Goal: Task Accomplishment & Management: Use online tool/utility

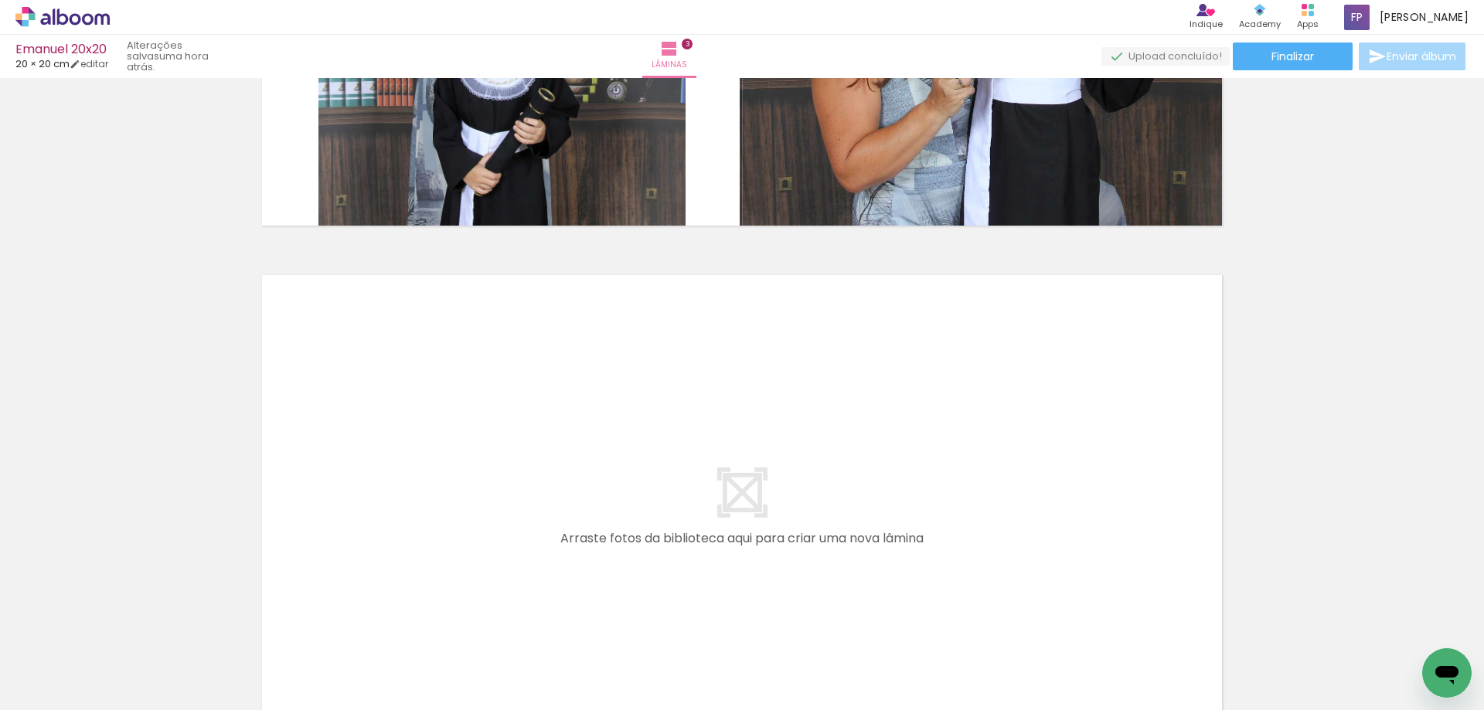
scroll to position [1428, 0]
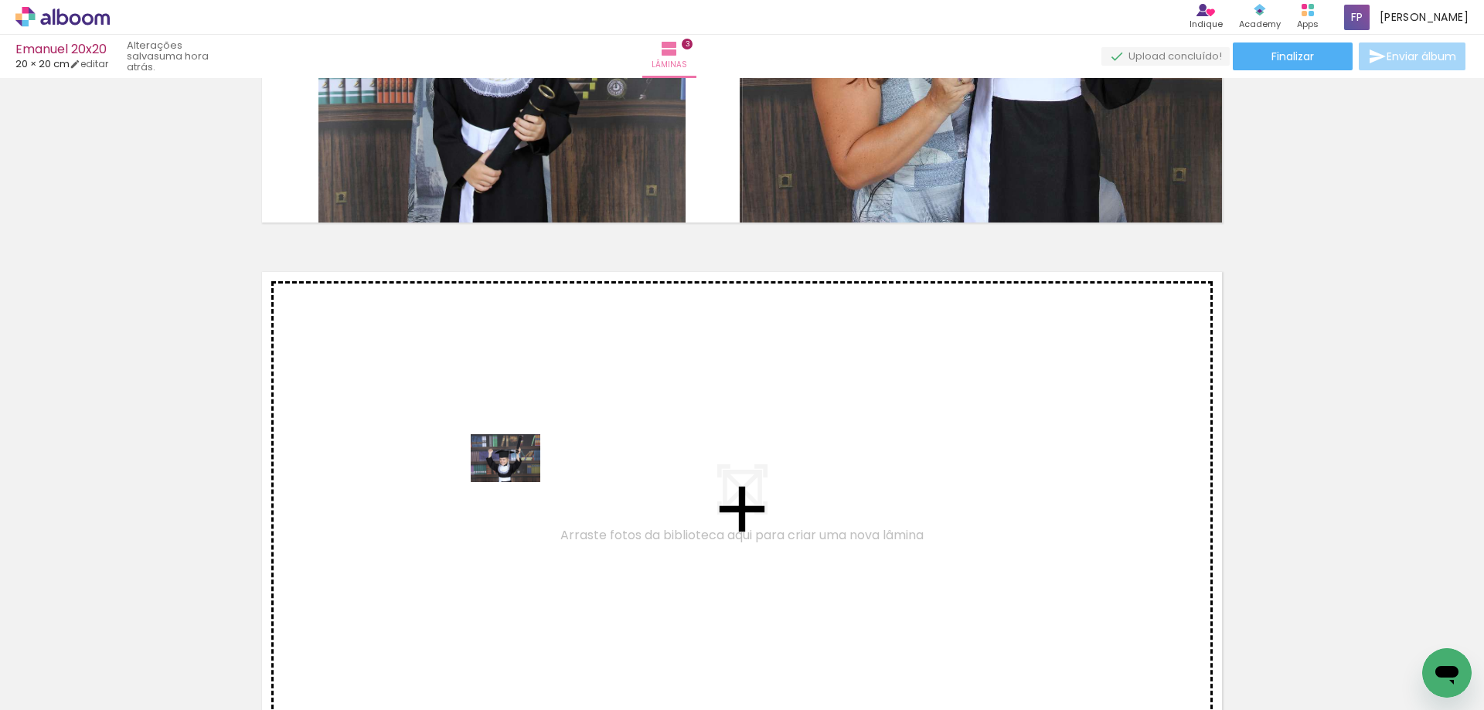
drag, startPoint x: 523, startPoint y: 669, endPoint x: 517, endPoint y: 481, distance: 187.9
click at [517, 481] on quentale-workspace at bounding box center [742, 355] width 1484 height 710
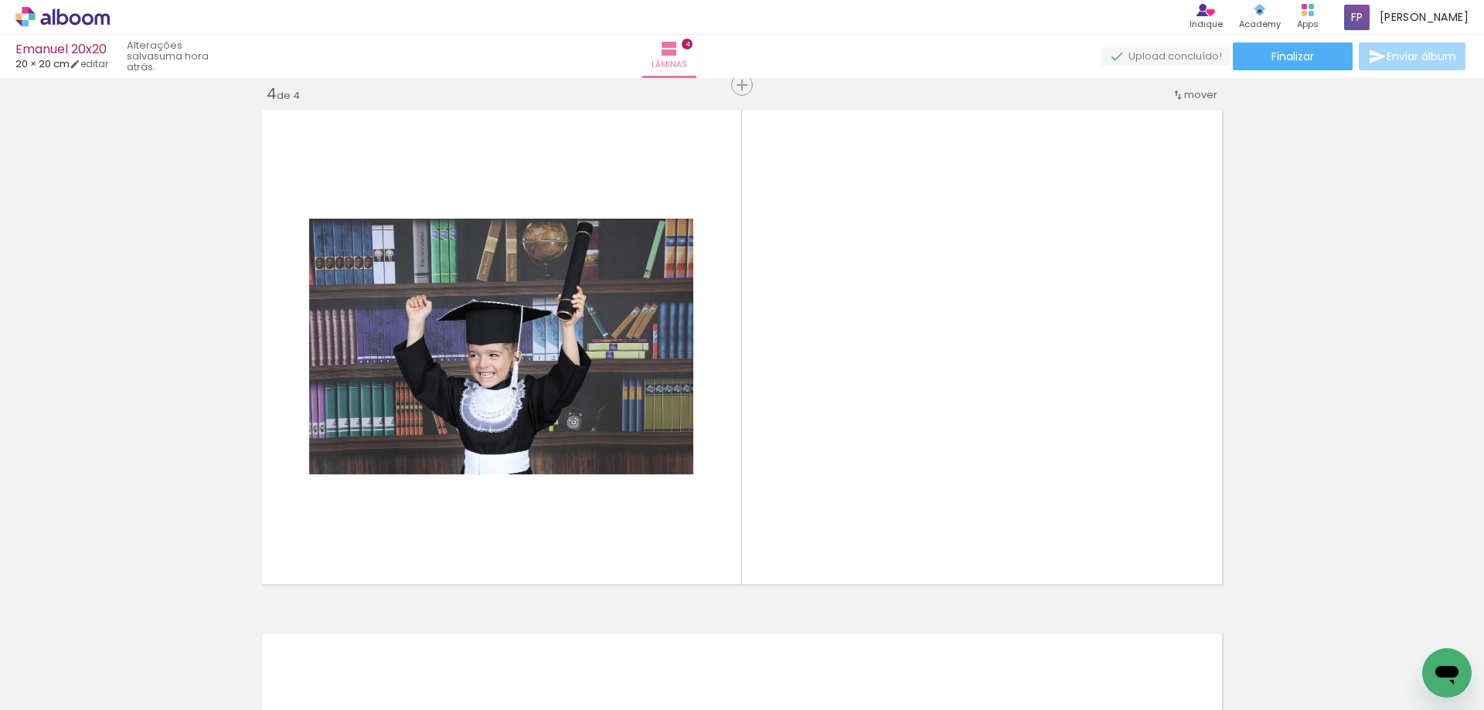
scroll to position [1592, 0]
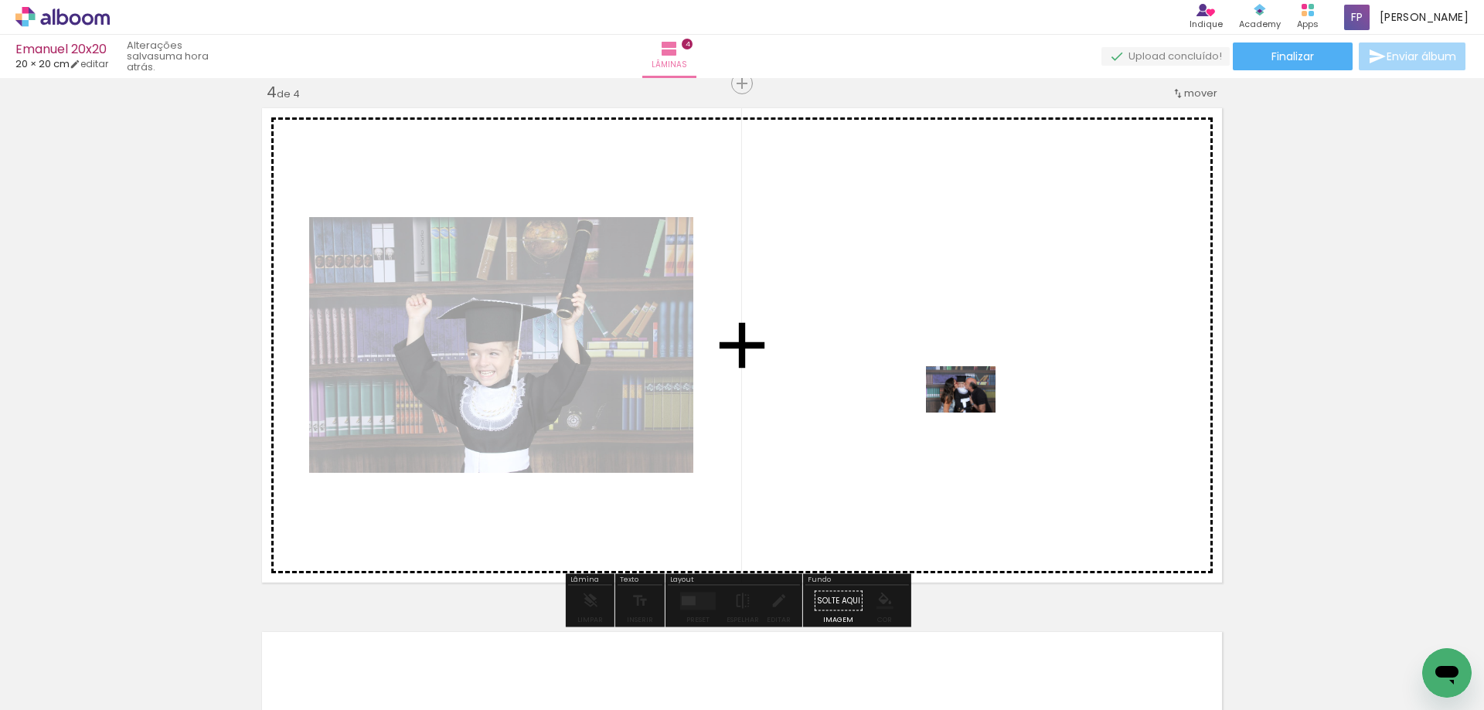
drag, startPoint x: 1045, startPoint y: 674, endPoint x: 972, endPoint y: 413, distance: 271.2
click at [972, 413] on quentale-workspace at bounding box center [742, 355] width 1484 height 710
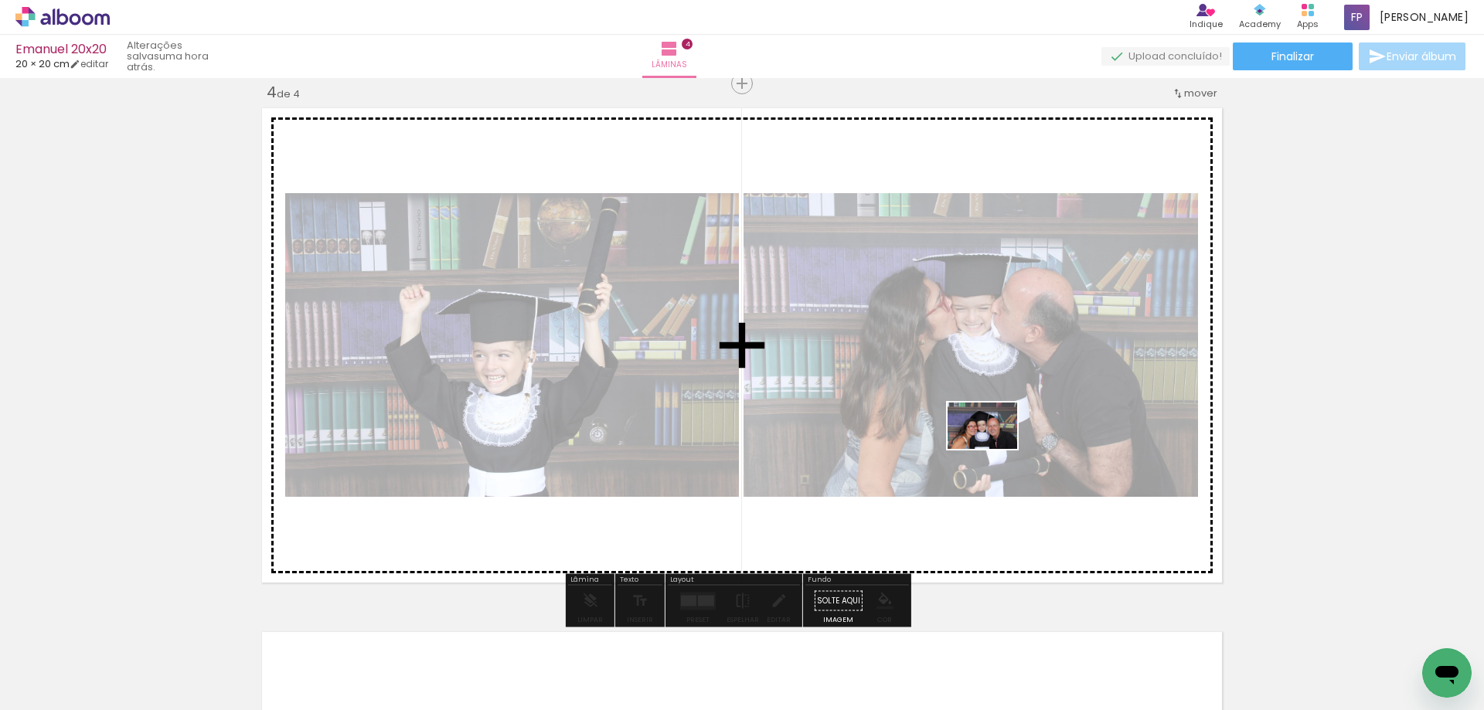
drag, startPoint x: 1134, startPoint y: 676, endPoint x: 994, endPoint y: 449, distance: 266.2
click at [994, 449] on quentale-workspace at bounding box center [742, 355] width 1484 height 710
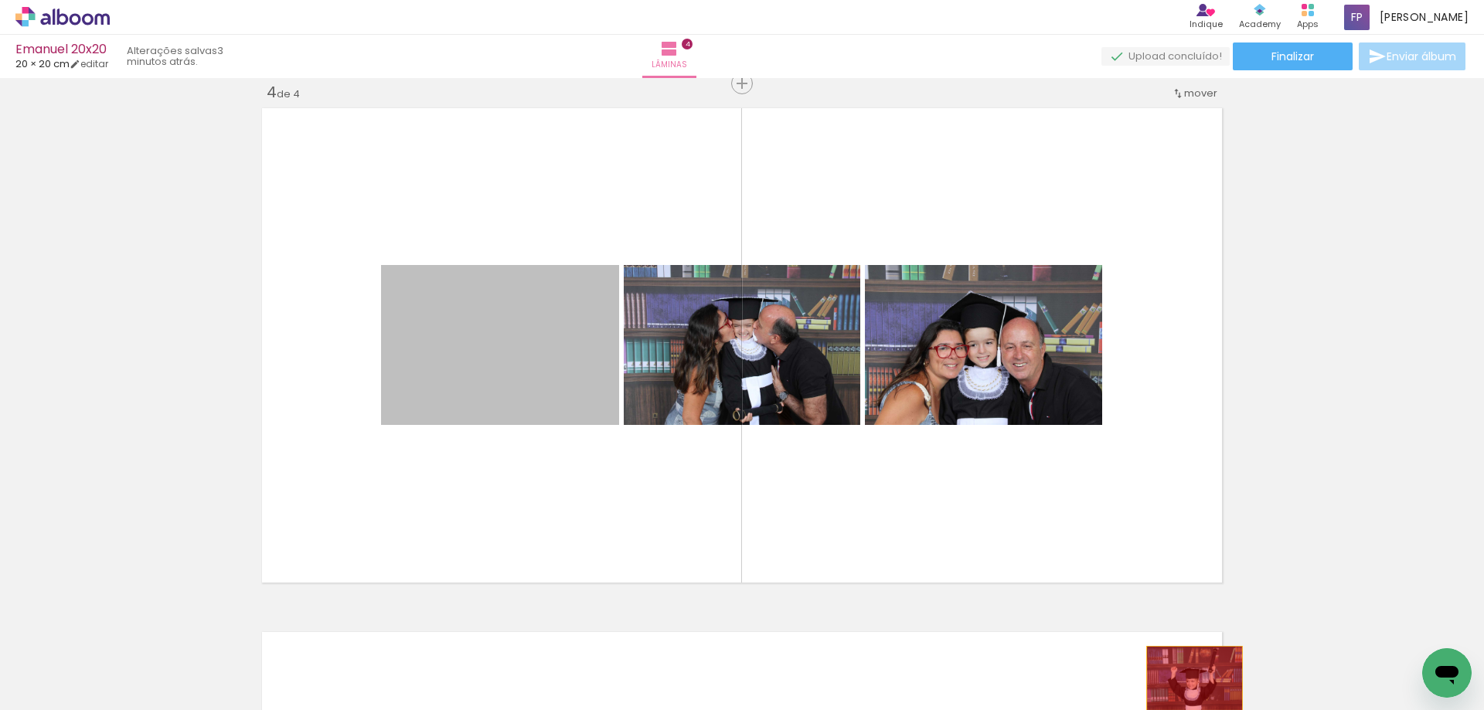
drag, startPoint x: 564, startPoint y: 376, endPoint x: 1189, endPoint y: 679, distance: 693.8
click at [1189, 679] on quentale-workspace at bounding box center [742, 355] width 1484 height 710
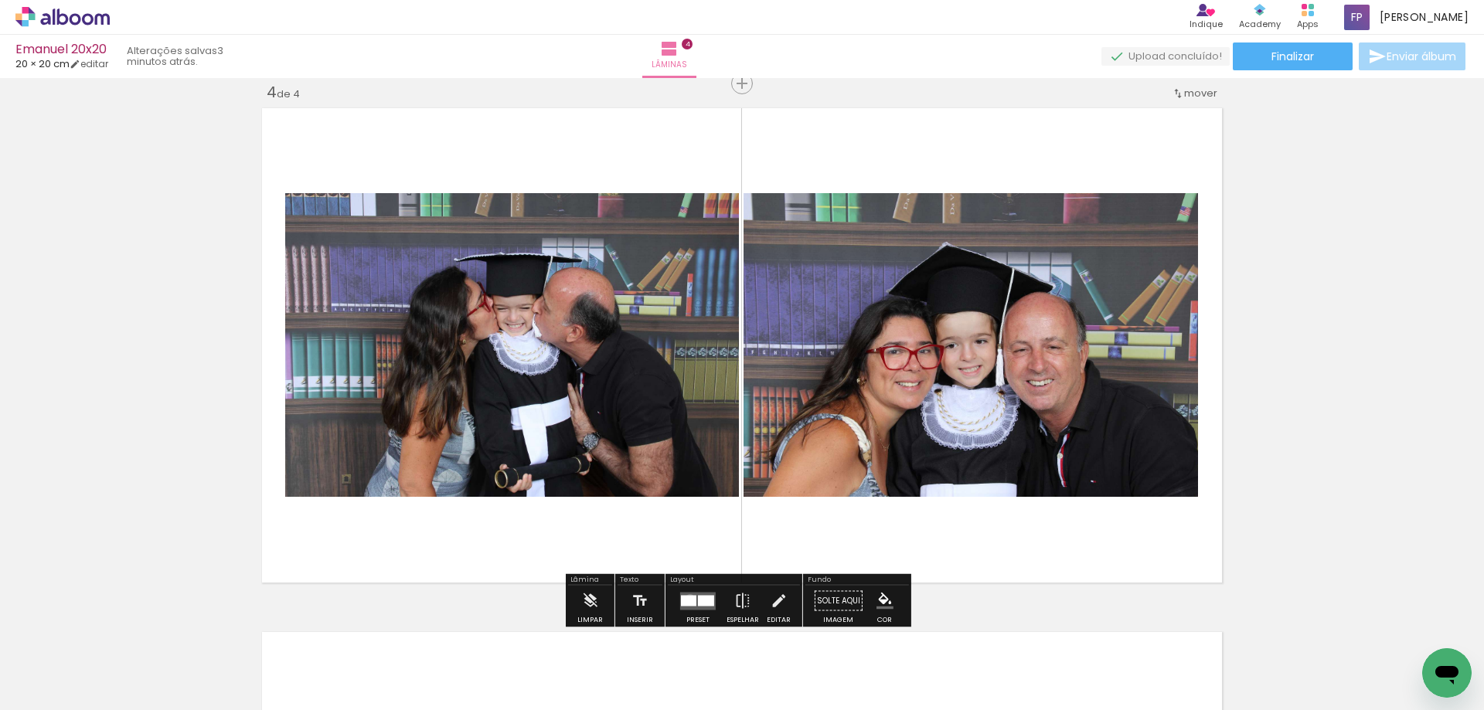
click at [686, 599] on div at bounding box center [688, 600] width 15 height 11
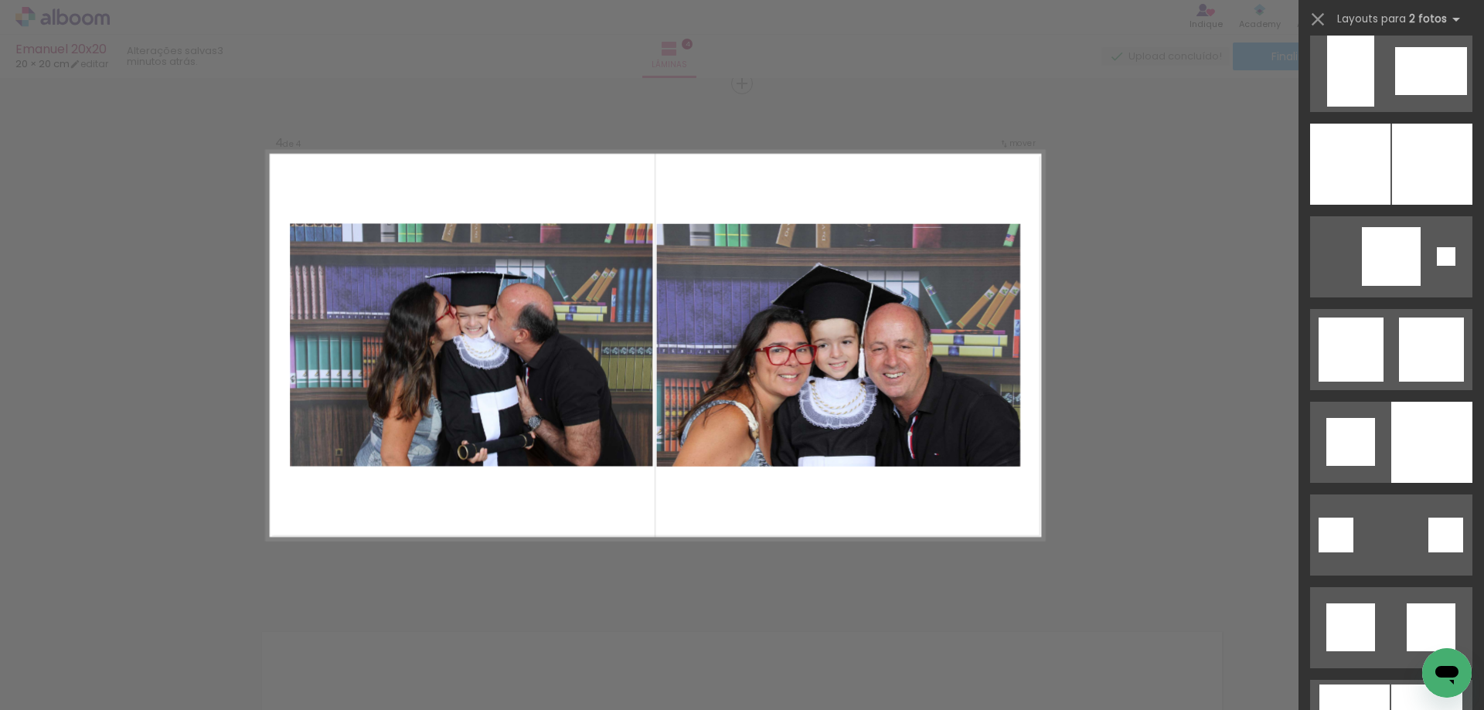
scroll to position [3758, 0]
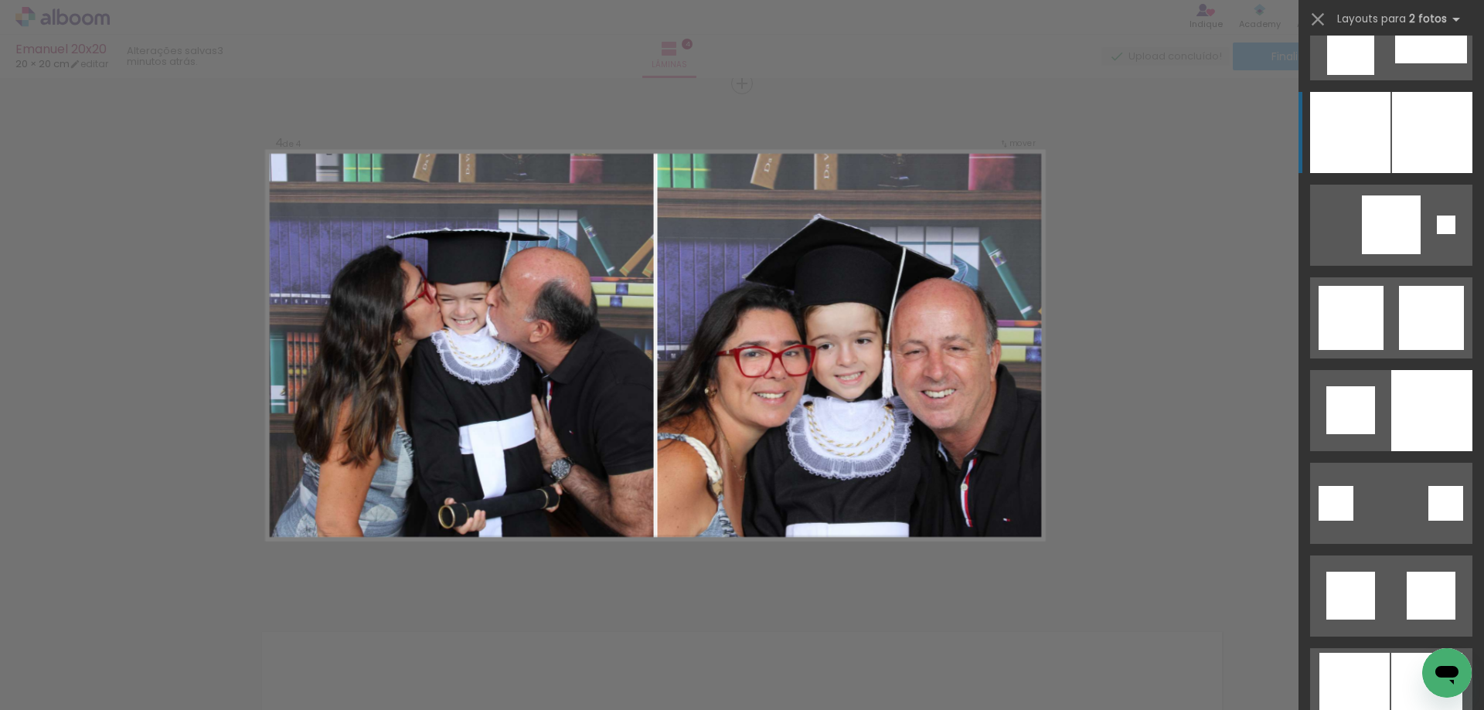
click at [1384, 161] on div at bounding box center [1350, 132] width 80 height 81
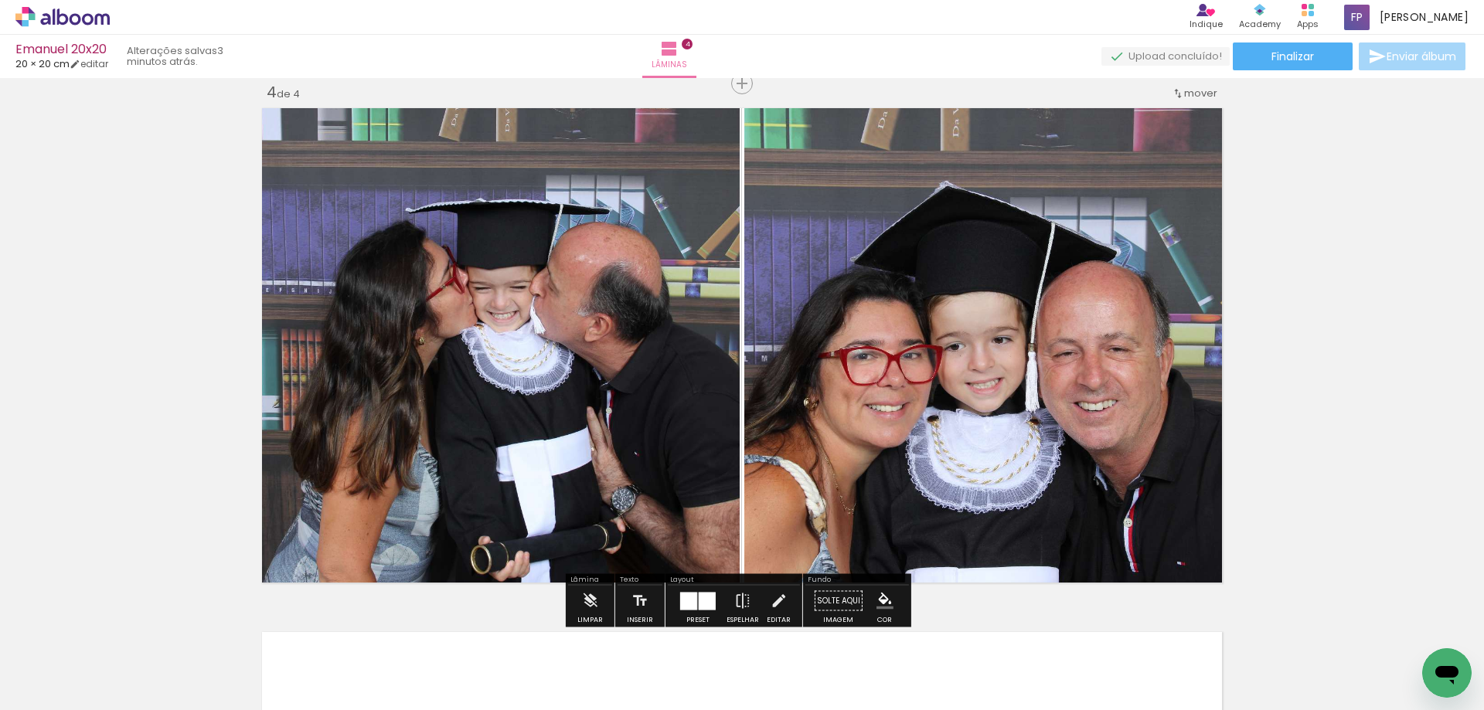
drag, startPoint x: 693, startPoint y: 601, endPoint x: 745, endPoint y: 571, distance: 59.9
click at [694, 601] on quentale-layouter at bounding box center [698, 601] width 36 height 18
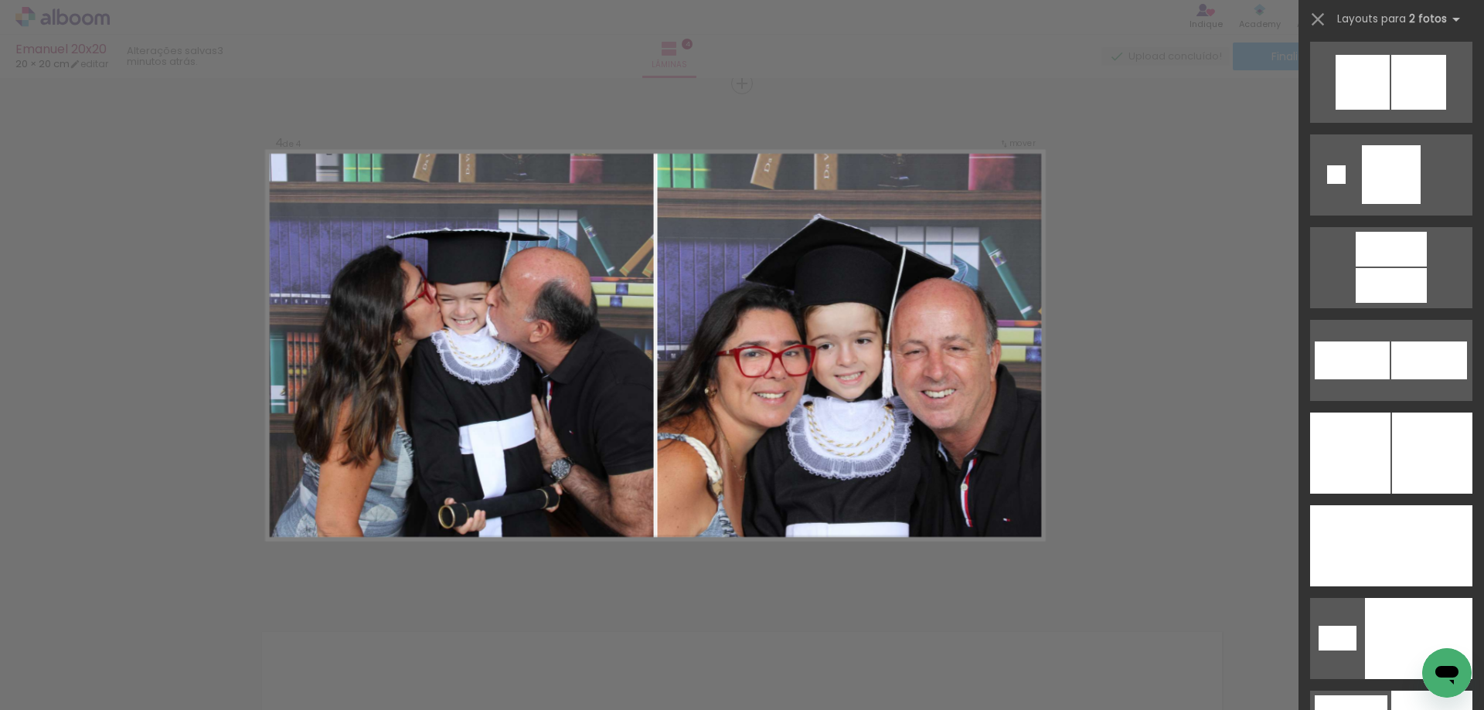
scroll to position [4613, 0]
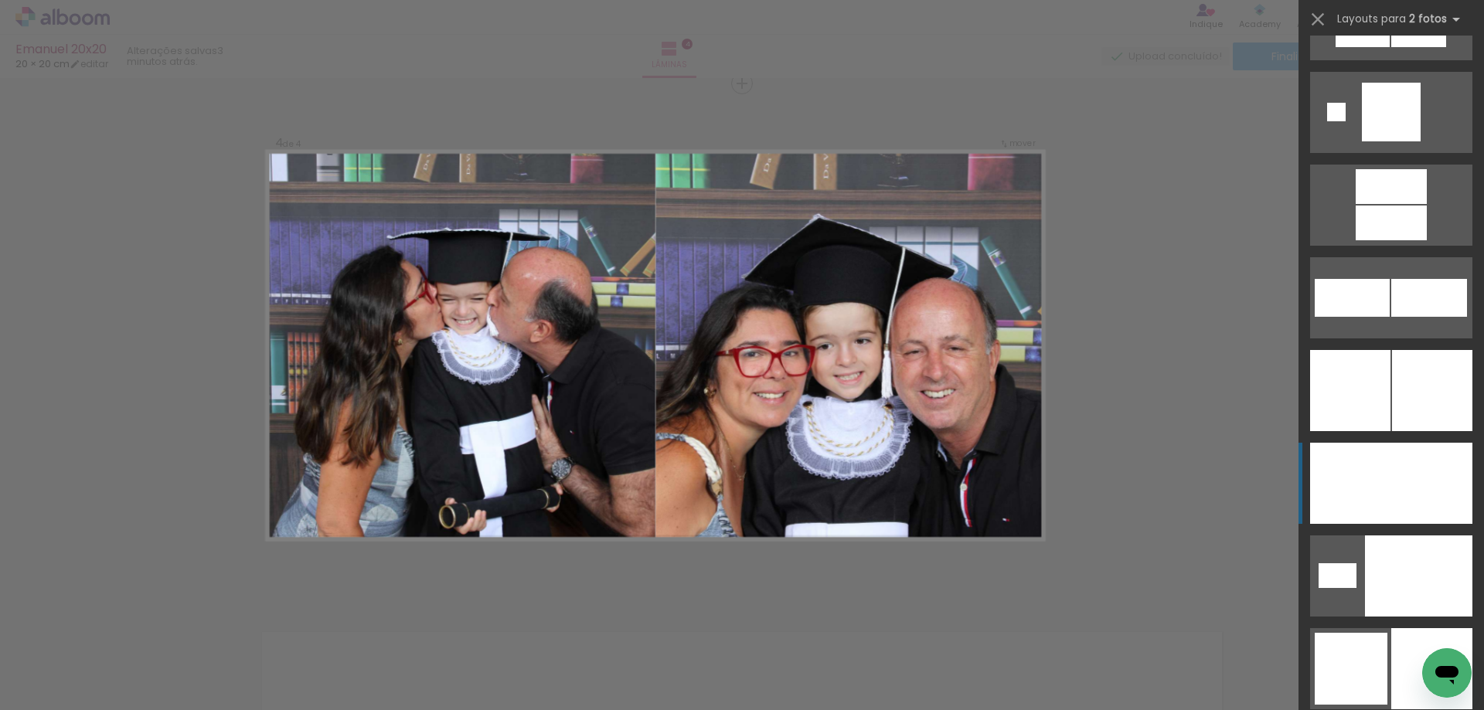
click at [1426, 509] on div at bounding box center [1431, 483] width 81 height 81
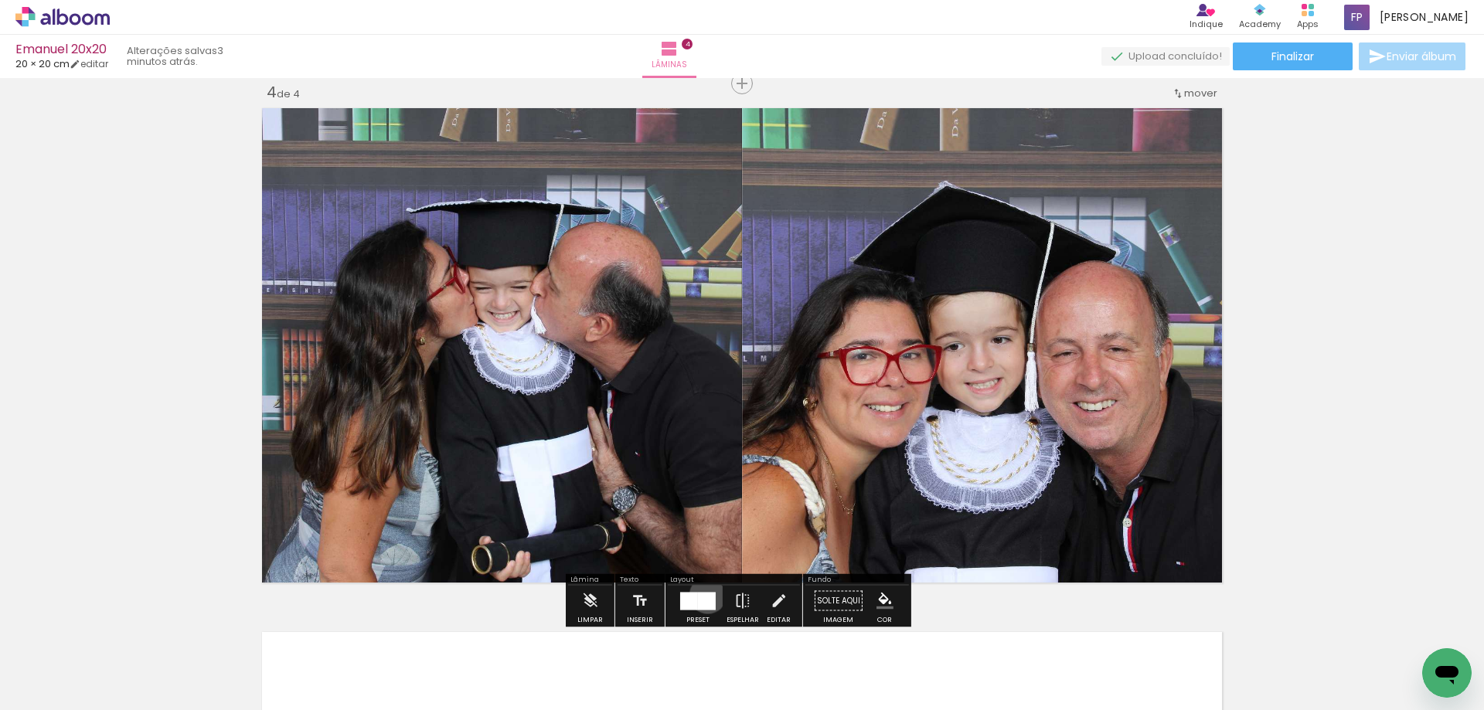
click at [704, 595] on div at bounding box center [707, 601] width 18 height 18
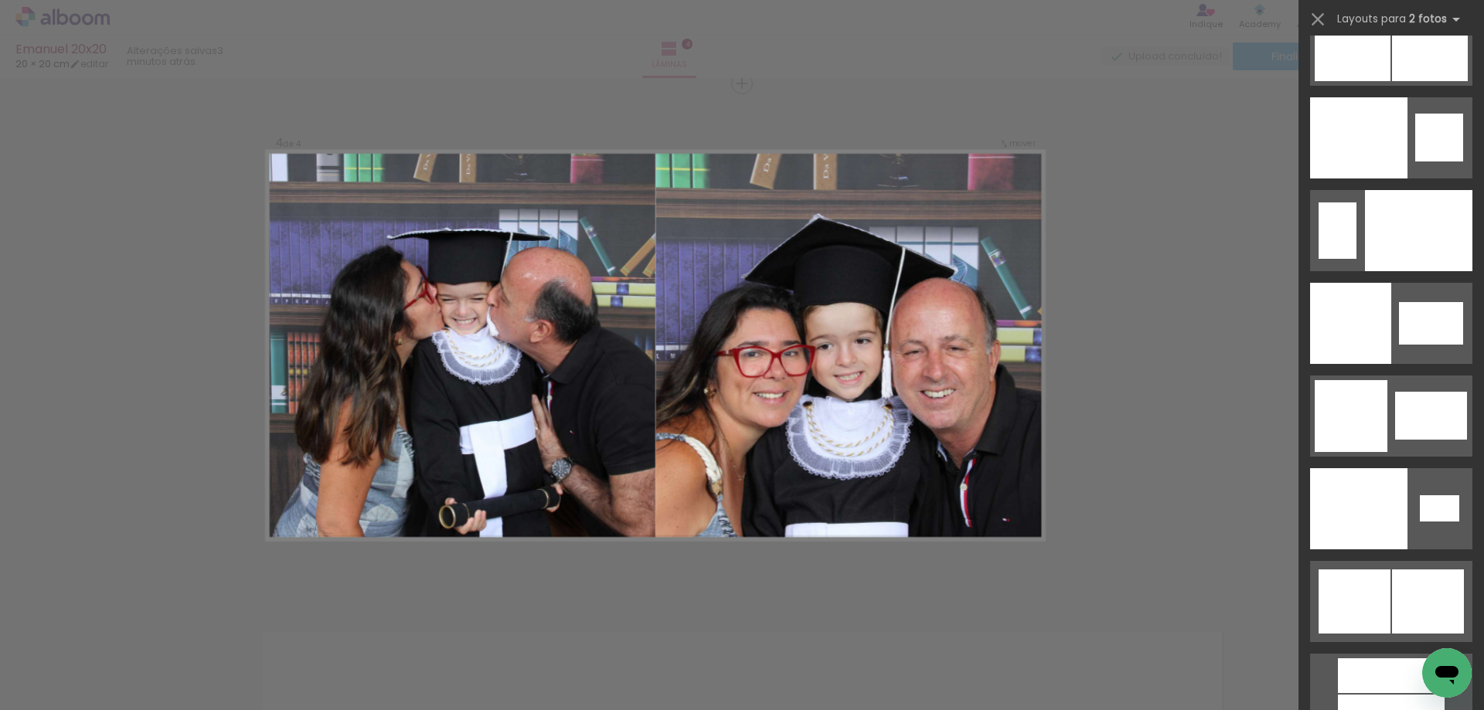
scroll to position [8083, 0]
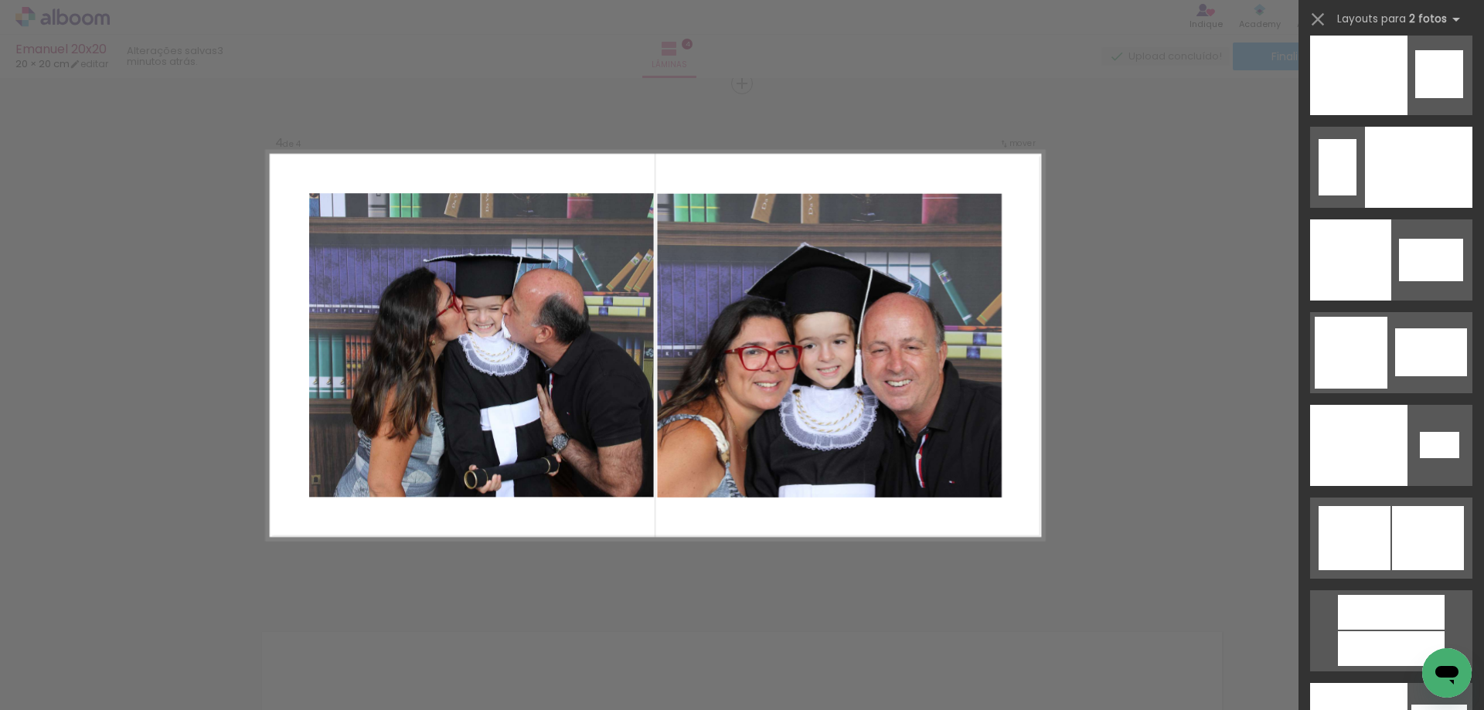
click at [845, 373] on quentale-photo at bounding box center [829, 345] width 345 height 305
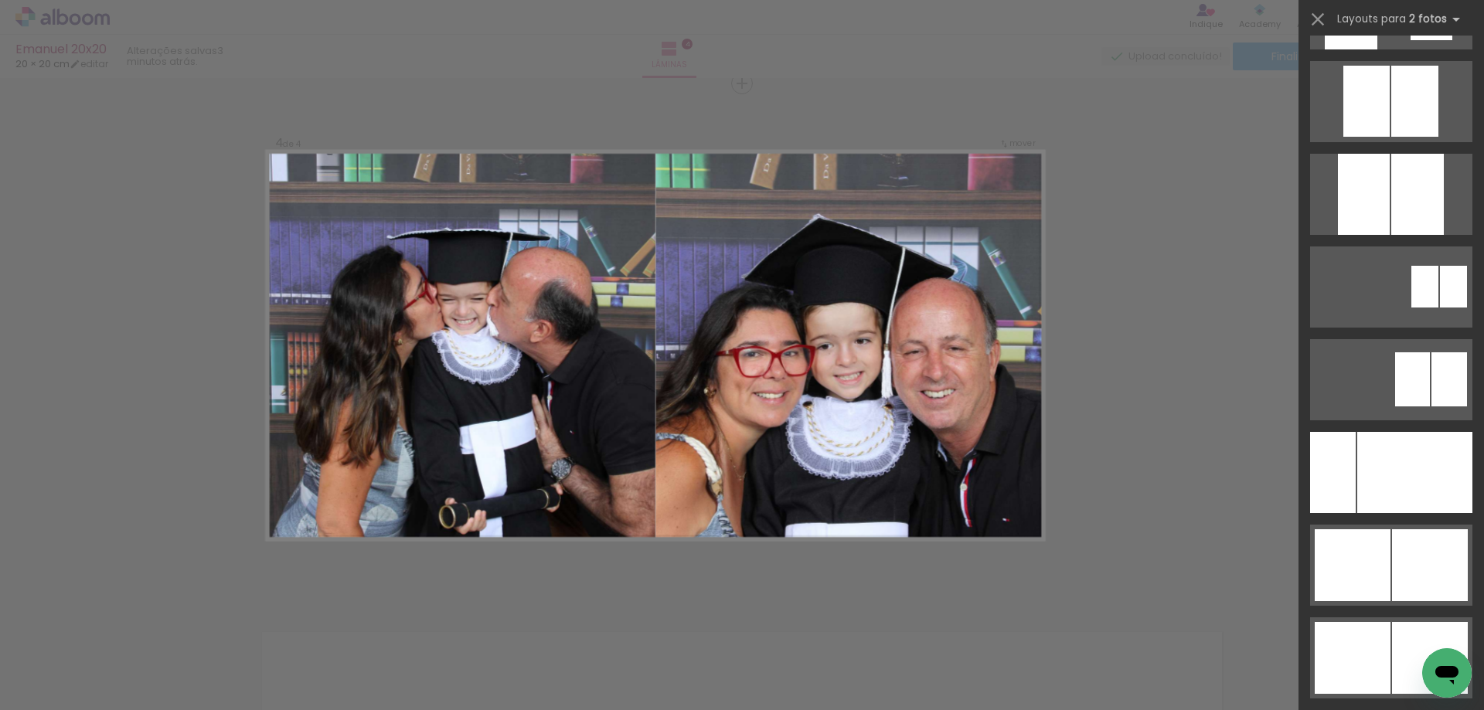
scroll to position [7535, 0]
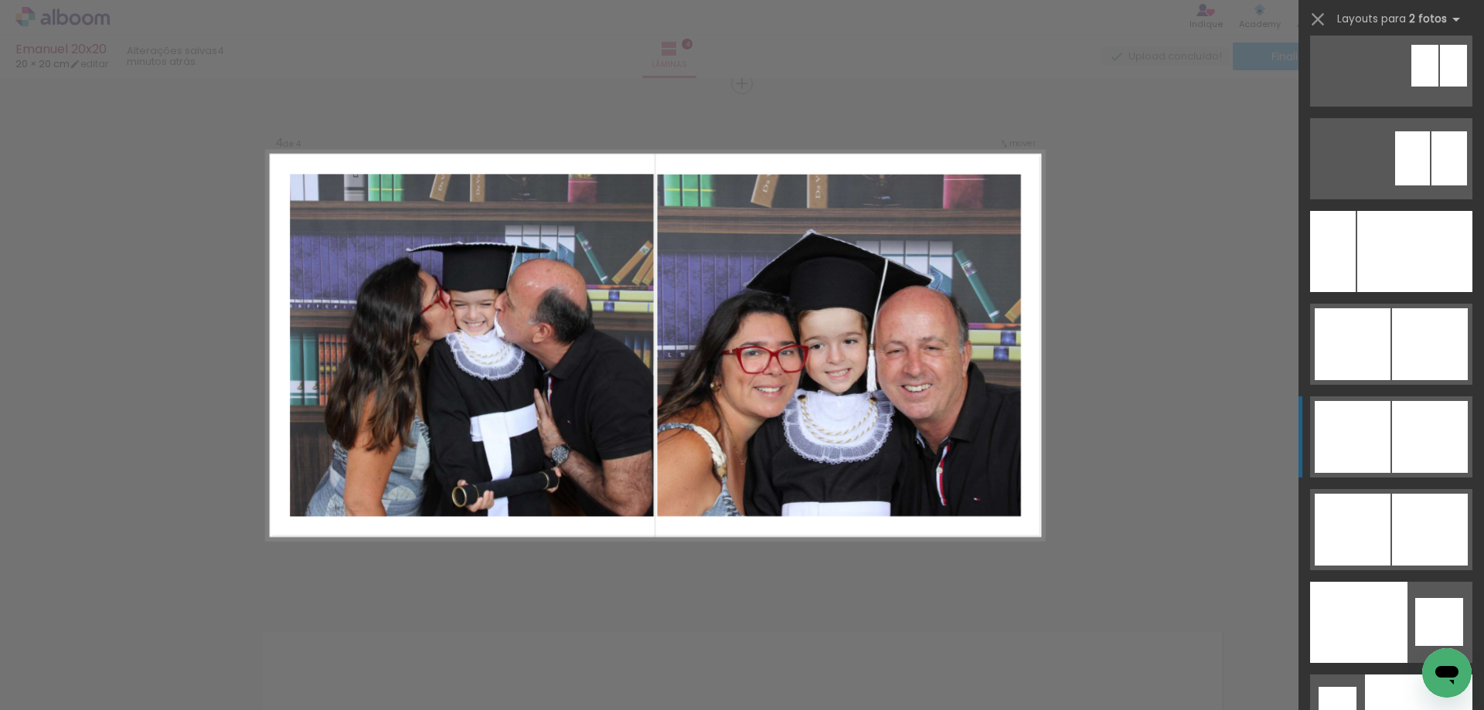
click at [1421, 427] on div at bounding box center [1430, 437] width 76 height 72
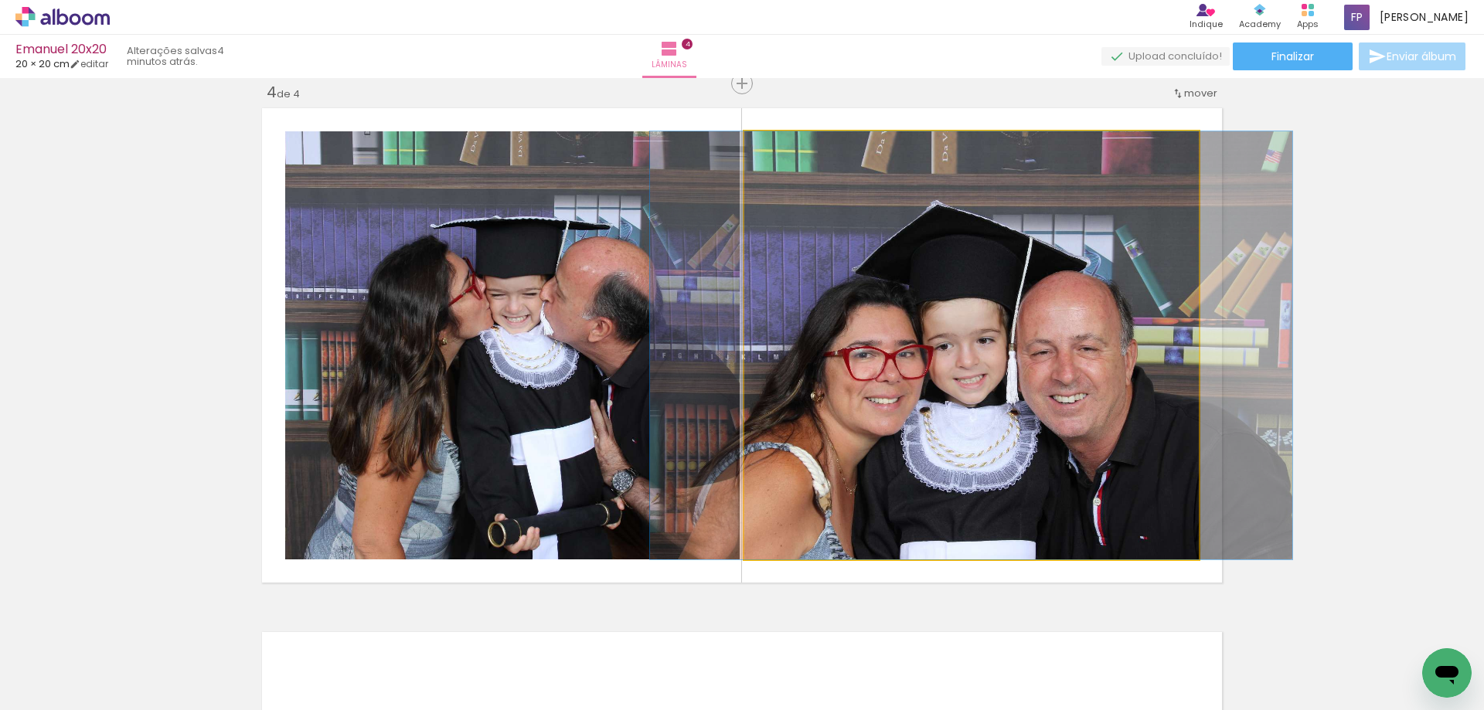
click at [1122, 400] on quentale-photo at bounding box center [971, 345] width 455 height 428
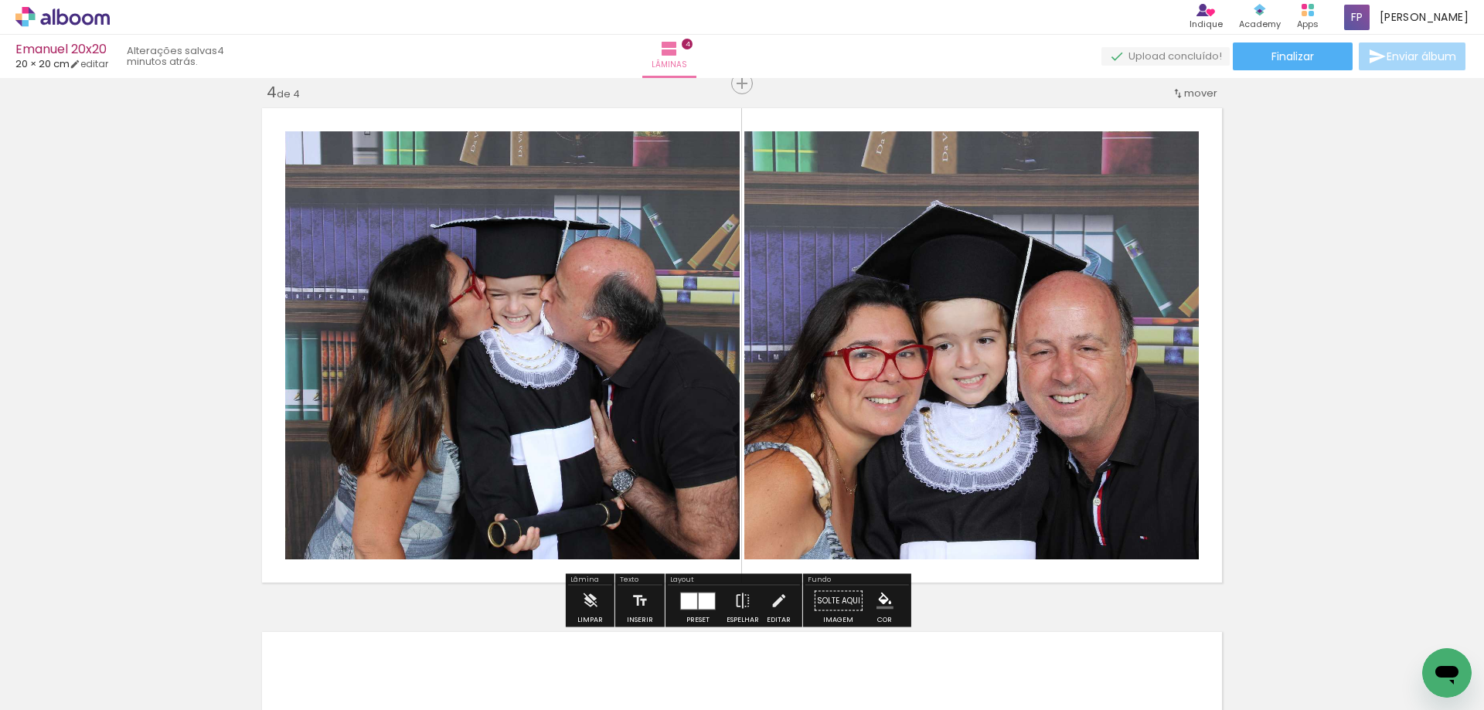
click at [704, 604] on div at bounding box center [707, 601] width 16 height 16
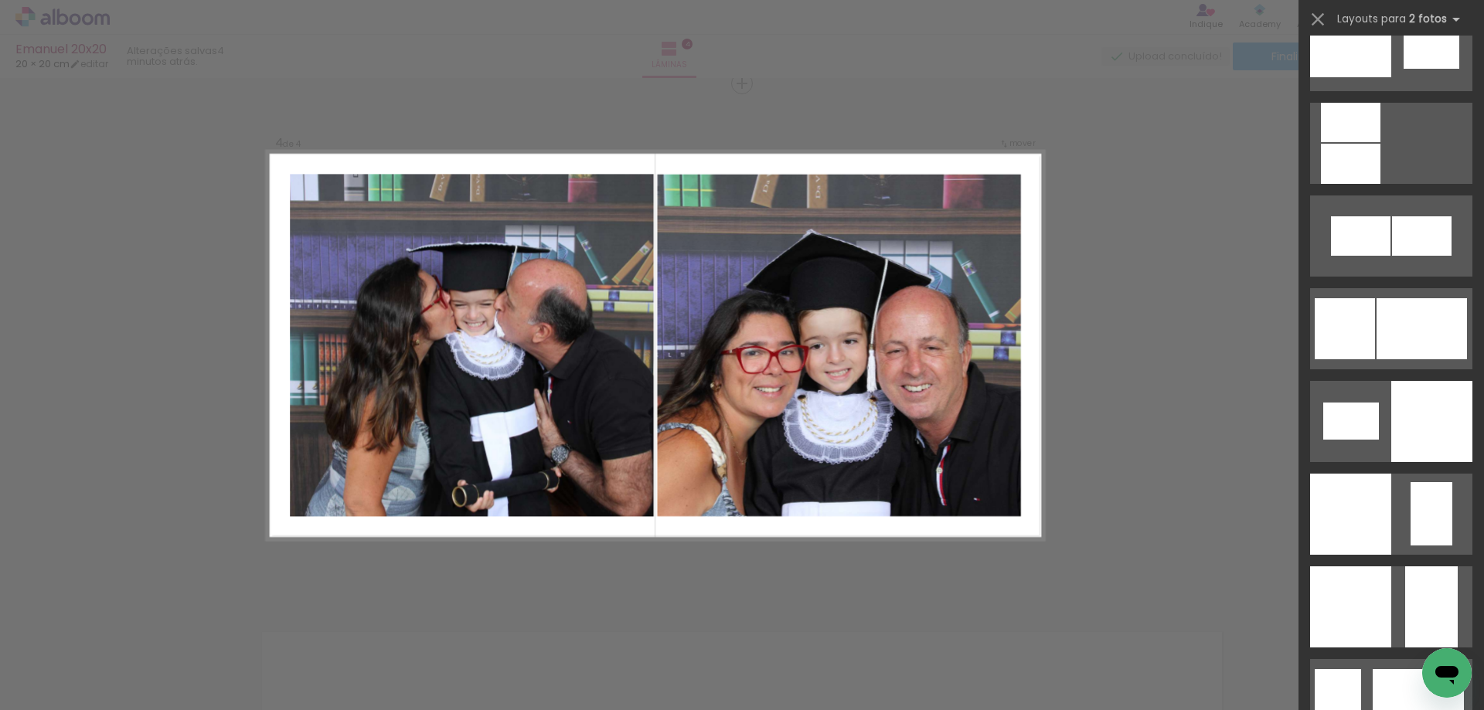
scroll to position [1737, 0]
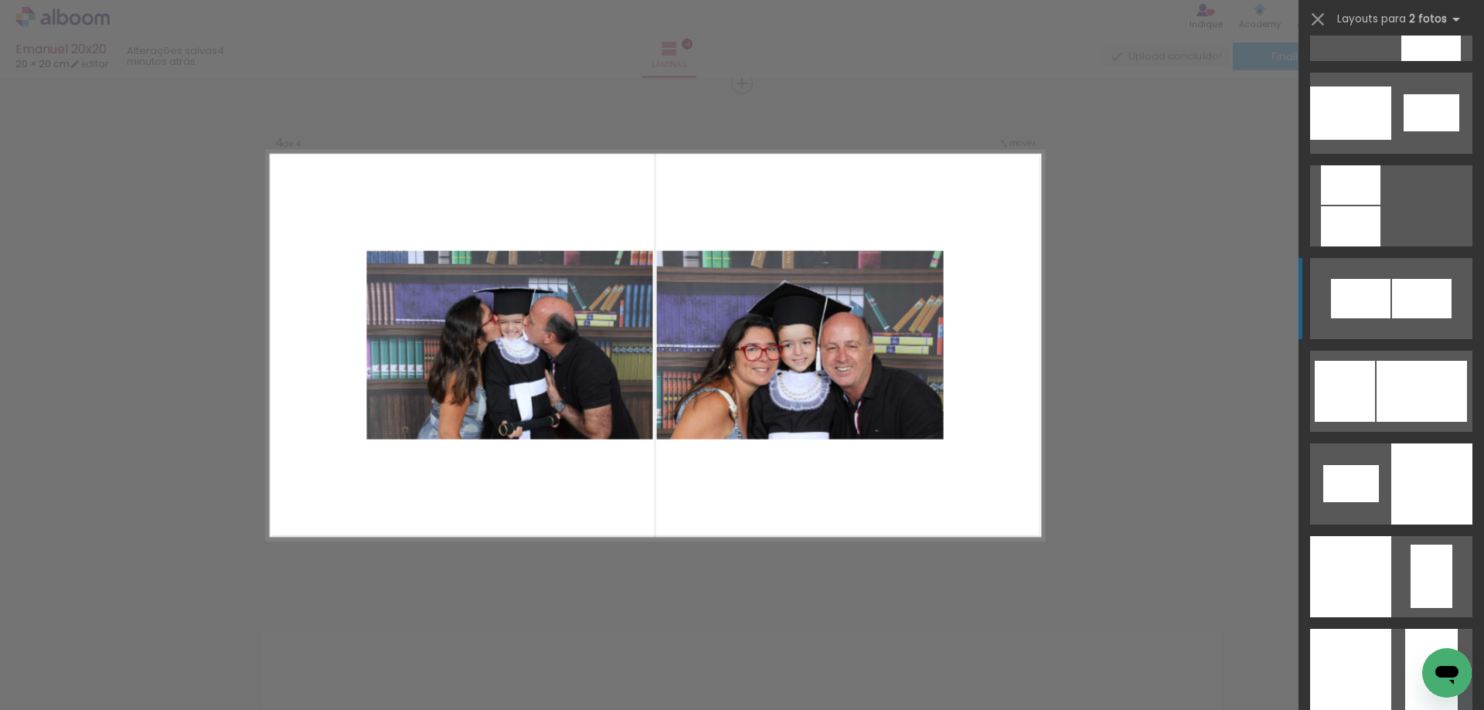
click at [1380, 304] on div at bounding box center [1361, 298] width 60 height 39
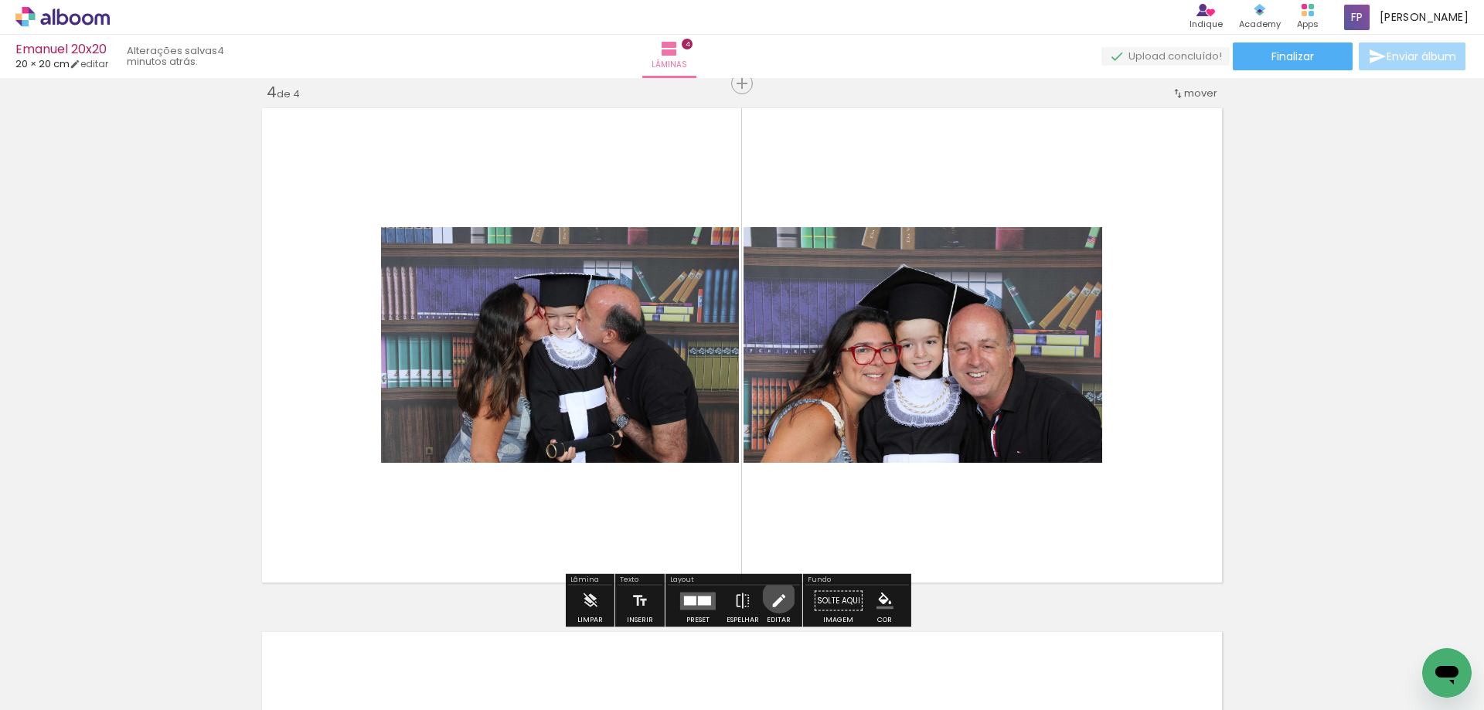
click at [775, 597] on iron-icon at bounding box center [778, 601] width 17 height 31
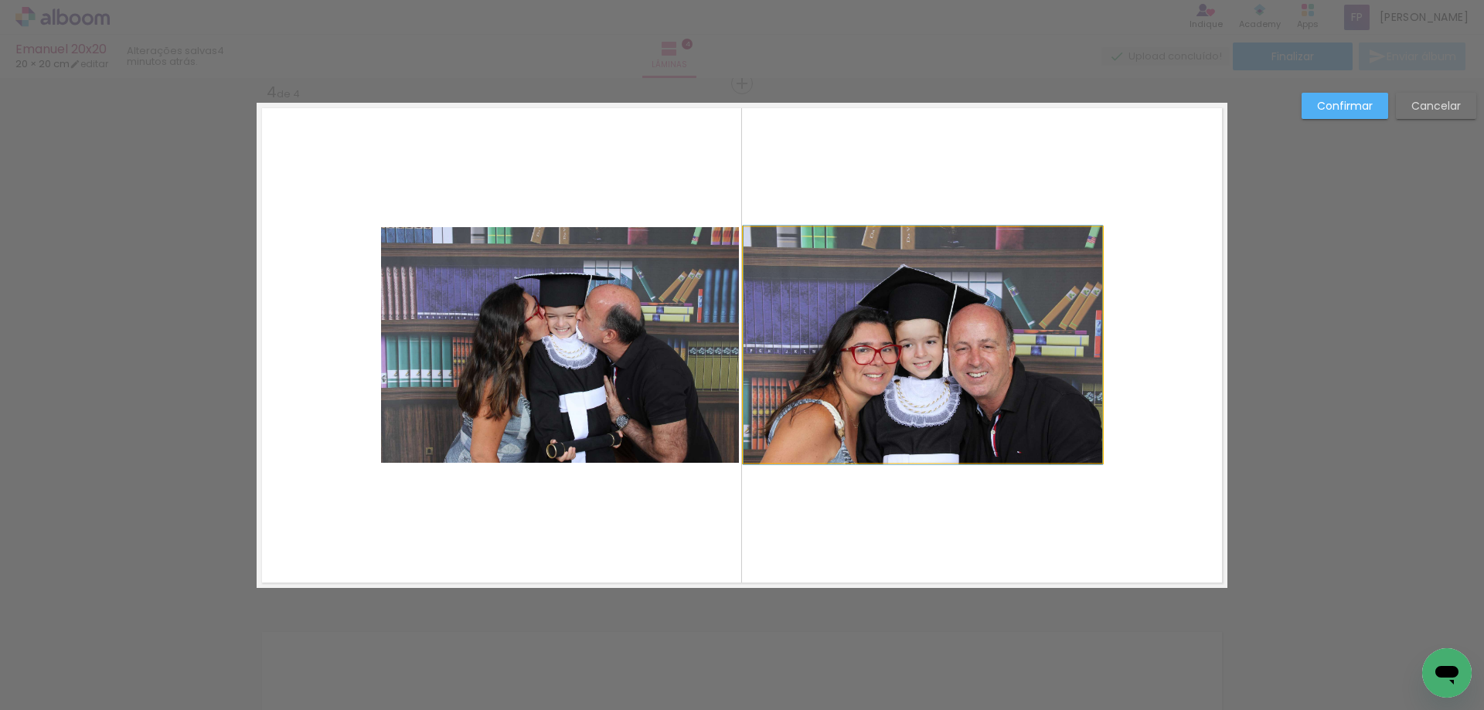
click at [920, 363] on quentale-photo at bounding box center [923, 345] width 359 height 236
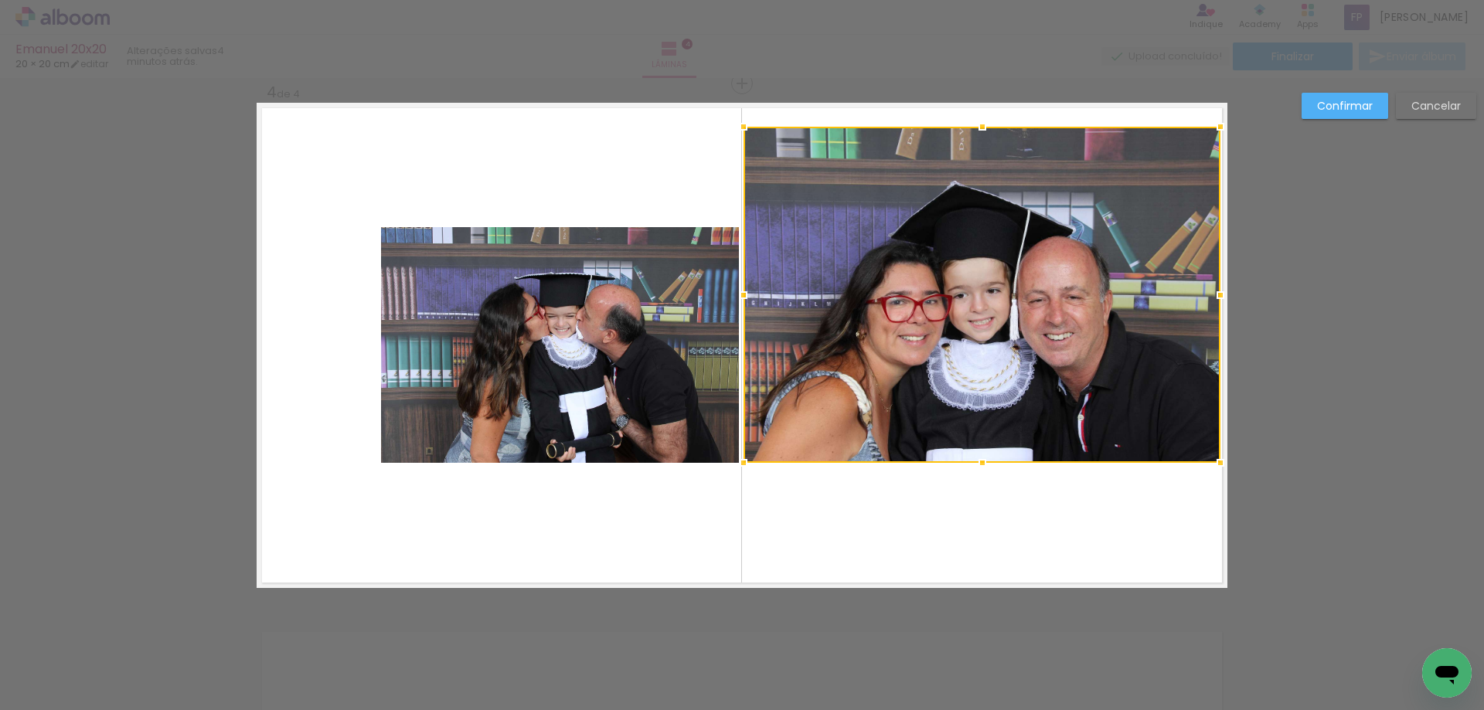
drag, startPoint x: 1101, startPoint y: 224, endPoint x: 1213, endPoint y: 141, distance: 139.1
click at [1213, 141] on div at bounding box center [1220, 126] width 31 height 31
click at [951, 278] on div at bounding box center [982, 295] width 477 height 336
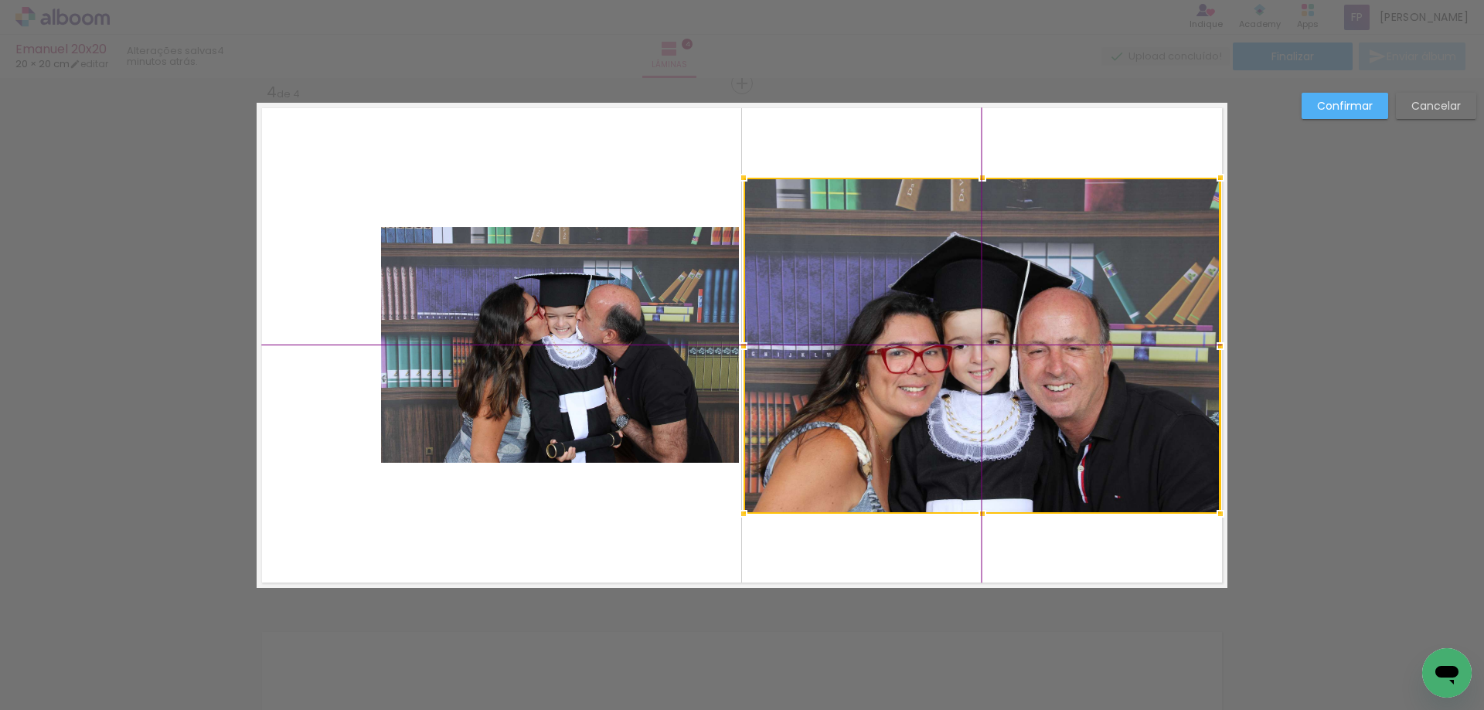
drag, startPoint x: 993, startPoint y: 330, endPoint x: 999, endPoint y: 386, distance: 56.7
click at [999, 386] on div at bounding box center [982, 346] width 477 height 336
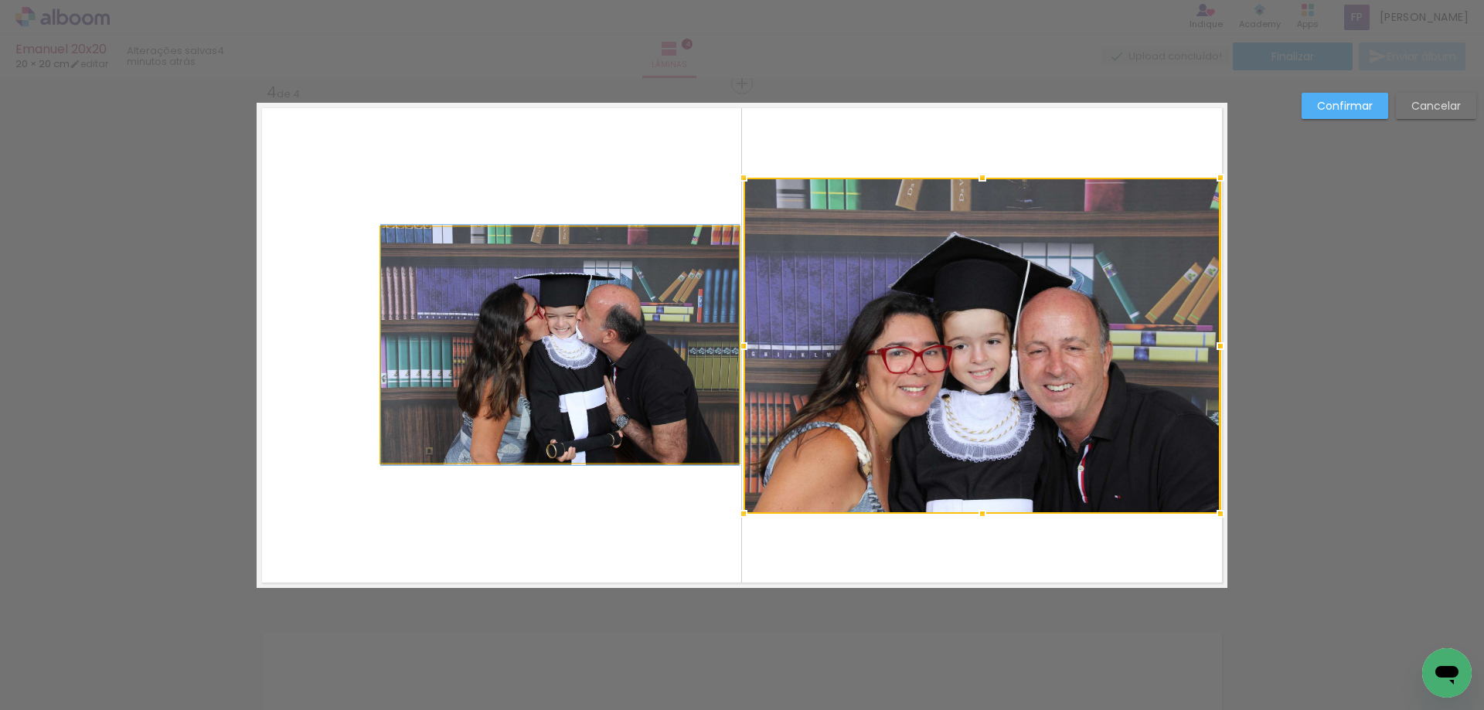
click at [608, 378] on quentale-photo at bounding box center [560, 345] width 358 height 236
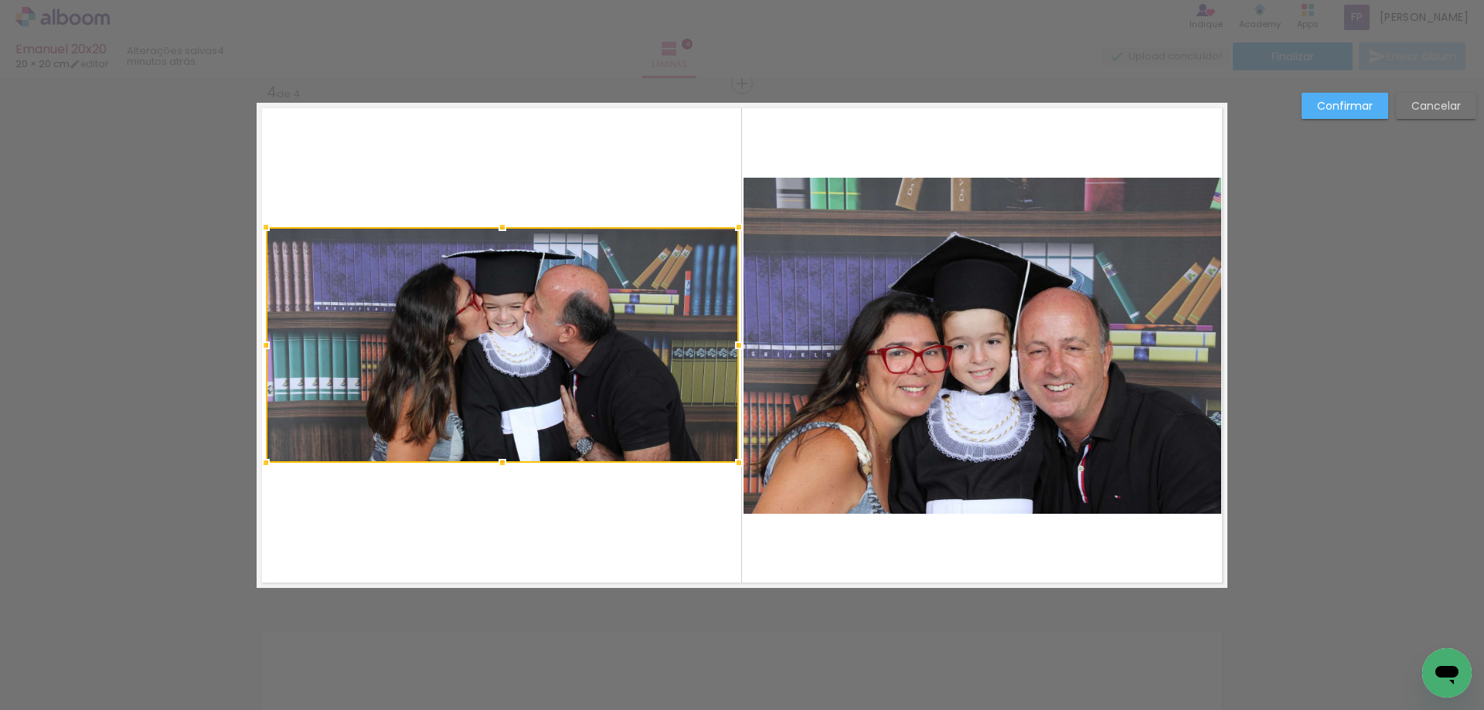
drag, startPoint x: 371, startPoint y: 343, endPoint x: 250, endPoint y: 348, distance: 121.4
click at [250, 348] on div at bounding box center [265, 345] width 31 height 31
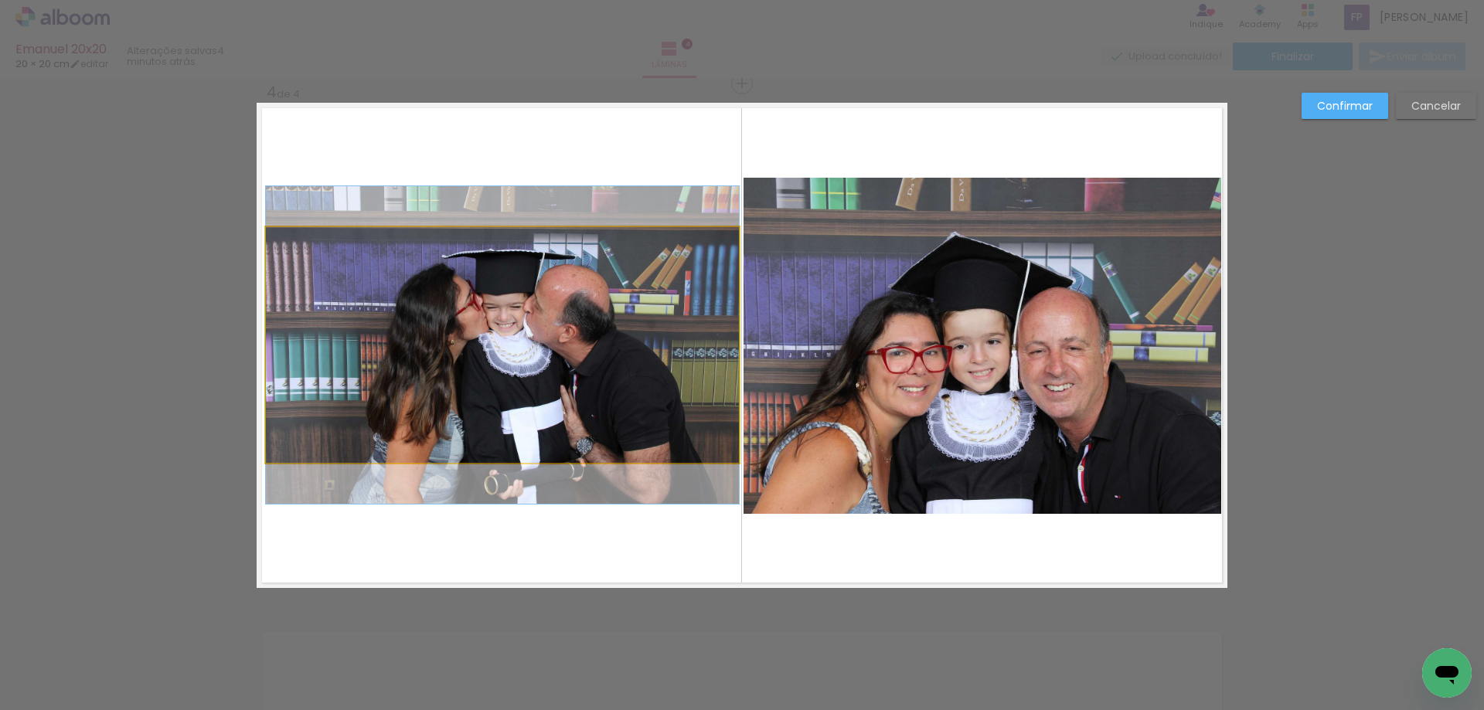
drag, startPoint x: 480, startPoint y: 280, endPoint x: 504, endPoint y: 228, distance: 57.1
click at [482, 279] on quentale-photo at bounding box center [502, 345] width 473 height 236
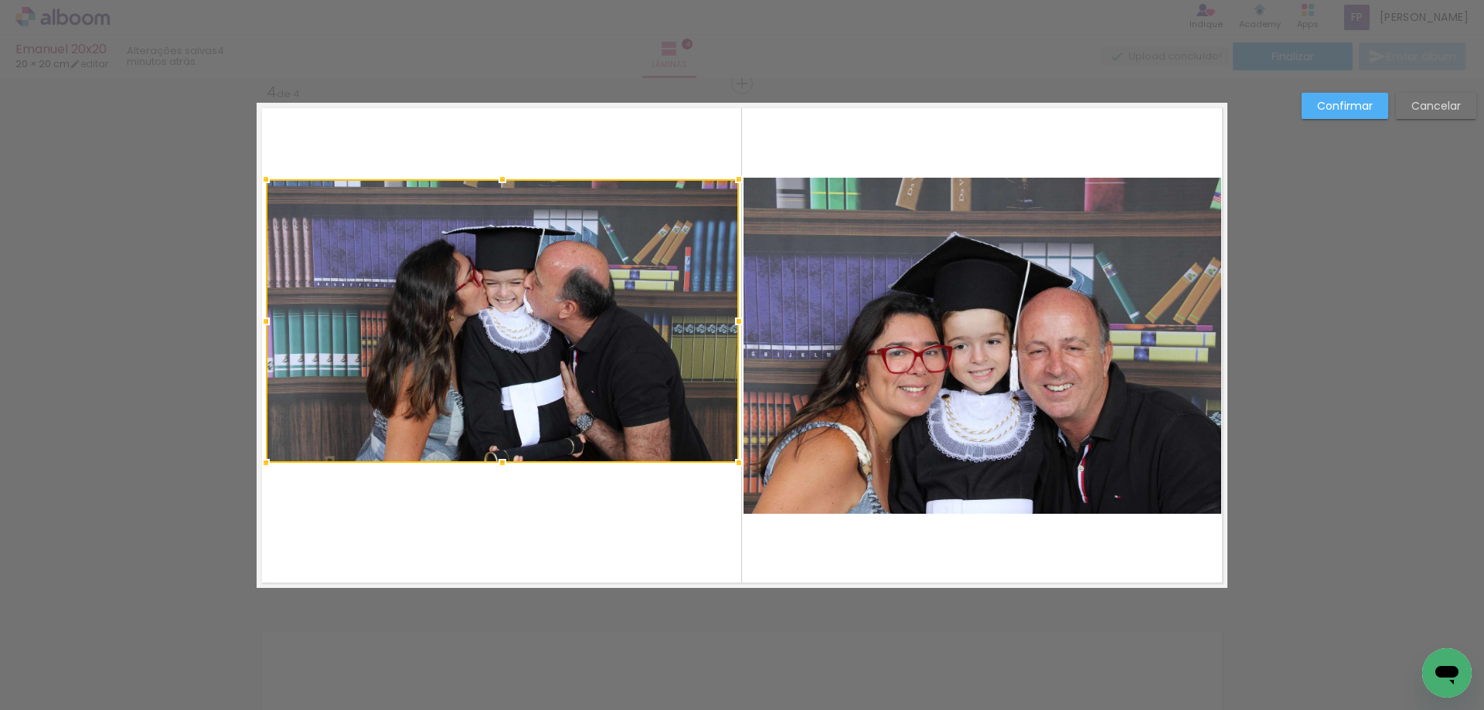
drag, startPoint x: 501, startPoint y: 223, endPoint x: 518, endPoint y: 175, distance: 50.9
click at [518, 175] on album-spread "4 de 4" at bounding box center [742, 345] width 971 height 485
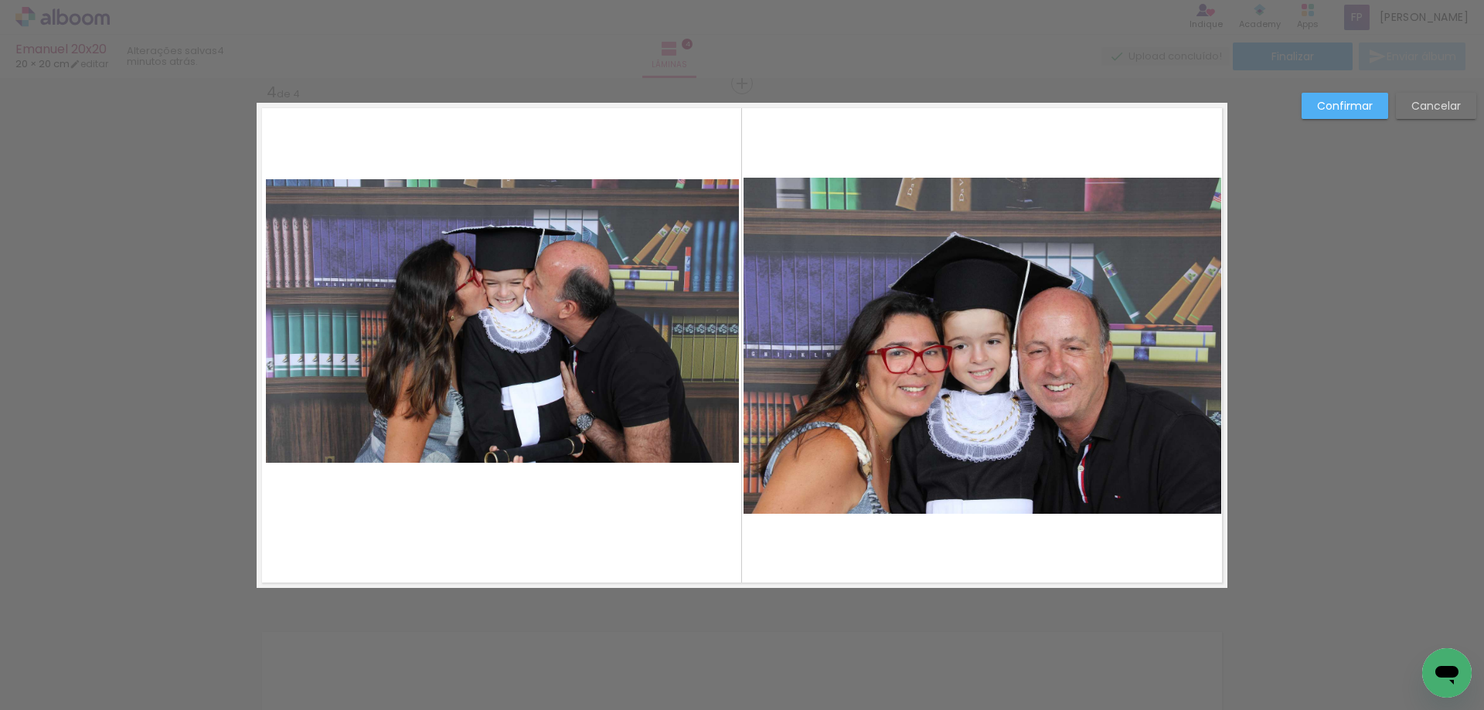
click at [499, 423] on quentale-photo at bounding box center [502, 321] width 473 height 284
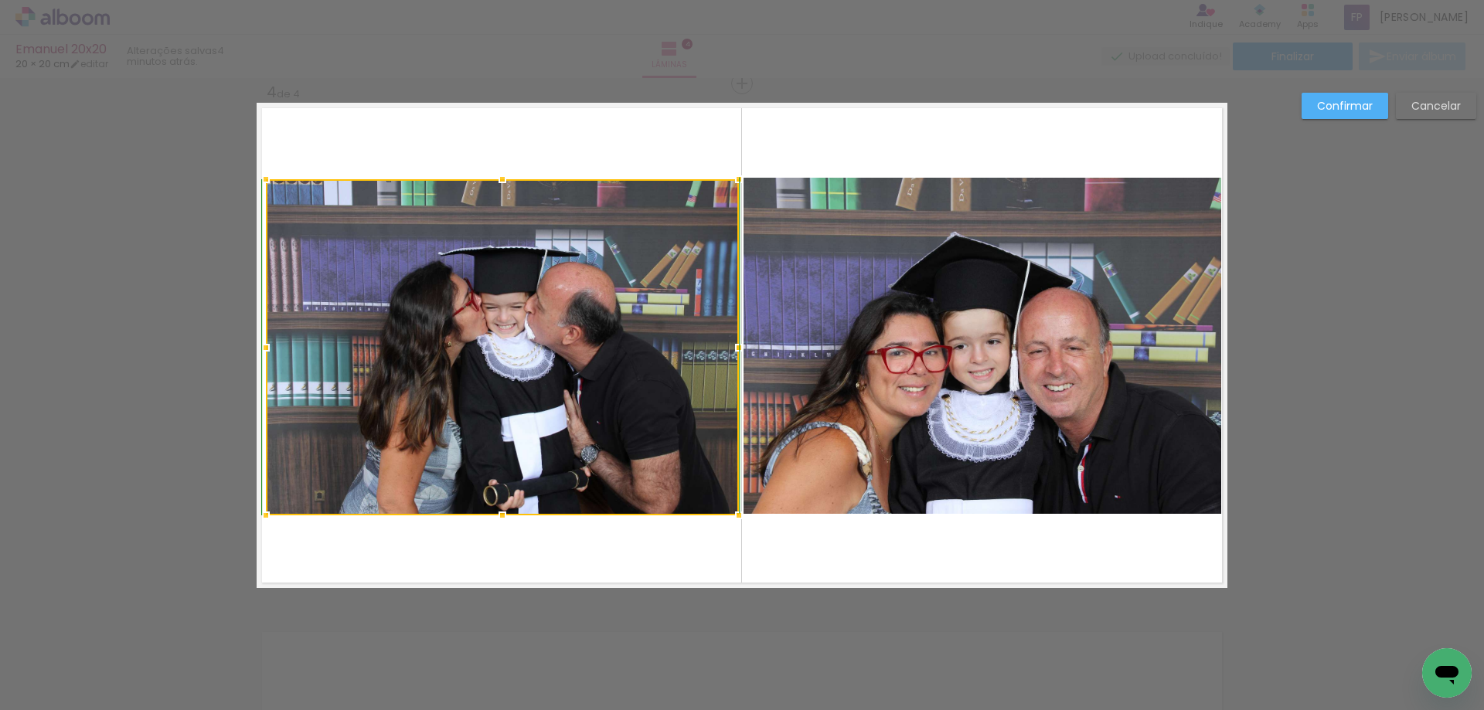
drag, startPoint x: 492, startPoint y: 467, endPoint x: 495, endPoint y: 514, distance: 47.3
click at [495, 514] on div at bounding box center [502, 515] width 31 height 31
click at [876, 563] on quentale-layouter at bounding box center [742, 345] width 971 height 485
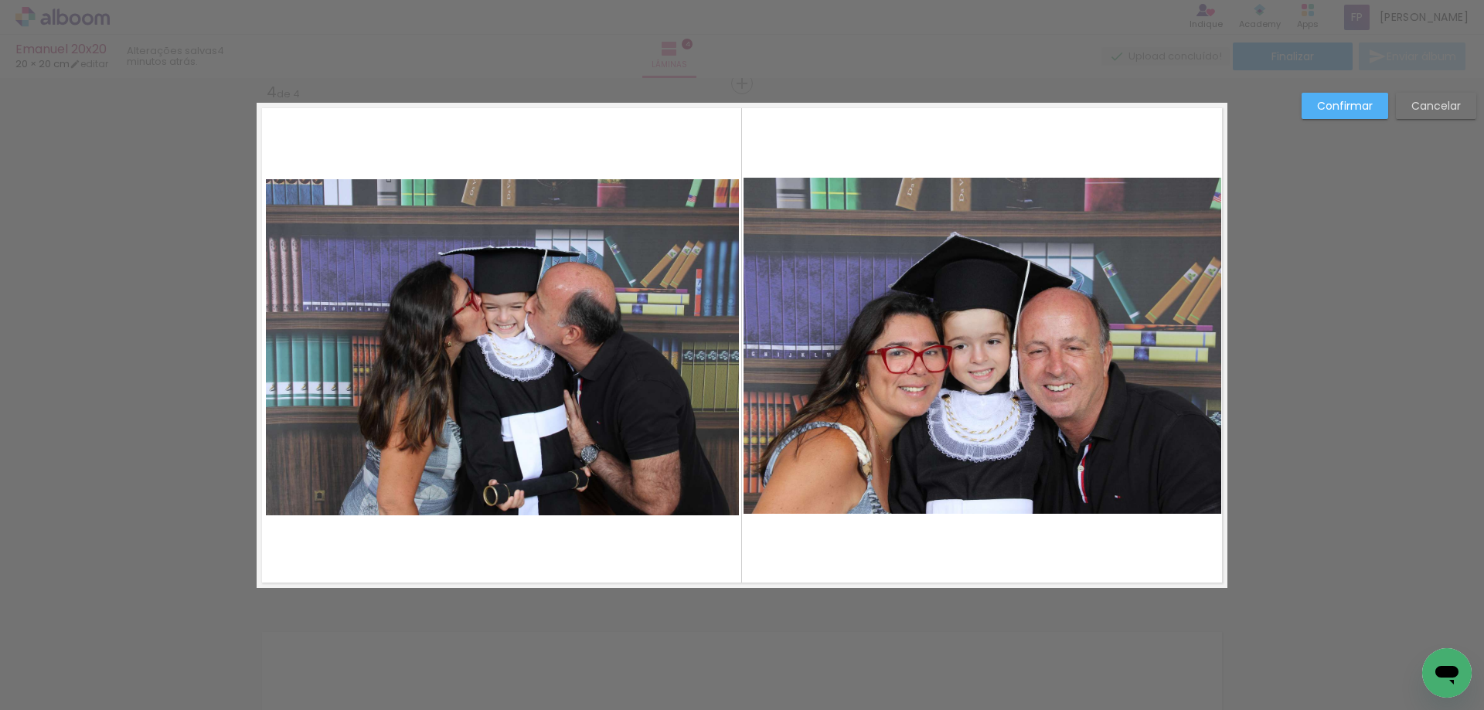
click at [0, 0] on slot "Confirmar" at bounding box center [0, 0] width 0 height 0
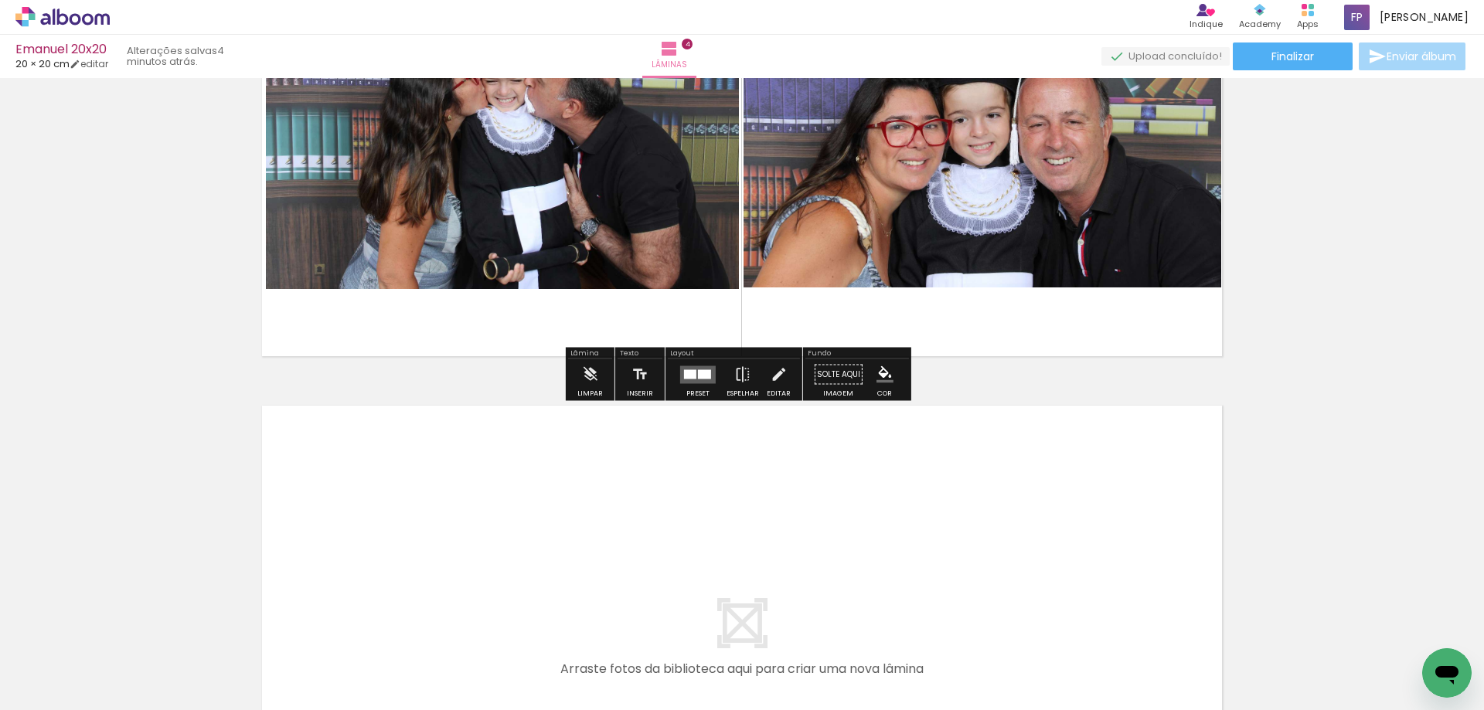
scroll to position [1901, 0]
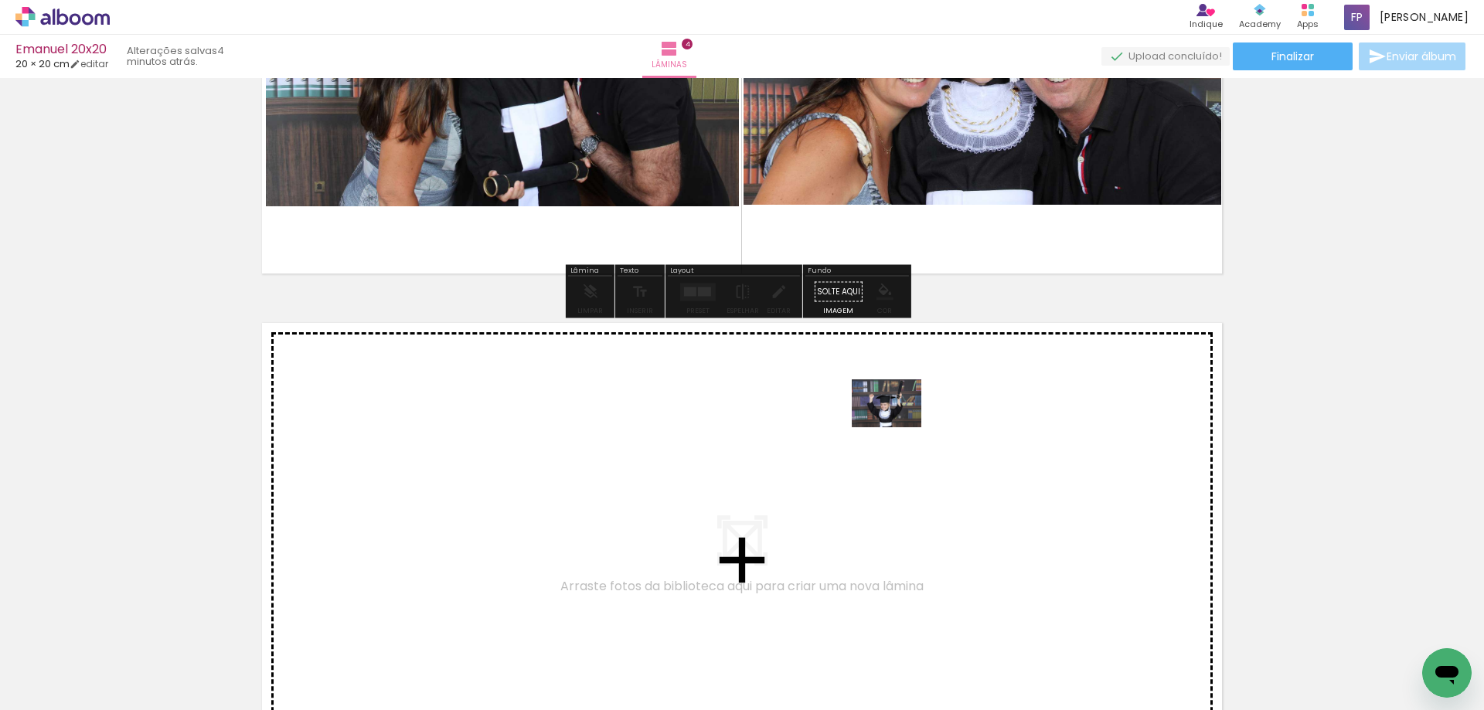
drag, startPoint x: 477, startPoint y: 676, endPoint x: 898, endPoint y: 426, distance: 489.7
click at [898, 426] on quentale-workspace at bounding box center [742, 355] width 1484 height 710
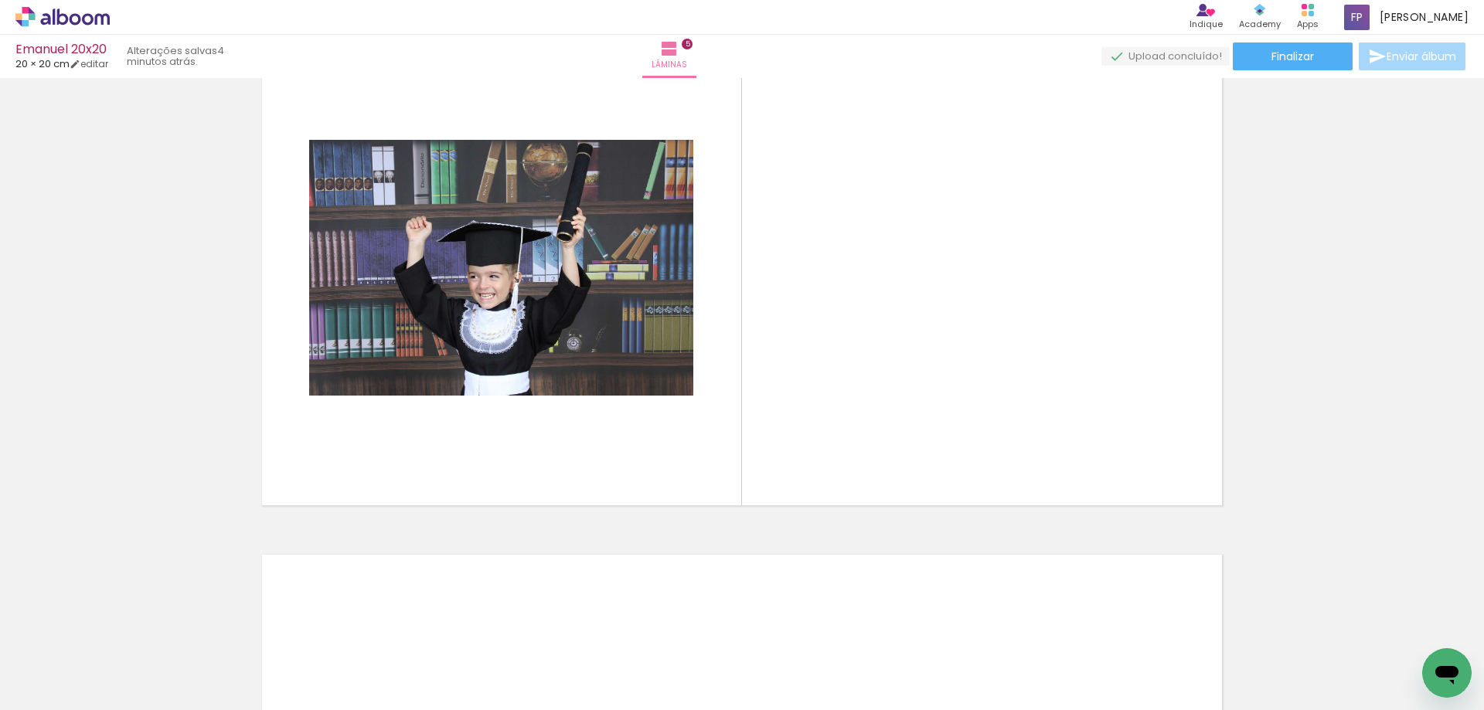
scroll to position [0, 1678]
drag, startPoint x: 987, startPoint y: 696, endPoint x: 522, endPoint y: 725, distance: 466.2
click at [522, 710] on html "link( href="../../bower_components/polymer/polymer.html" rel="import" ) picture…" at bounding box center [742, 355] width 1484 height 710
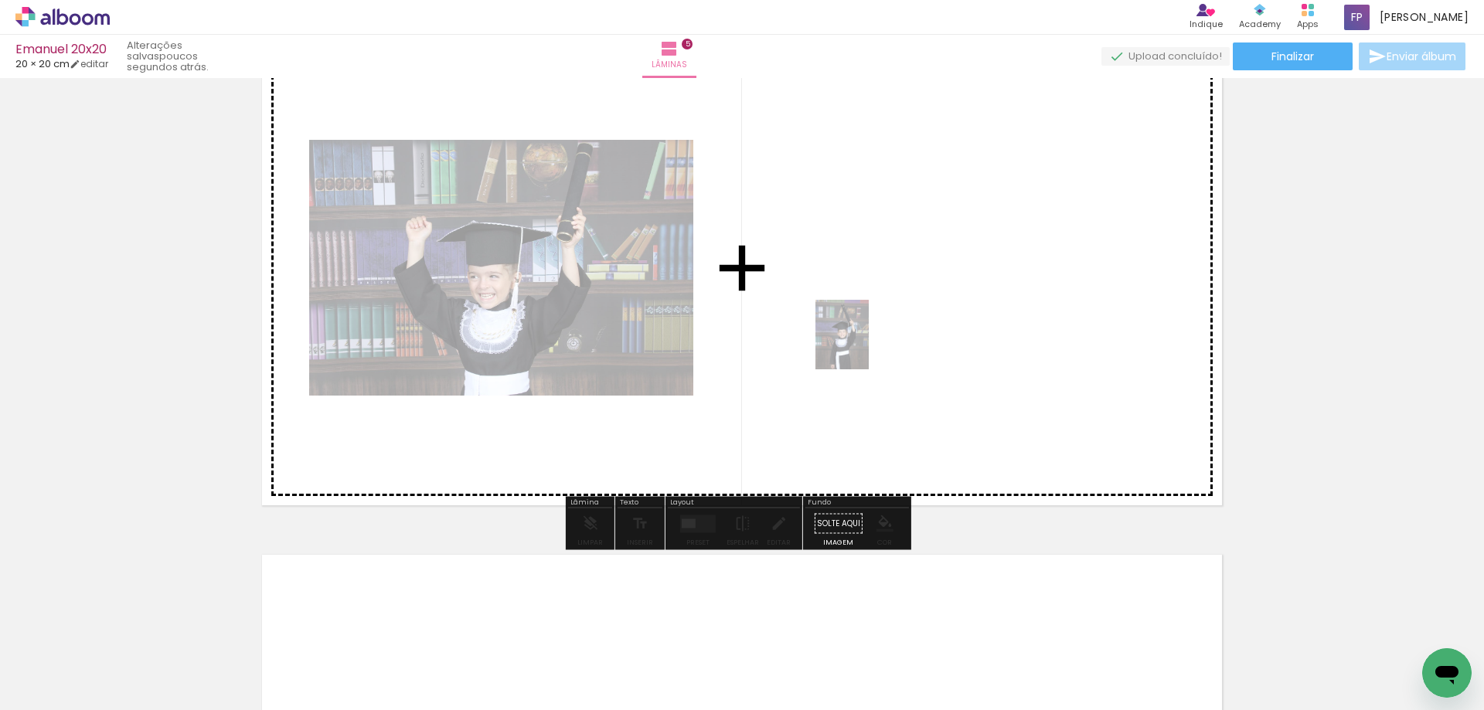
drag, startPoint x: 428, startPoint y: 678, endPoint x: 862, endPoint y: 346, distance: 545.9
click at [862, 346] on quentale-workspace at bounding box center [742, 355] width 1484 height 710
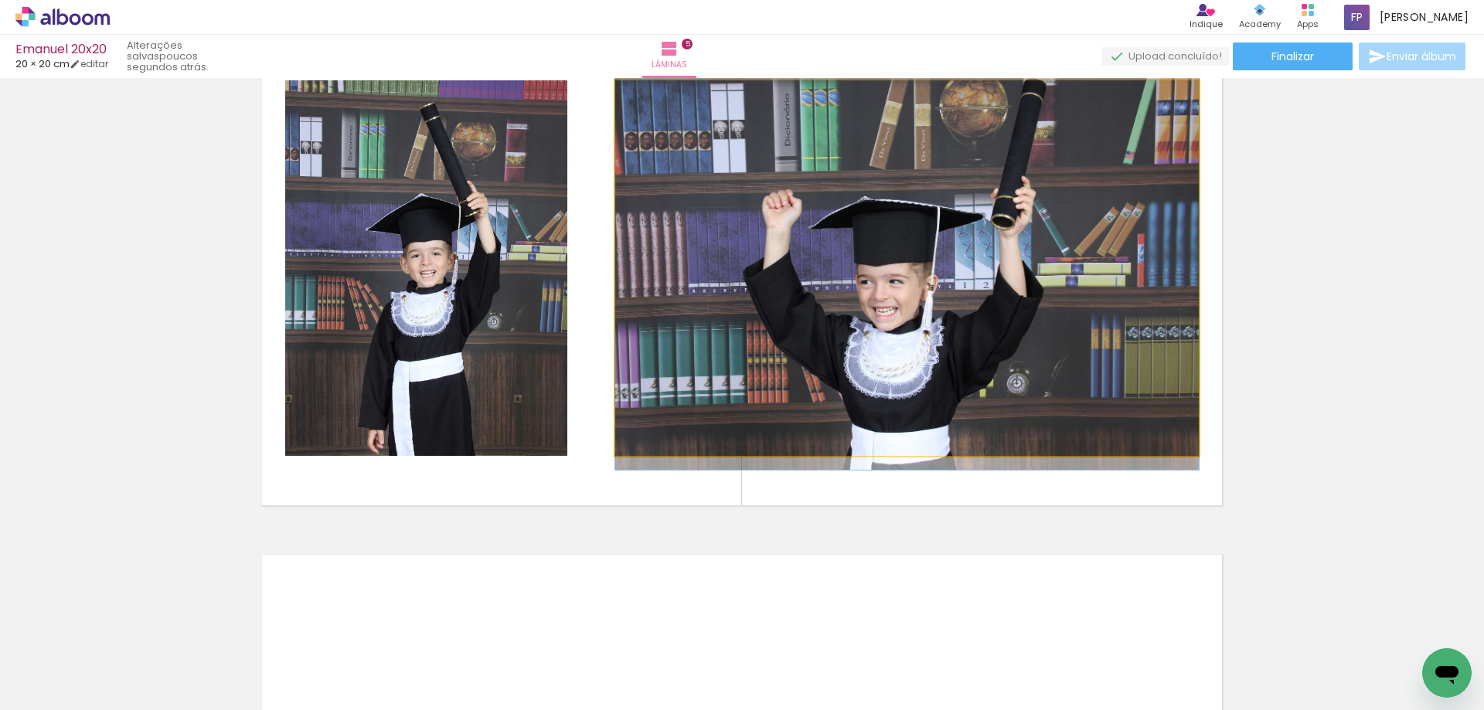
click at [907, 393] on quentale-photo at bounding box center [907, 268] width 584 height 376
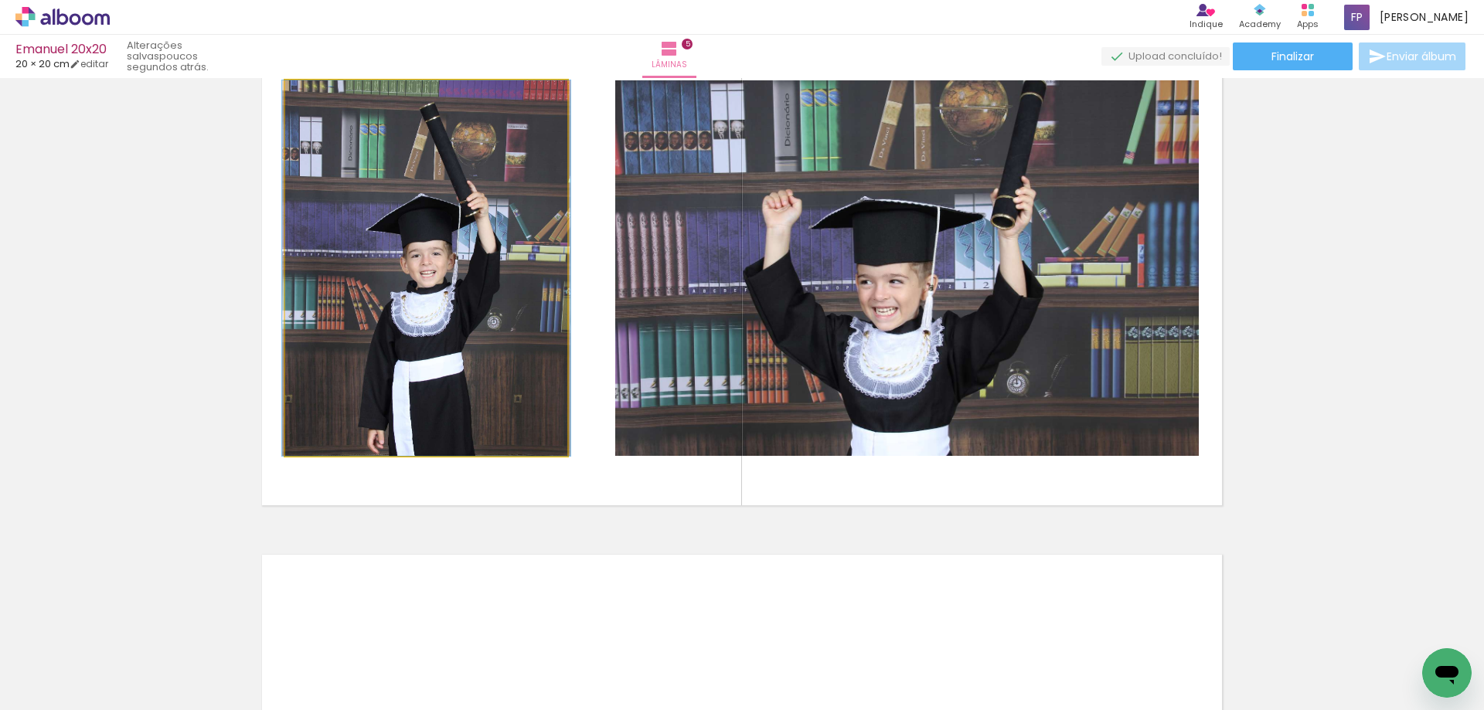
click at [499, 378] on quentale-photo at bounding box center [426, 268] width 282 height 376
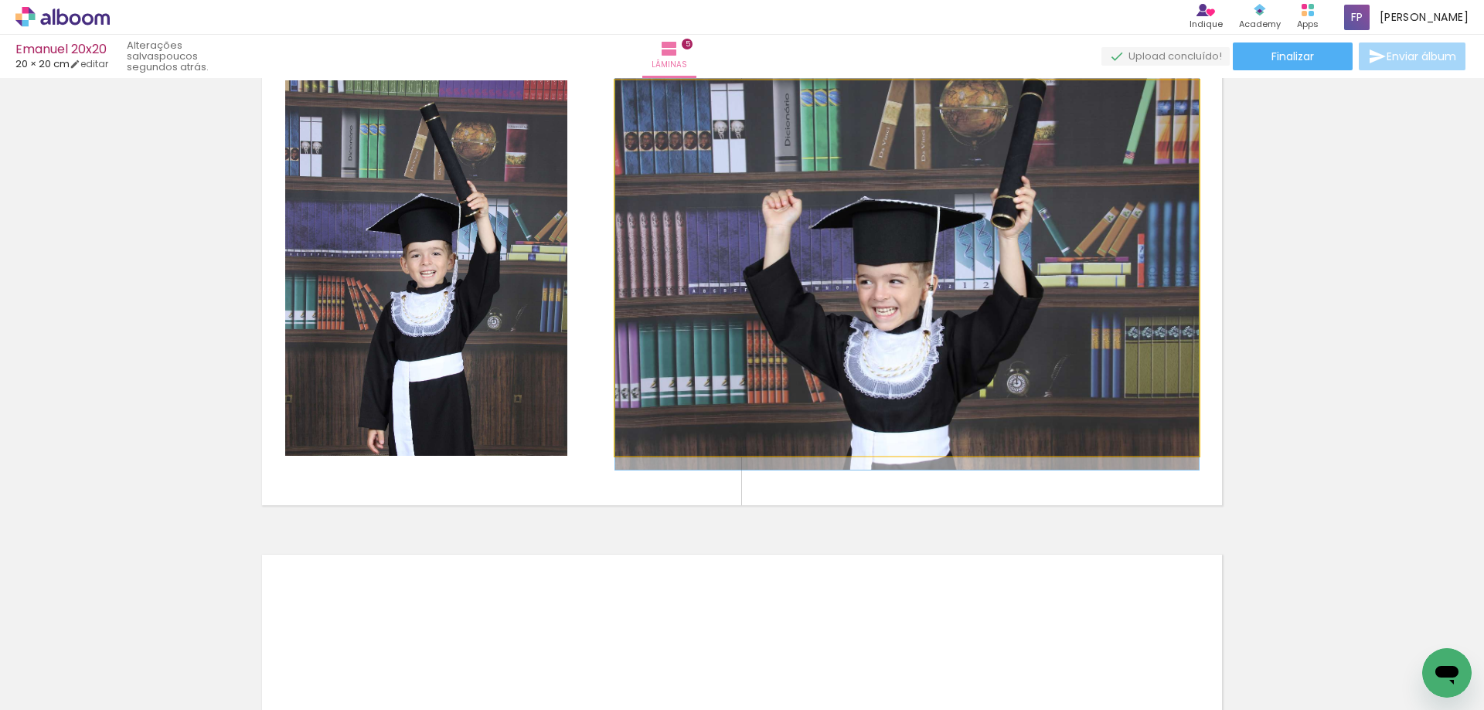
click at [930, 425] on quentale-photo at bounding box center [907, 268] width 584 height 376
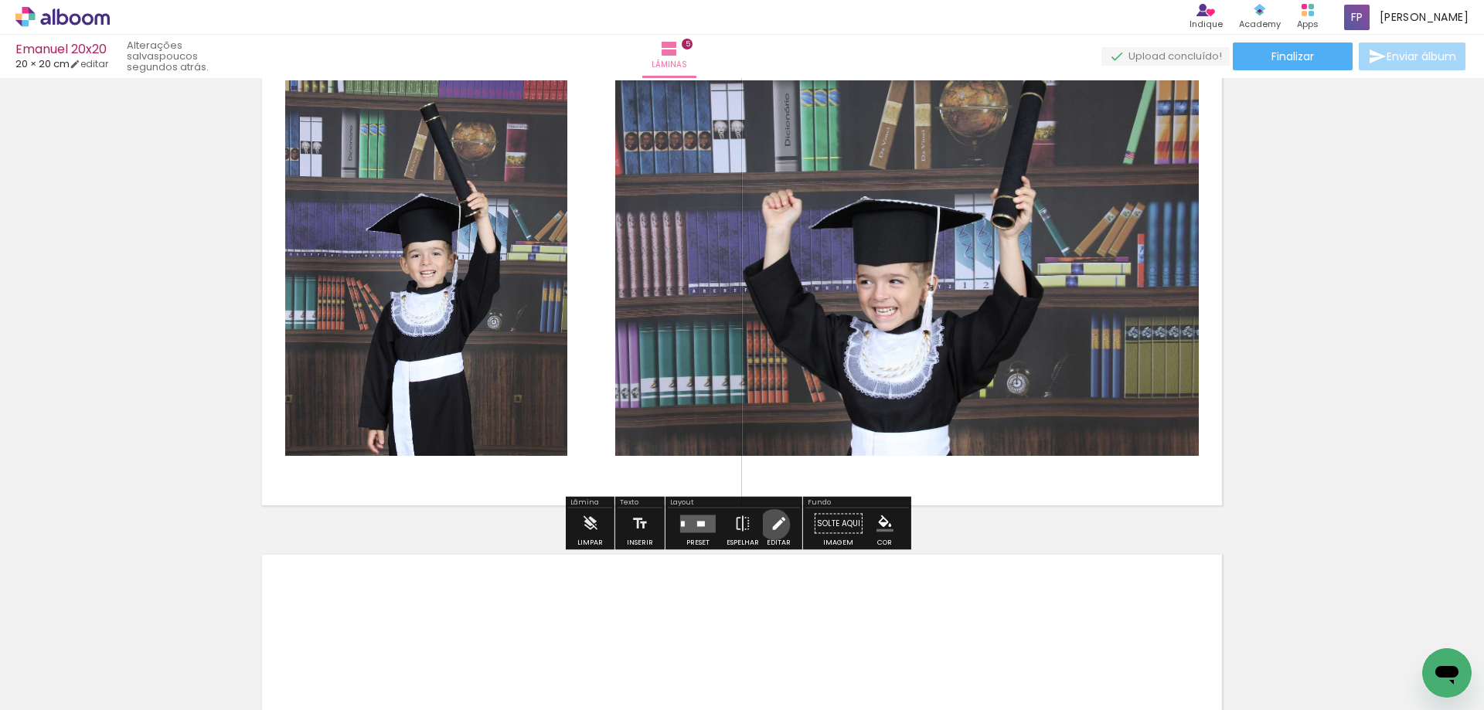
click at [771, 525] on iron-icon at bounding box center [778, 524] width 17 height 31
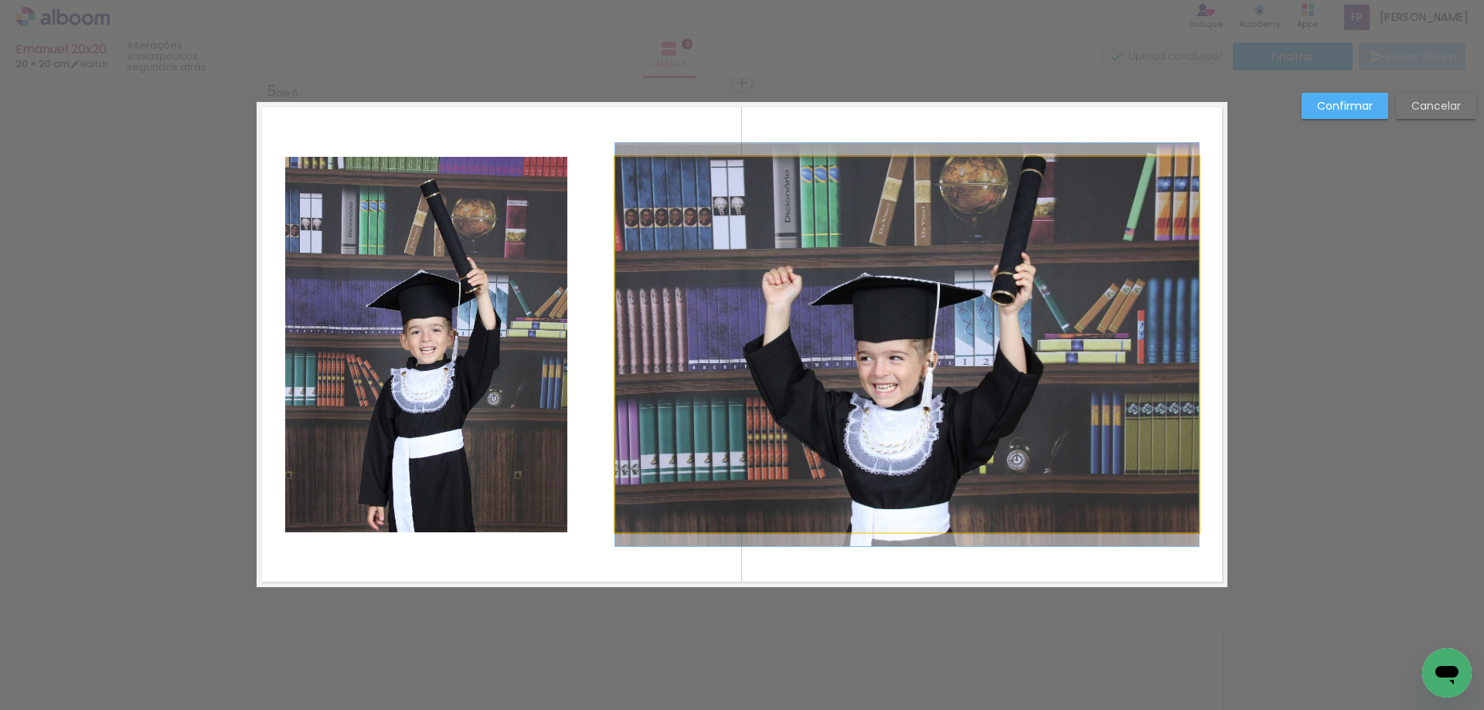
scroll to position [2116, 0]
click at [798, 342] on quentale-photo at bounding box center [907, 346] width 584 height 376
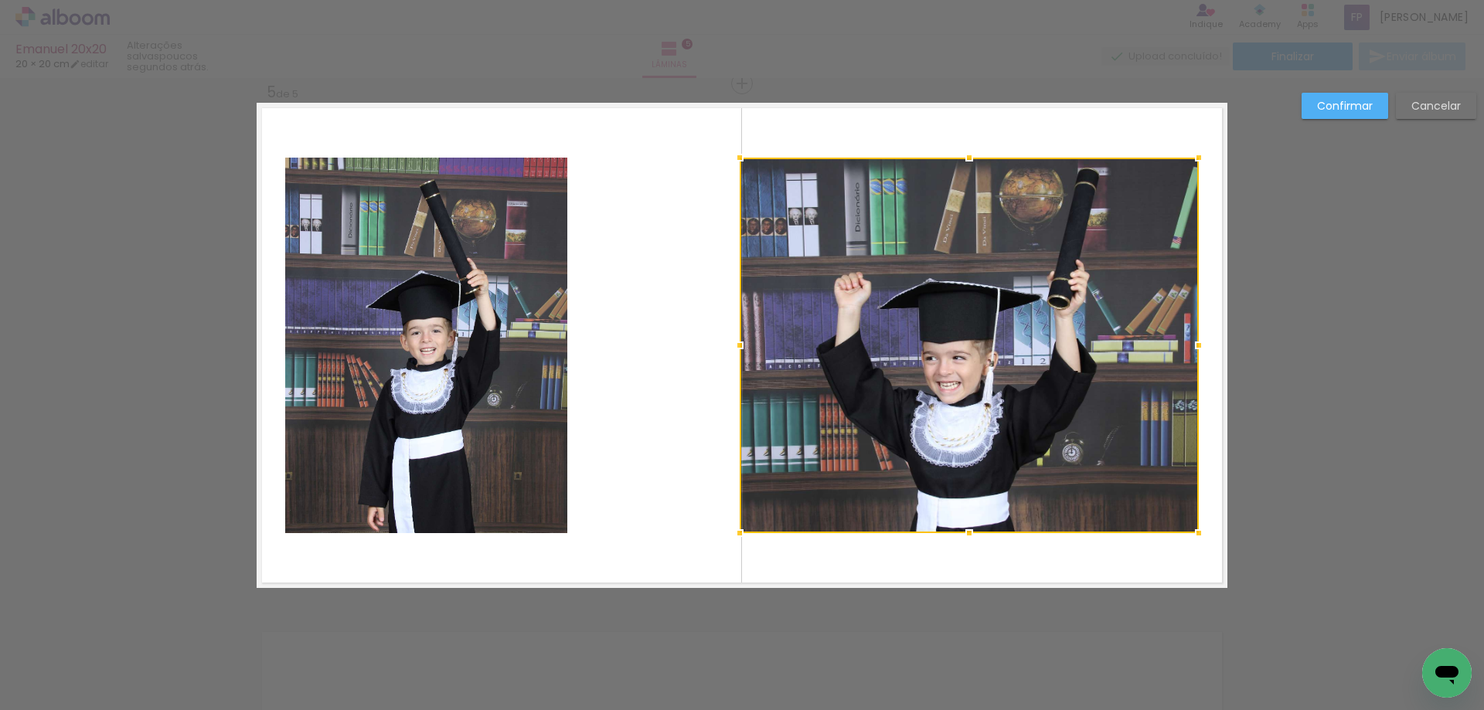
drag, startPoint x: 608, startPoint y: 353, endPoint x: 734, endPoint y: 373, distance: 126.8
click at [734, 373] on album-spread "5 de 5" at bounding box center [742, 345] width 971 height 485
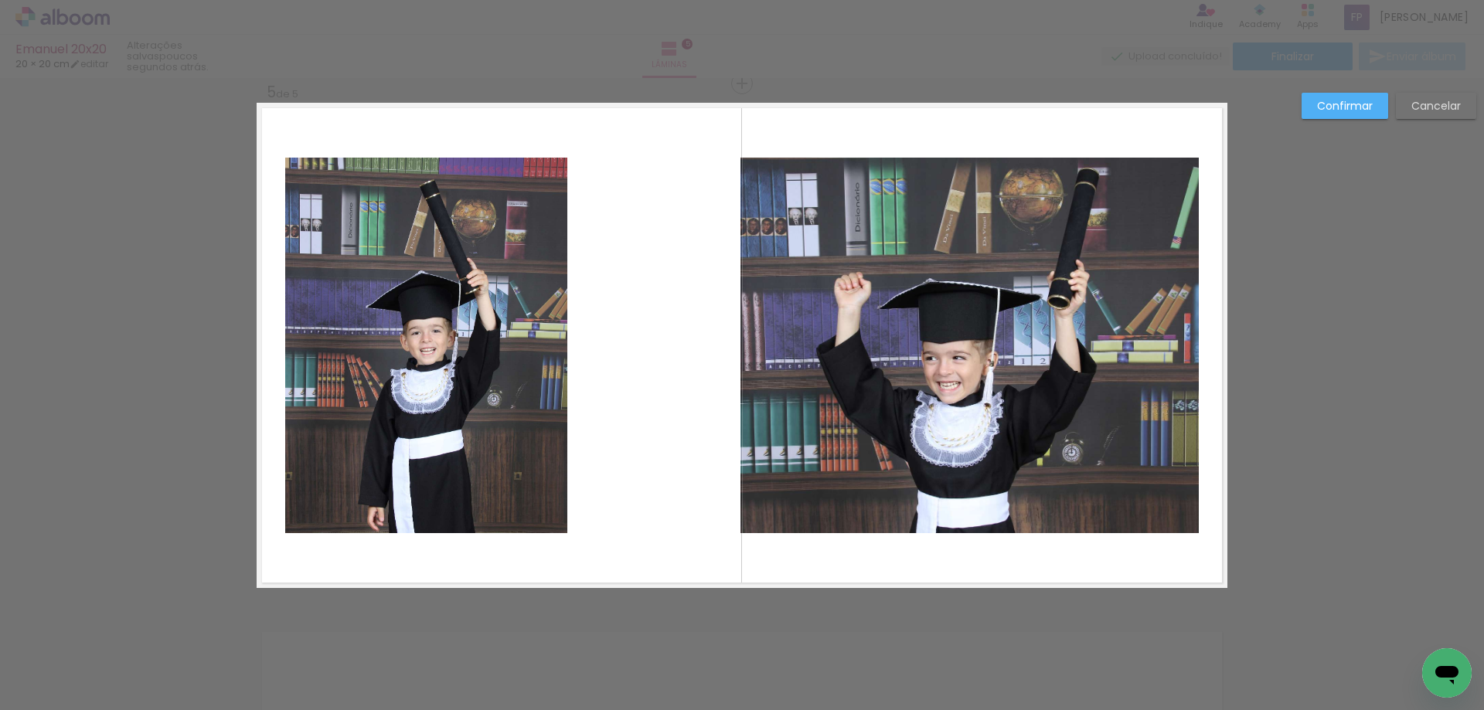
click at [1133, 216] on quentale-photo at bounding box center [970, 346] width 458 height 376
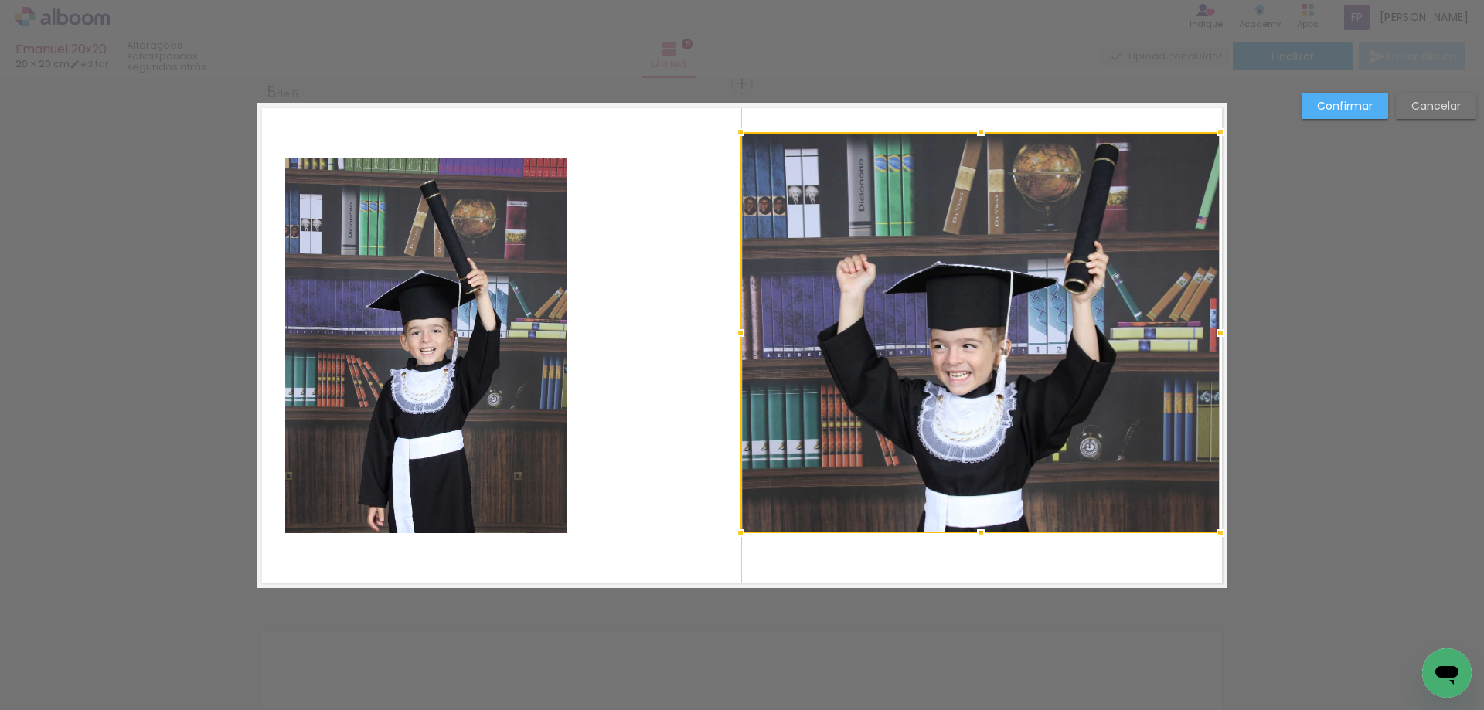
drag, startPoint x: 1193, startPoint y: 161, endPoint x: 1215, endPoint y: 135, distance: 33.5
click at [1215, 135] on div at bounding box center [1220, 132] width 31 height 31
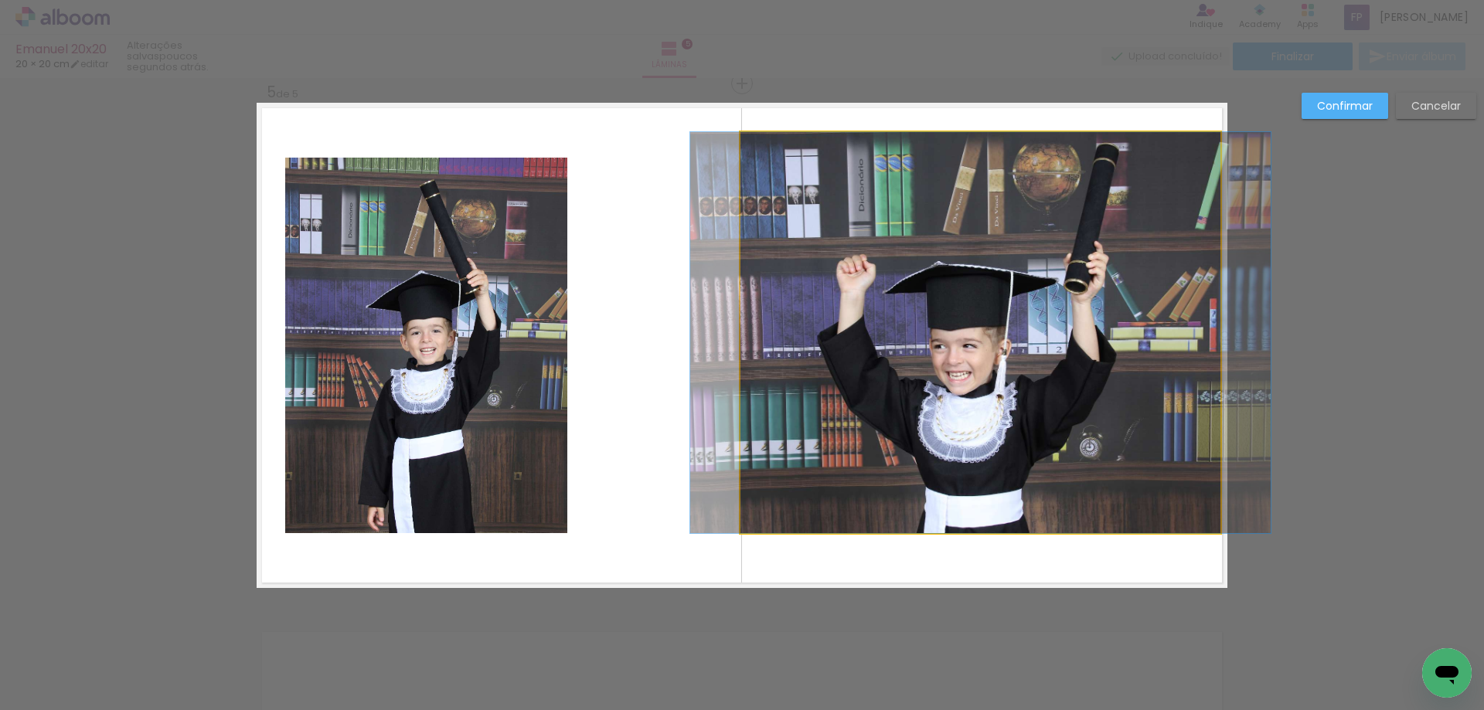
drag, startPoint x: 981, startPoint y: 508, endPoint x: 984, endPoint y: 523, distance: 15.0
click at [982, 507] on quentale-photo at bounding box center [981, 332] width 480 height 401
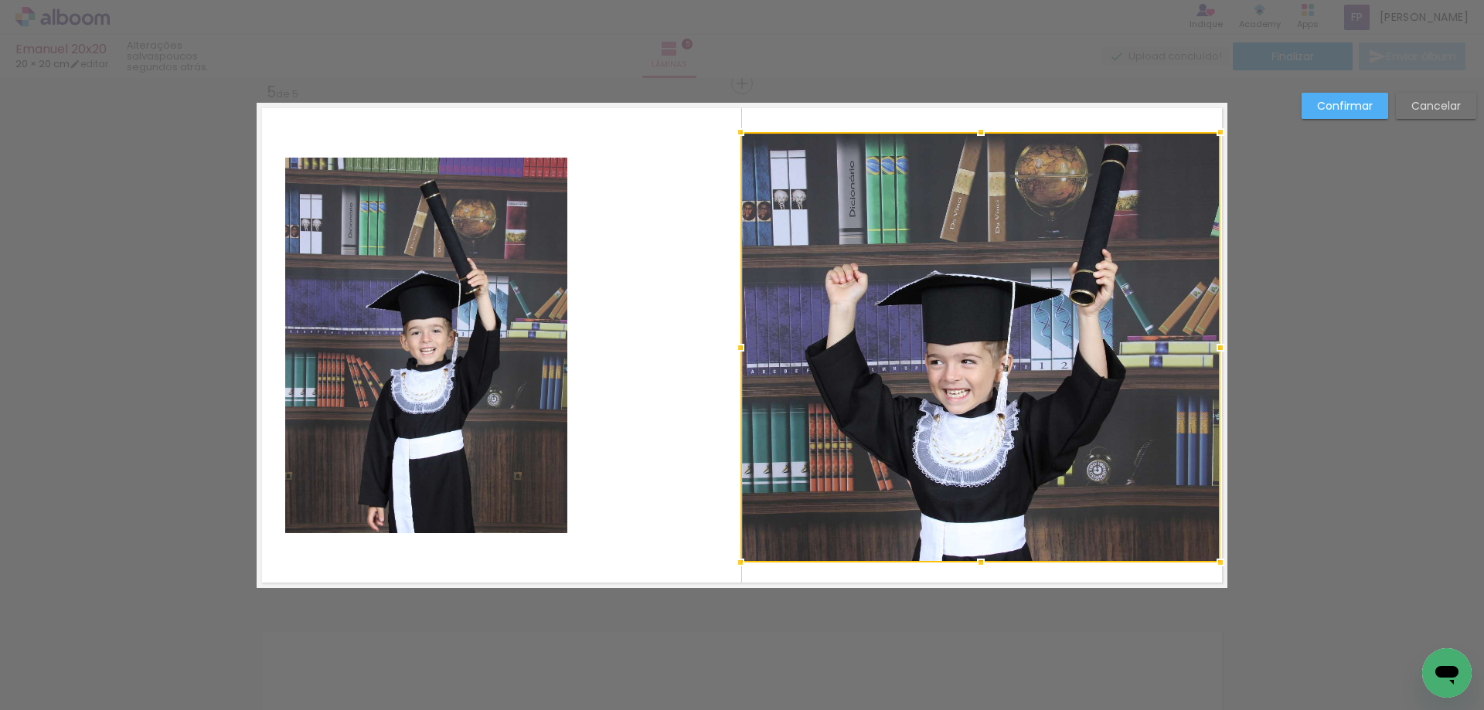
drag, startPoint x: 973, startPoint y: 540, endPoint x: 976, endPoint y: 570, distance: 29.5
click at [976, 570] on div at bounding box center [980, 562] width 31 height 31
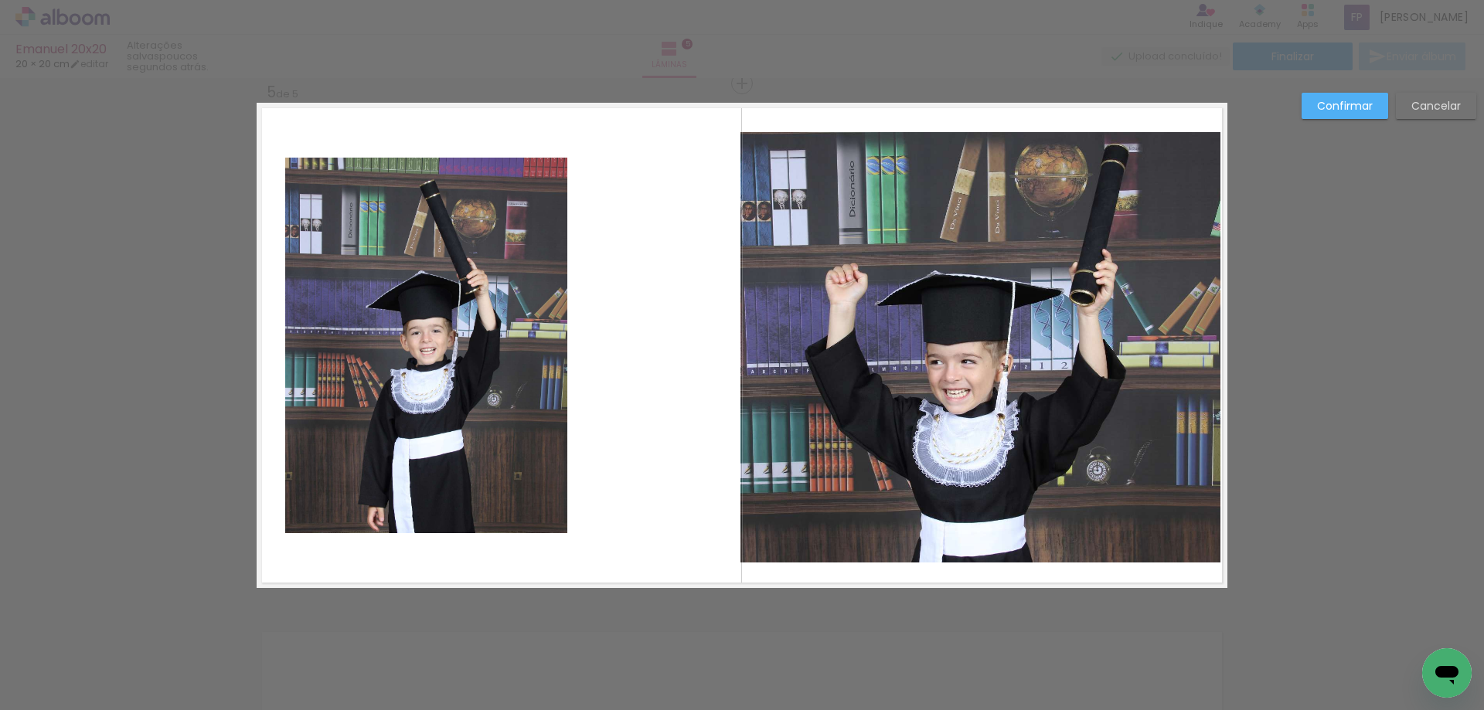
click at [460, 395] on quentale-photo at bounding box center [426, 346] width 282 height 376
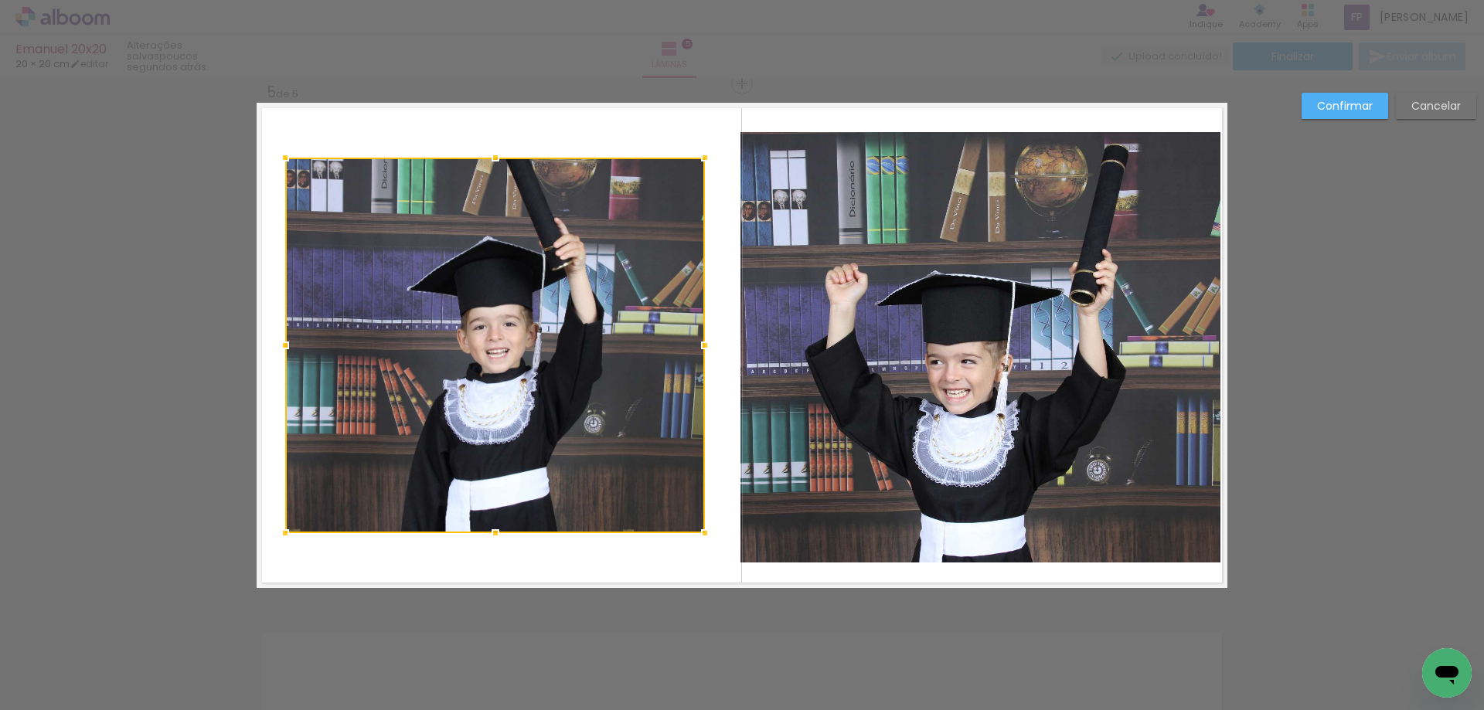
drag, startPoint x: 561, startPoint y: 352, endPoint x: 527, endPoint y: 327, distance: 42.5
click at [698, 417] on div at bounding box center [495, 346] width 420 height 376
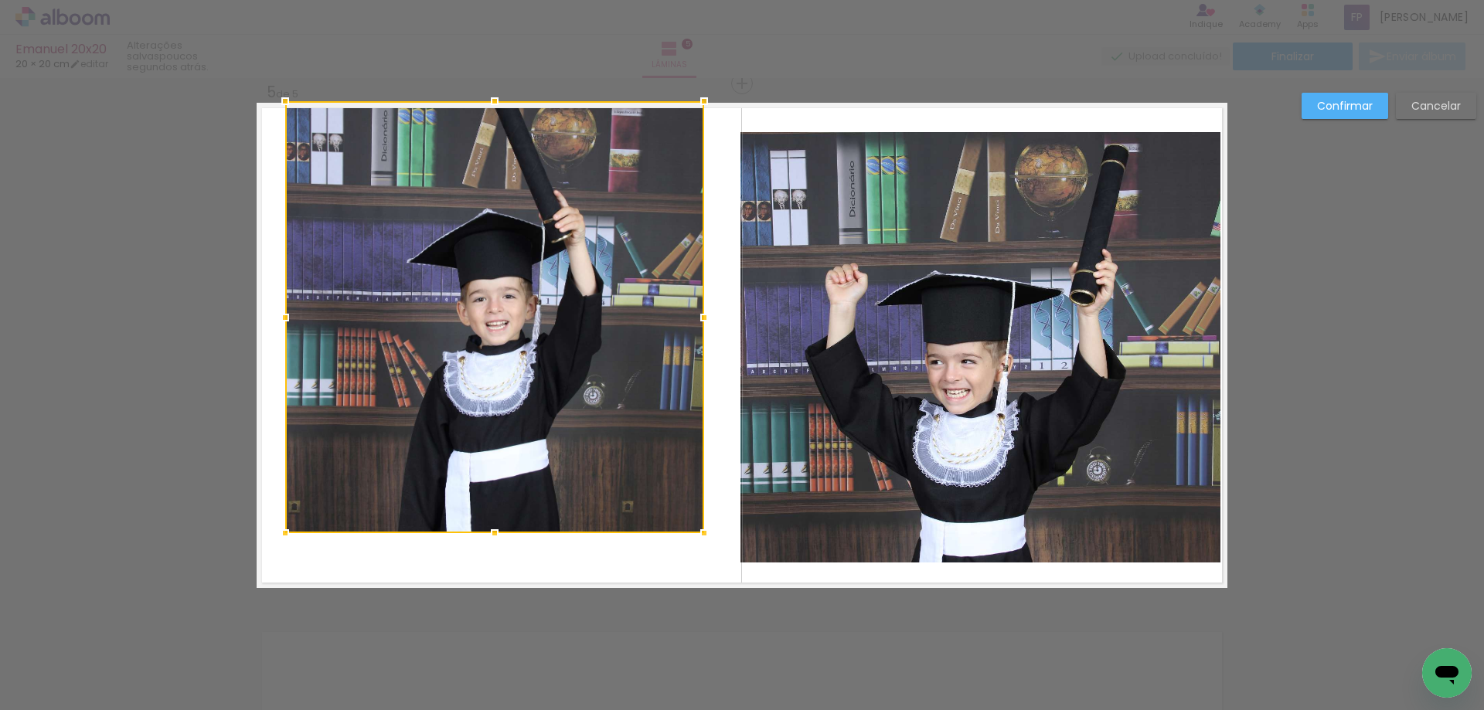
drag, startPoint x: 490, startPoint y: 159, endPoint x: 500, endPoint y: 139, distance: 22.5
click at [495, 100] on div at bounding box center [494, 101] width 31 height 31
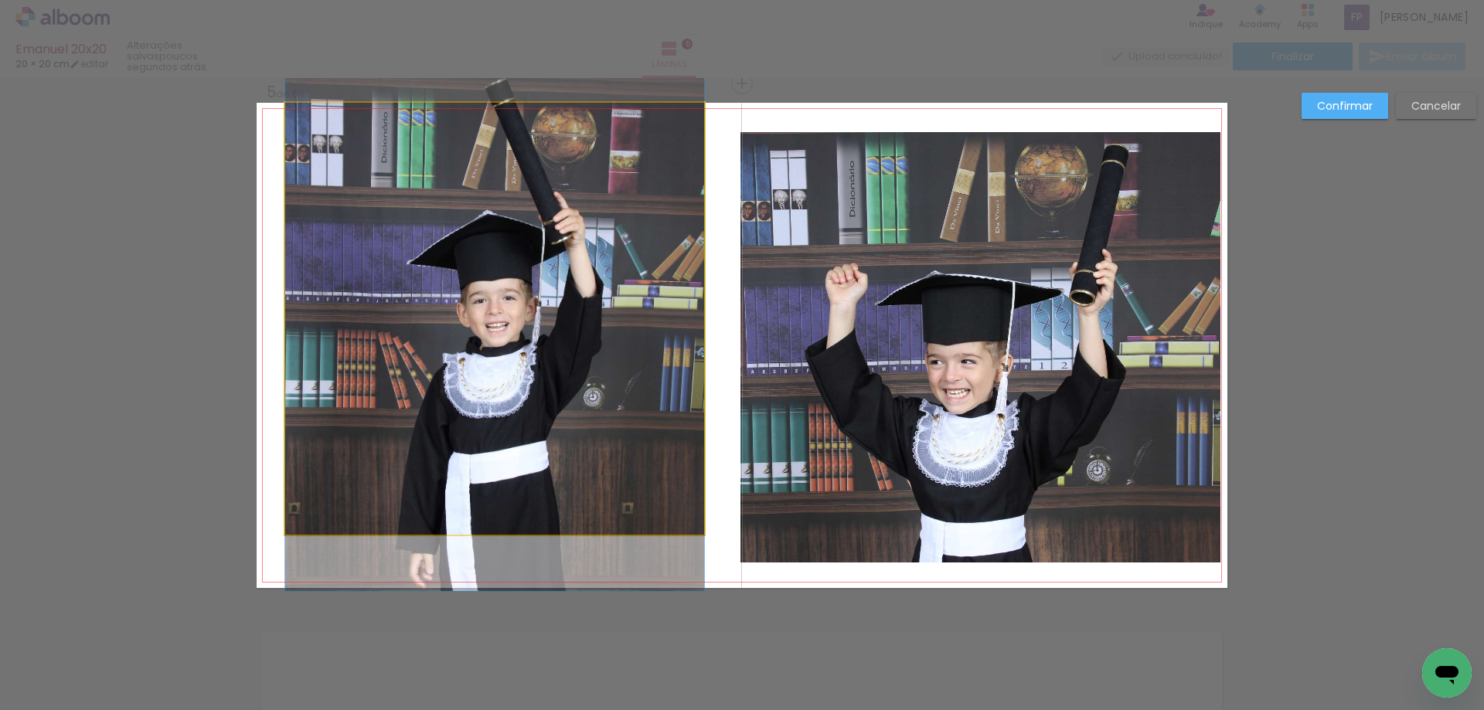
click at [491, 517] on quentale-photo at bounding box center [494, 319] width 419 height 432
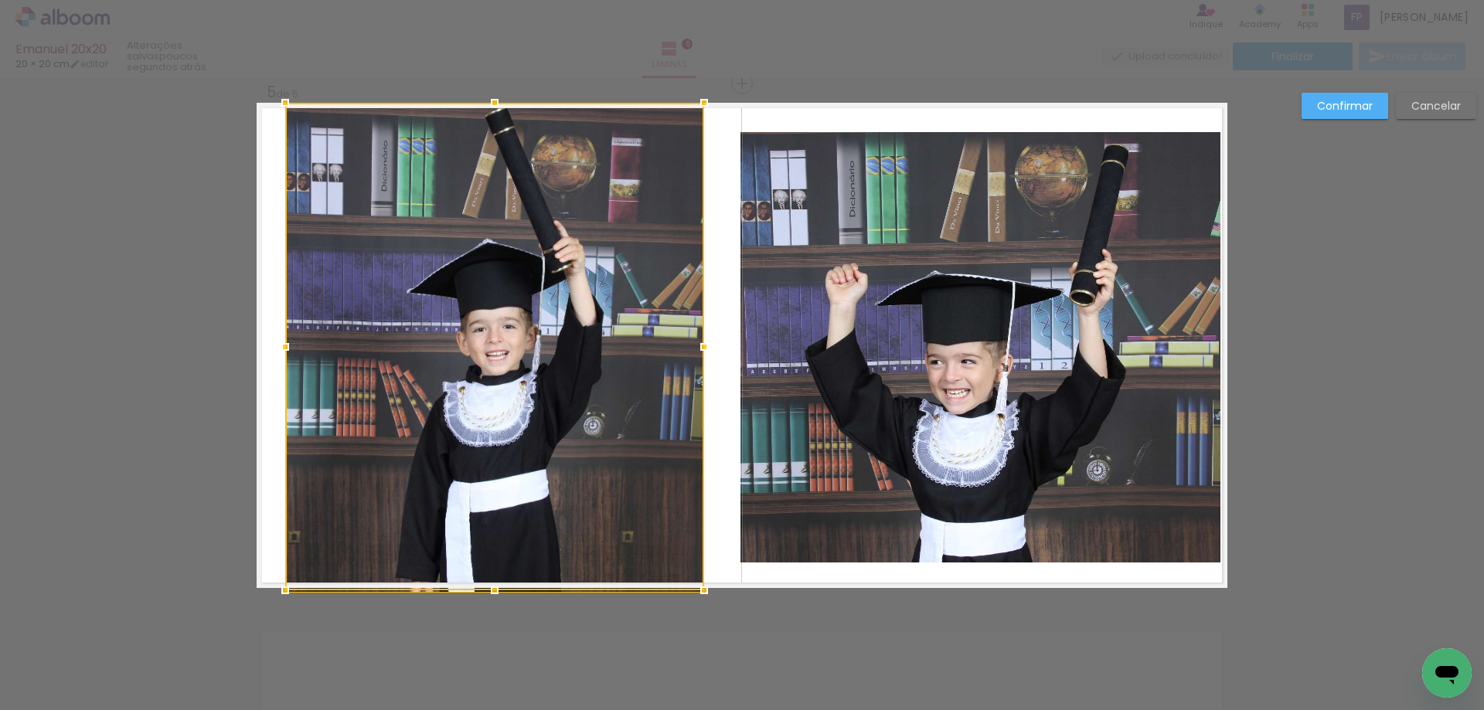
drag, startPoint x: 492, startPoint y: 540, endPoint x: 494, endPoint y: 574, distance: 34.8
click at [494, 574] on div at bounding box center [494, 347] width 419 height 488
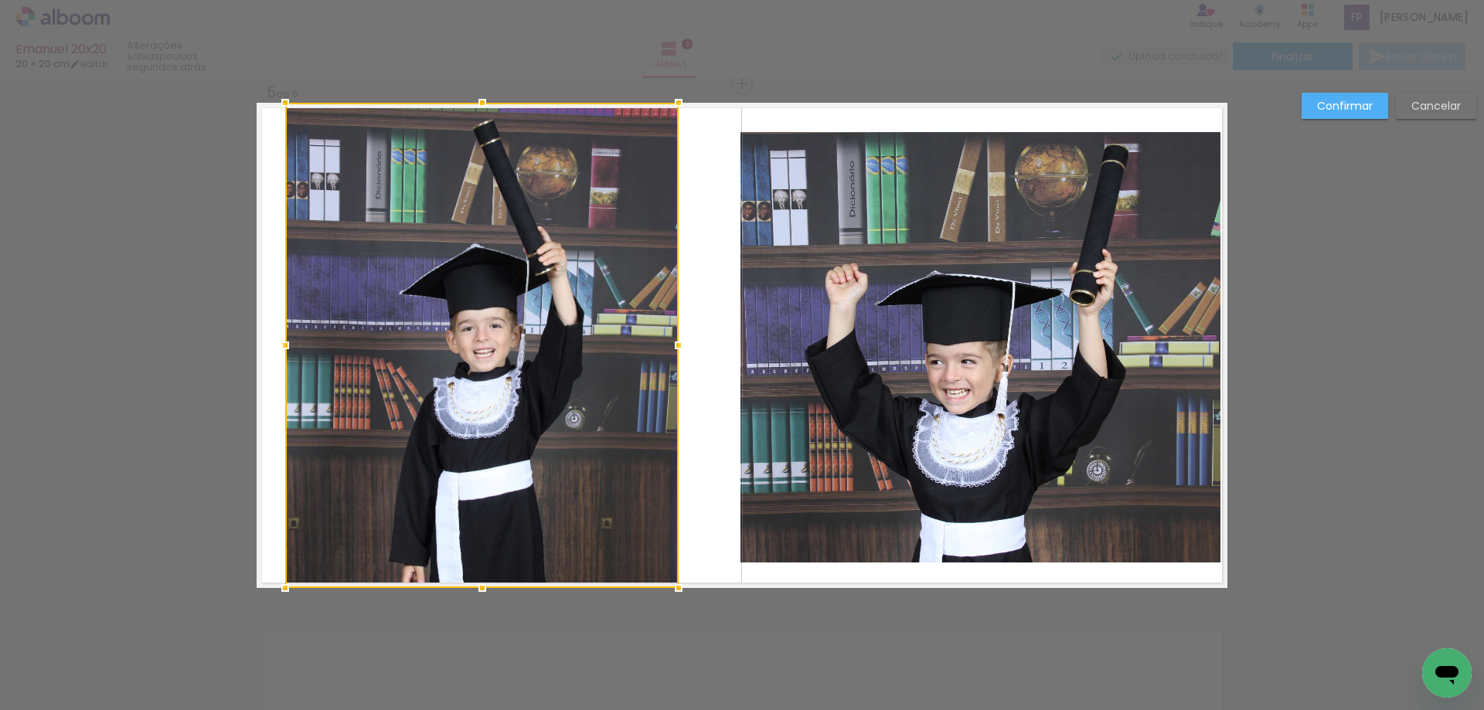
drag, startPoint x: 704, startPoint y: 356, endPoint x: 679, endPoint y: 358, distance: 25.6
click at [679, 358] on div at bounding box center [678, 345] width 31 height 31
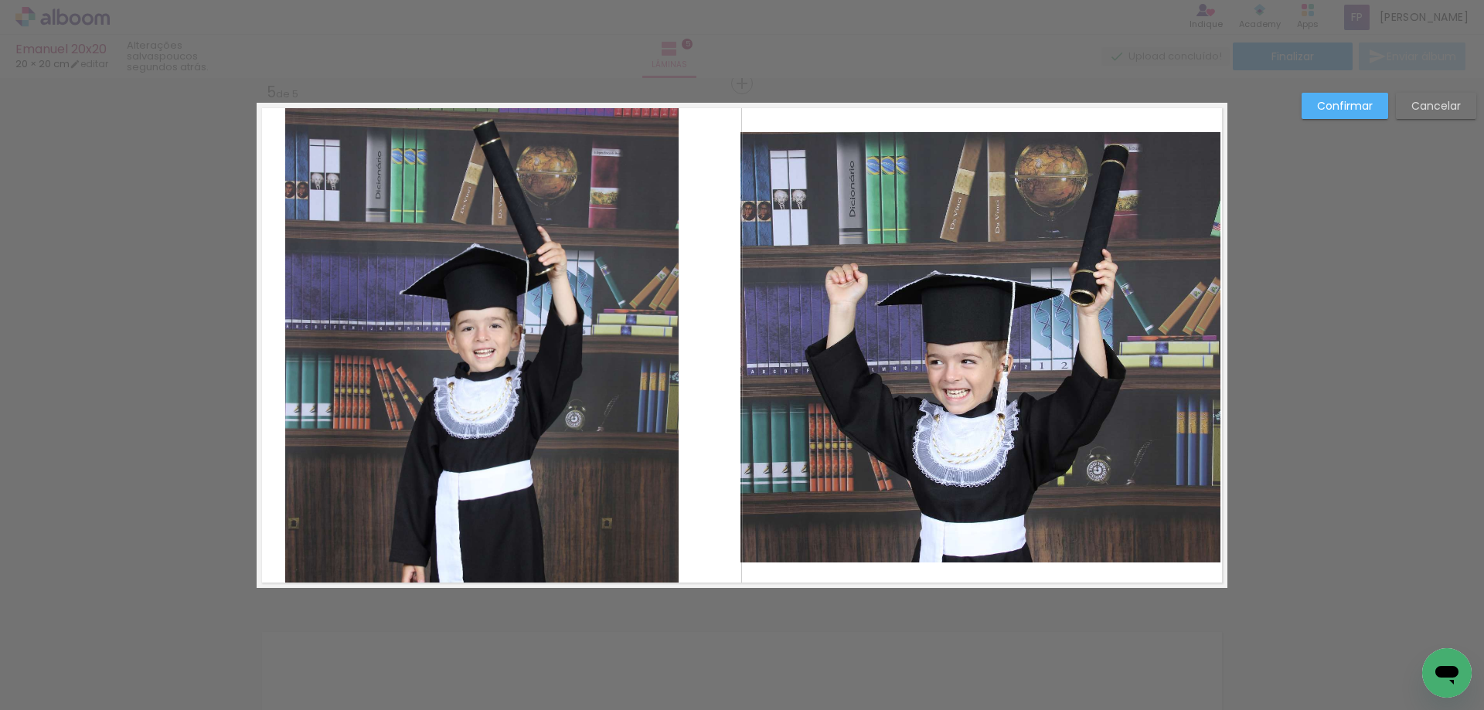
click at [299, 353] on quentale-photo at bounding box center [481, 345] width 393 height 485
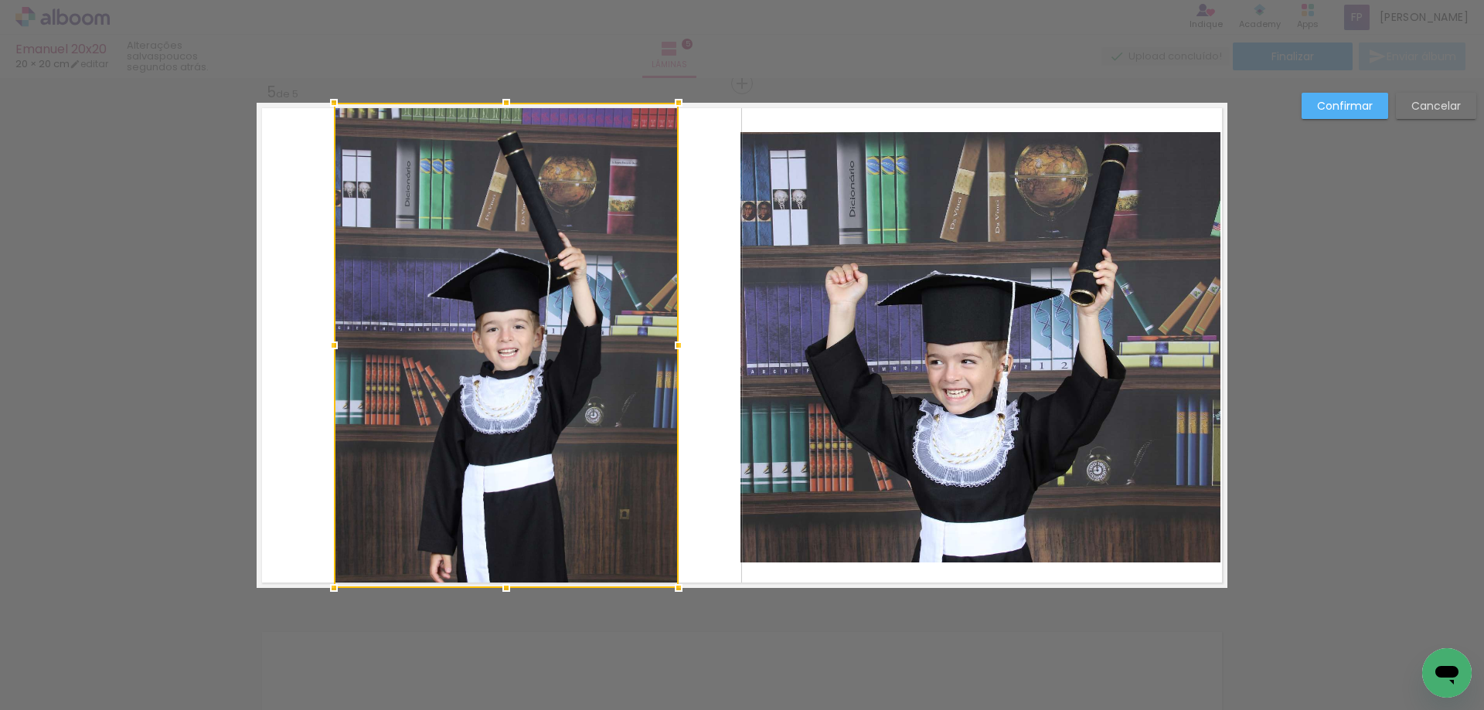
drag, startPoint x: 282, startPoint y: 346, endPoint x: 331, endPoint y: 367, distance: 53.3
click at [334, 367] on div at bounding box center [506, 345] width 345 height 485
click at [605, 393] on div at bounding box center [506, 345] width 345 height 485
click at [0, 0] on slot "Confirmar" at bounding box center [0, 0] width 0 height 0
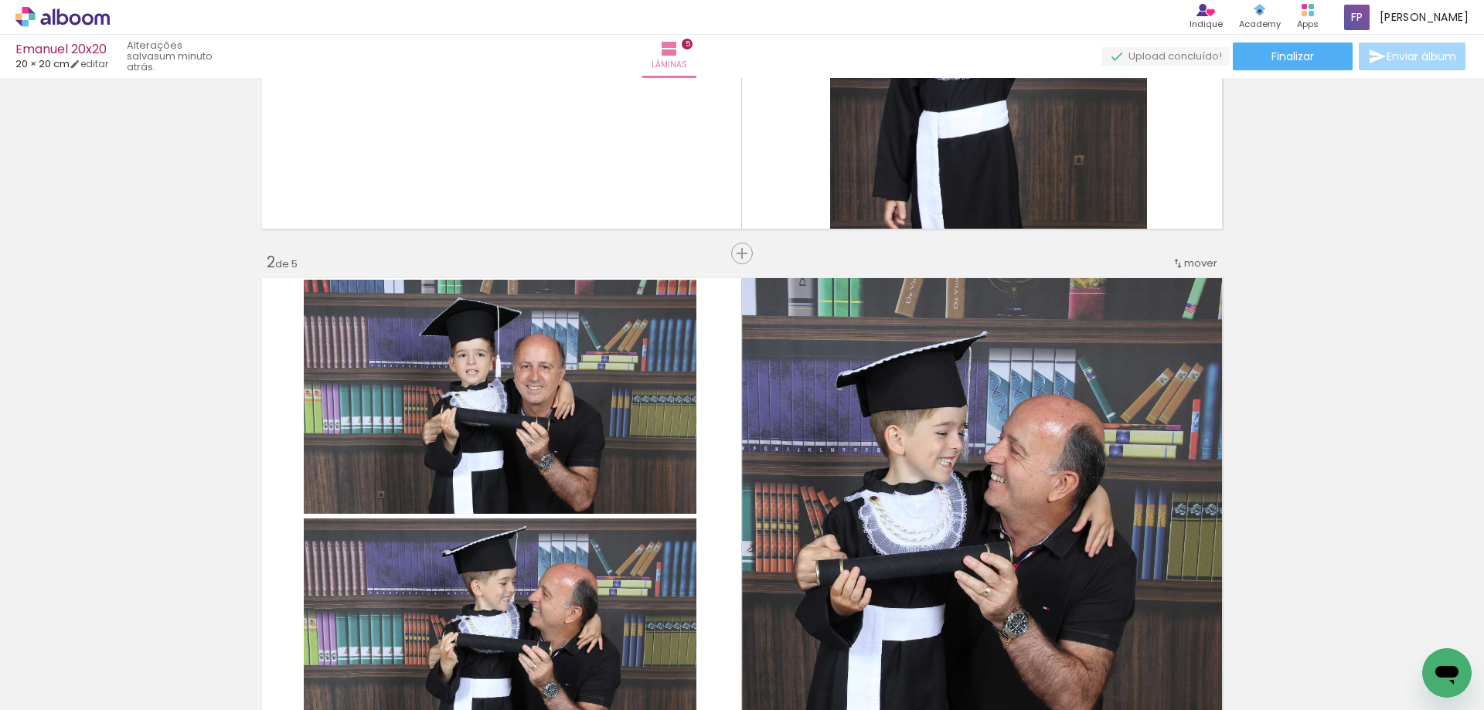
scroll to position [184, 0]
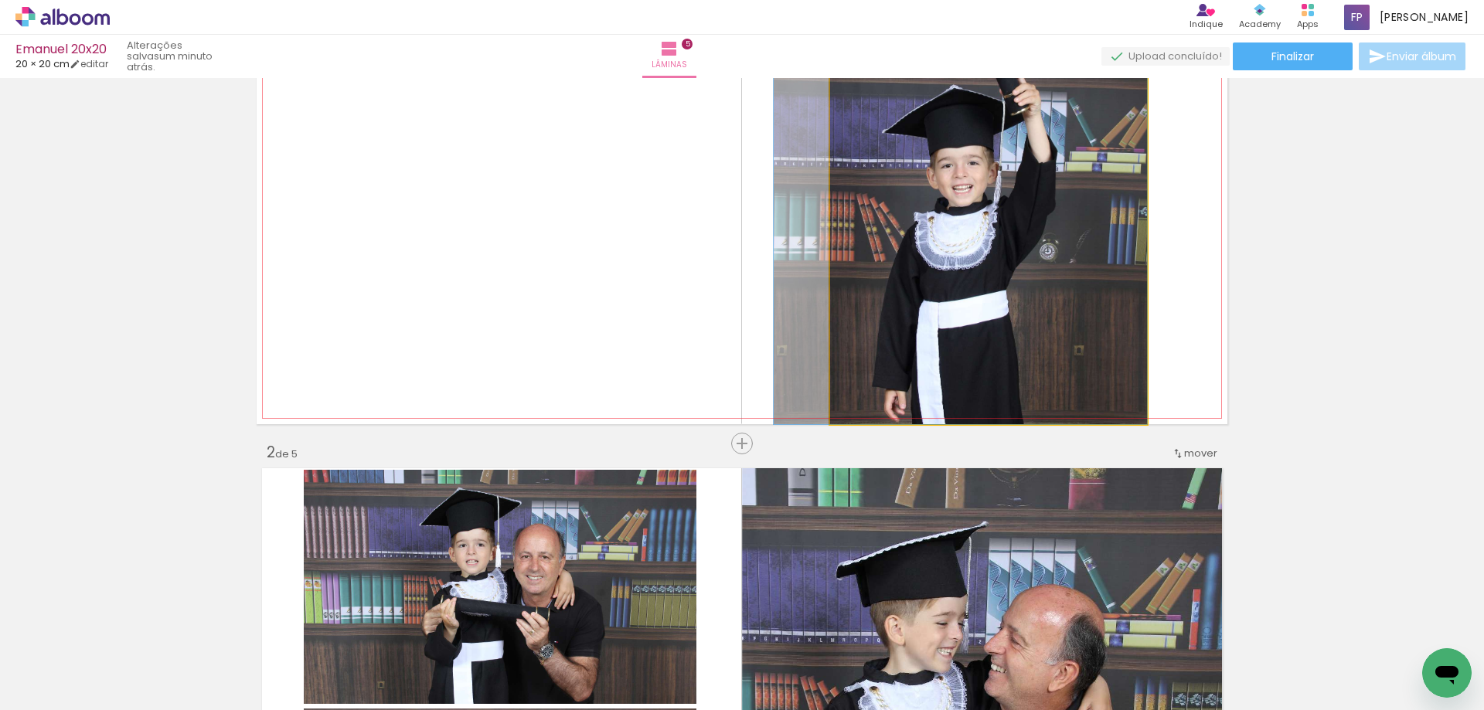
click at [1016, 231] on quentale-photo at bounding box center [988, 181] width 317 height 485
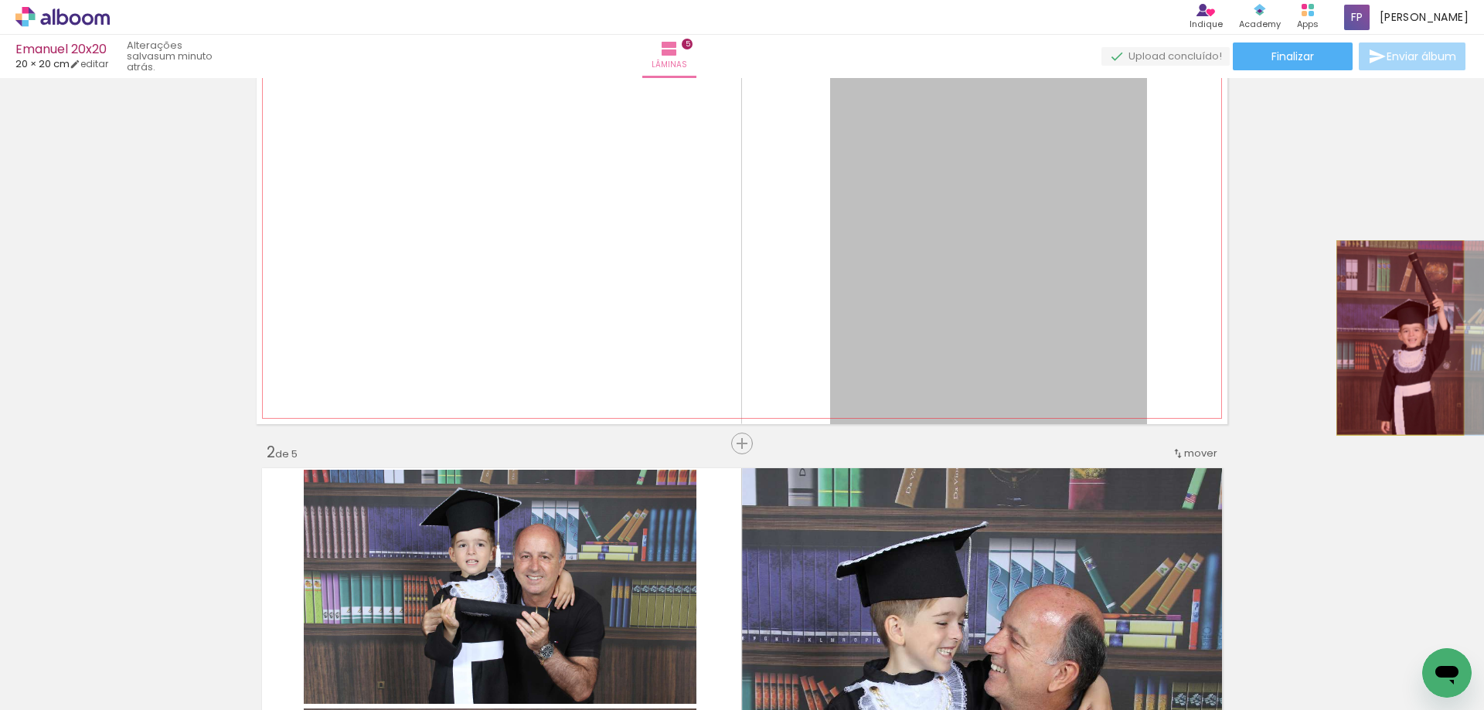
drag, startPoint x: 1047, startPoint y: 250, endPoint x: 1387, endPoint y: 336, distance: 350.9
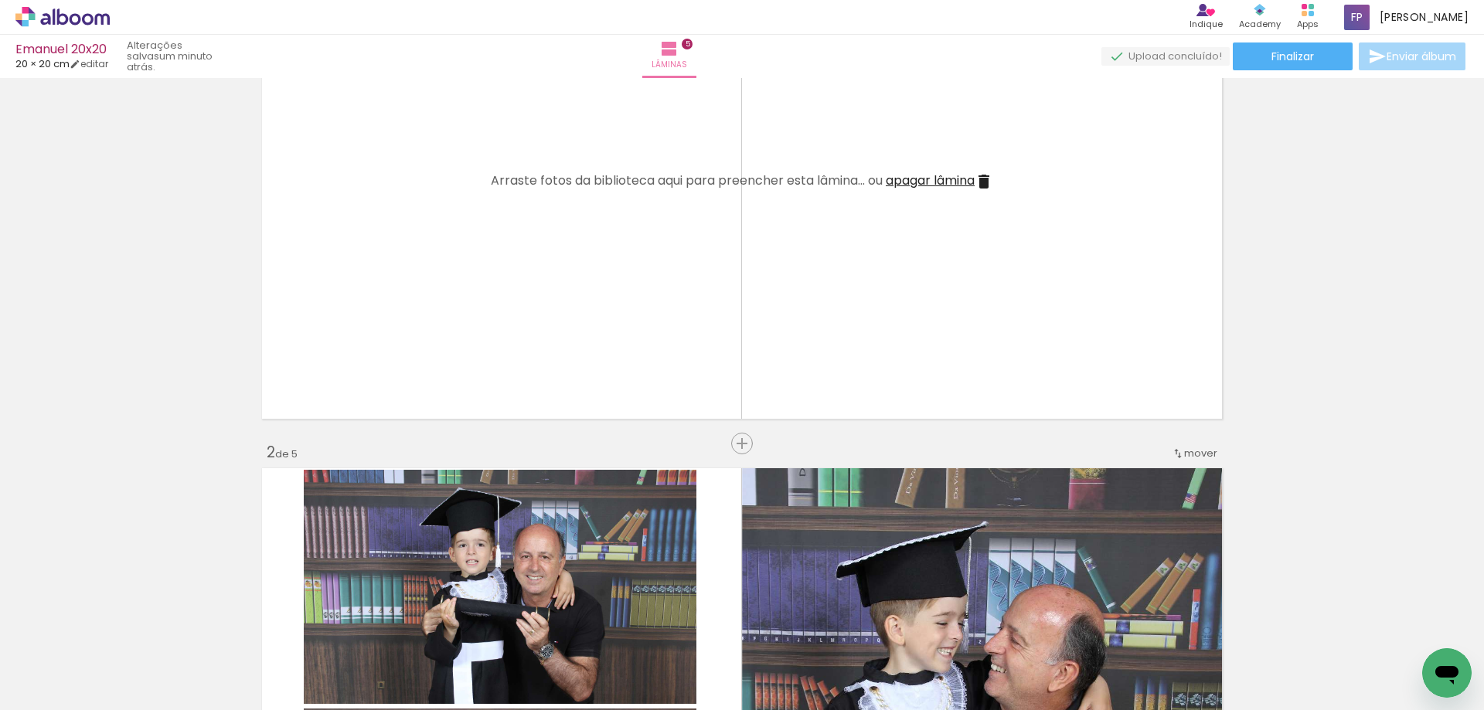
scroll to position [0, 1925]
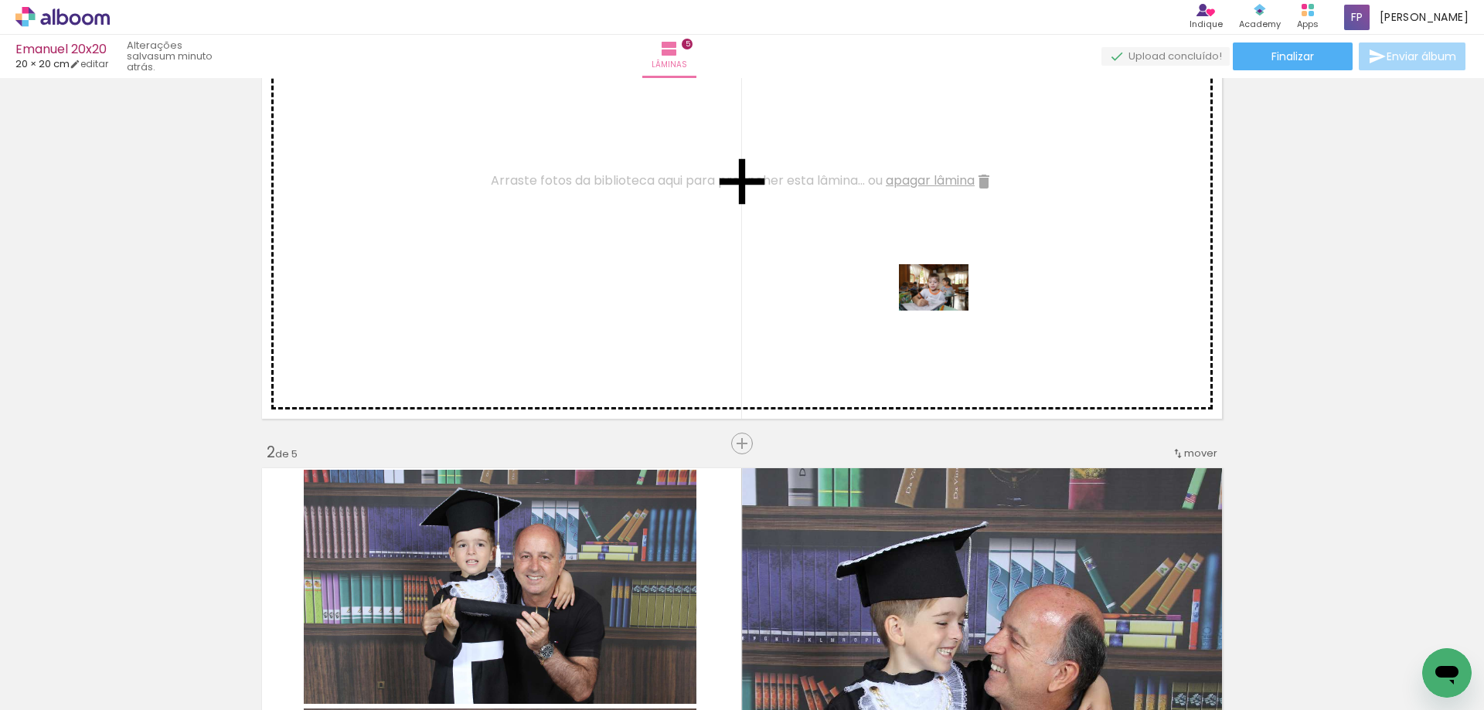
drag, startPoint x: 827, startPoint y: 672, endPoint x: 949, endPoint y: 301, distance: 390.6
click at [949, 301] on quentale-workspace at bounding box center [742, 355] width 1484 height 710
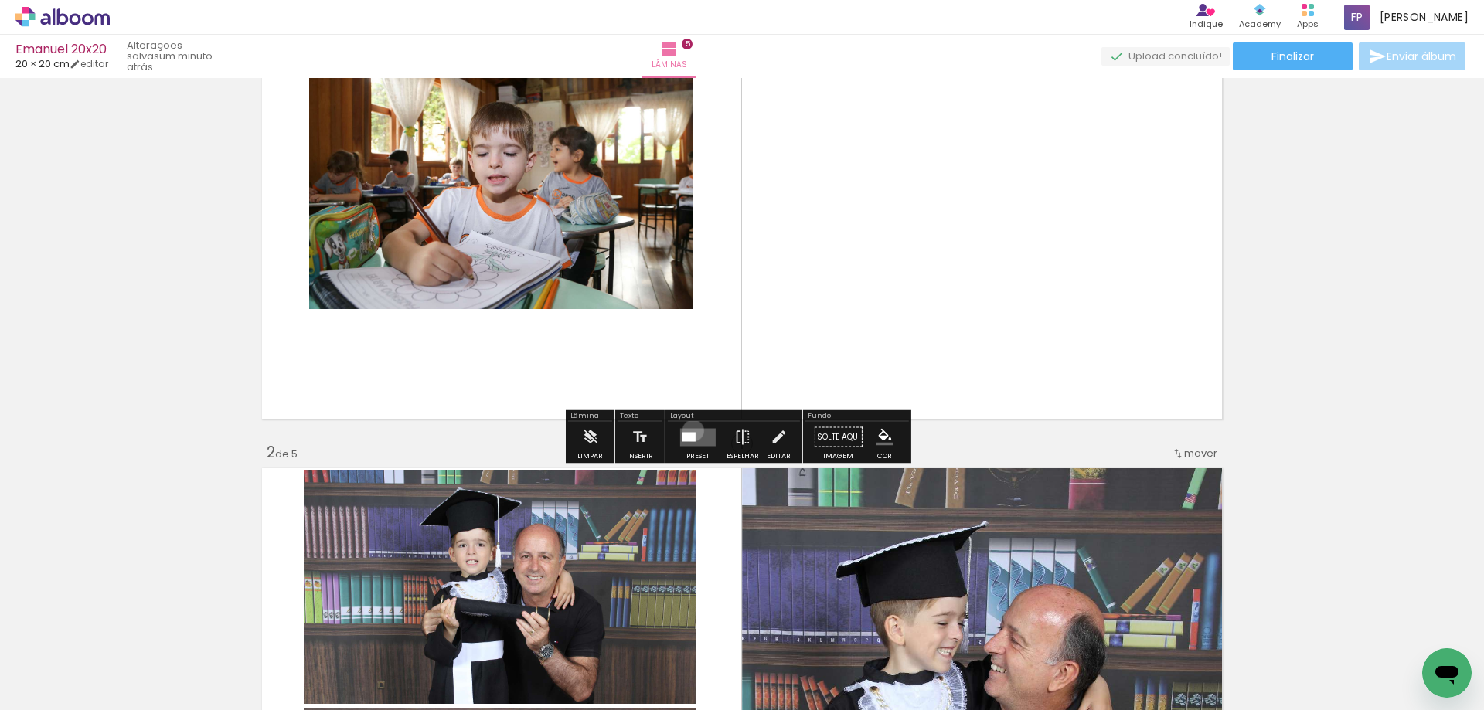
click at [689, 431] on quentale-layouter at bounding box center [698, 437] width 36 height 18
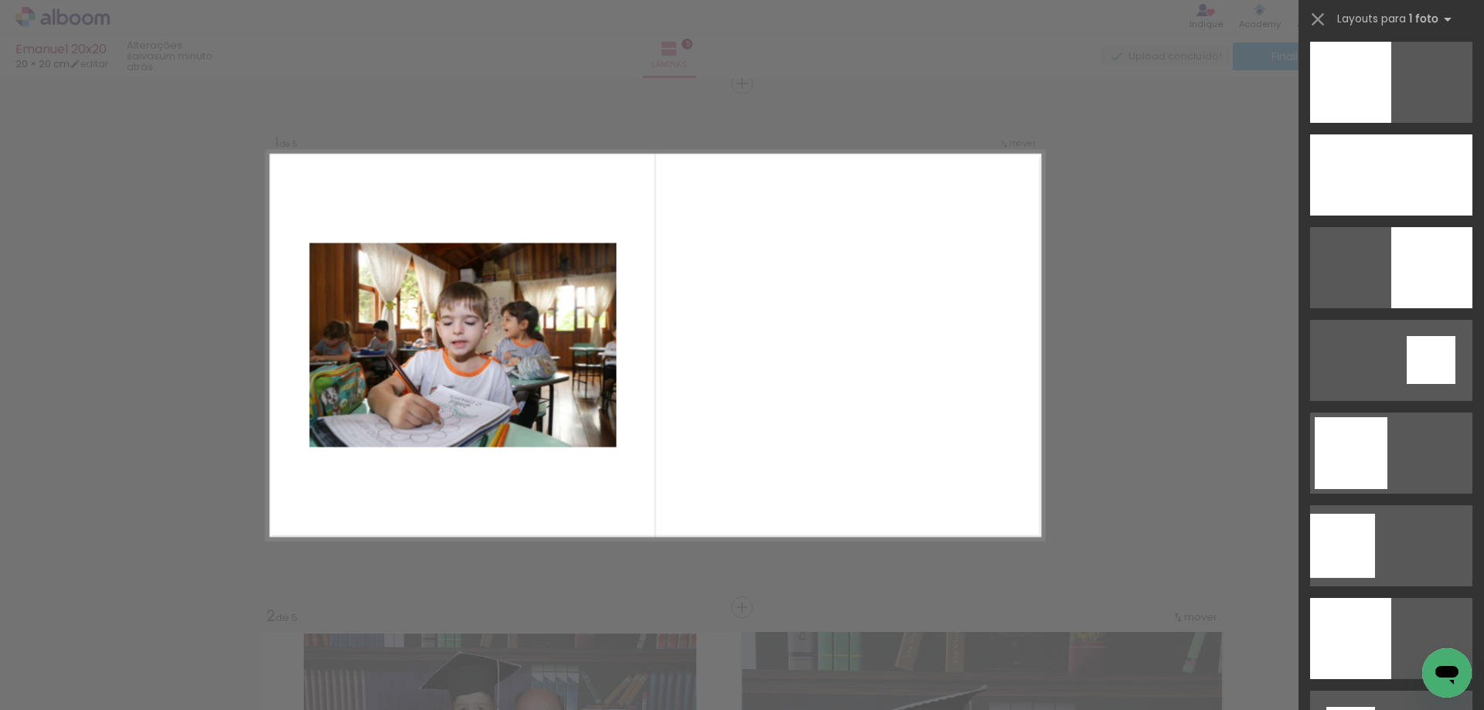
scroll to position [1739, 0]
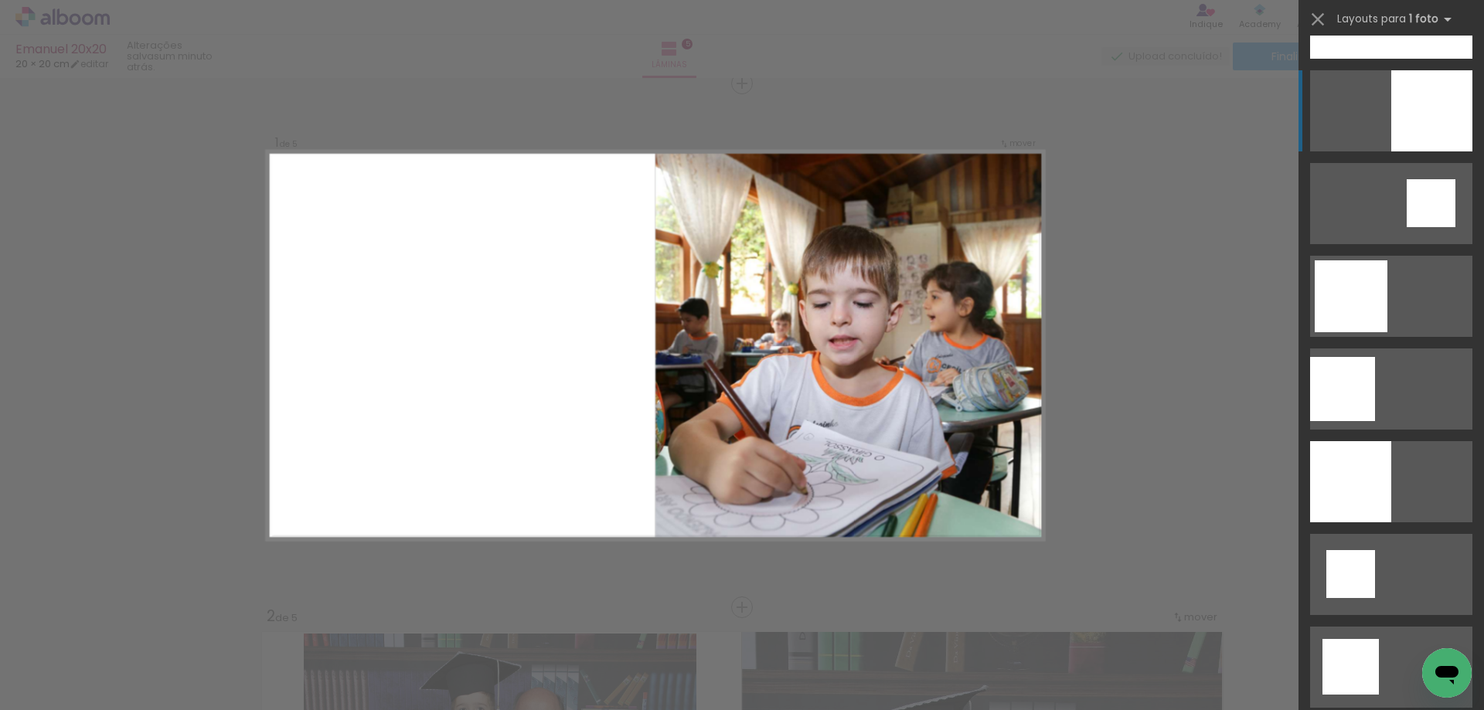
click at [1422, 137] on div at bounding box center [1431, 110] width 81 height 81
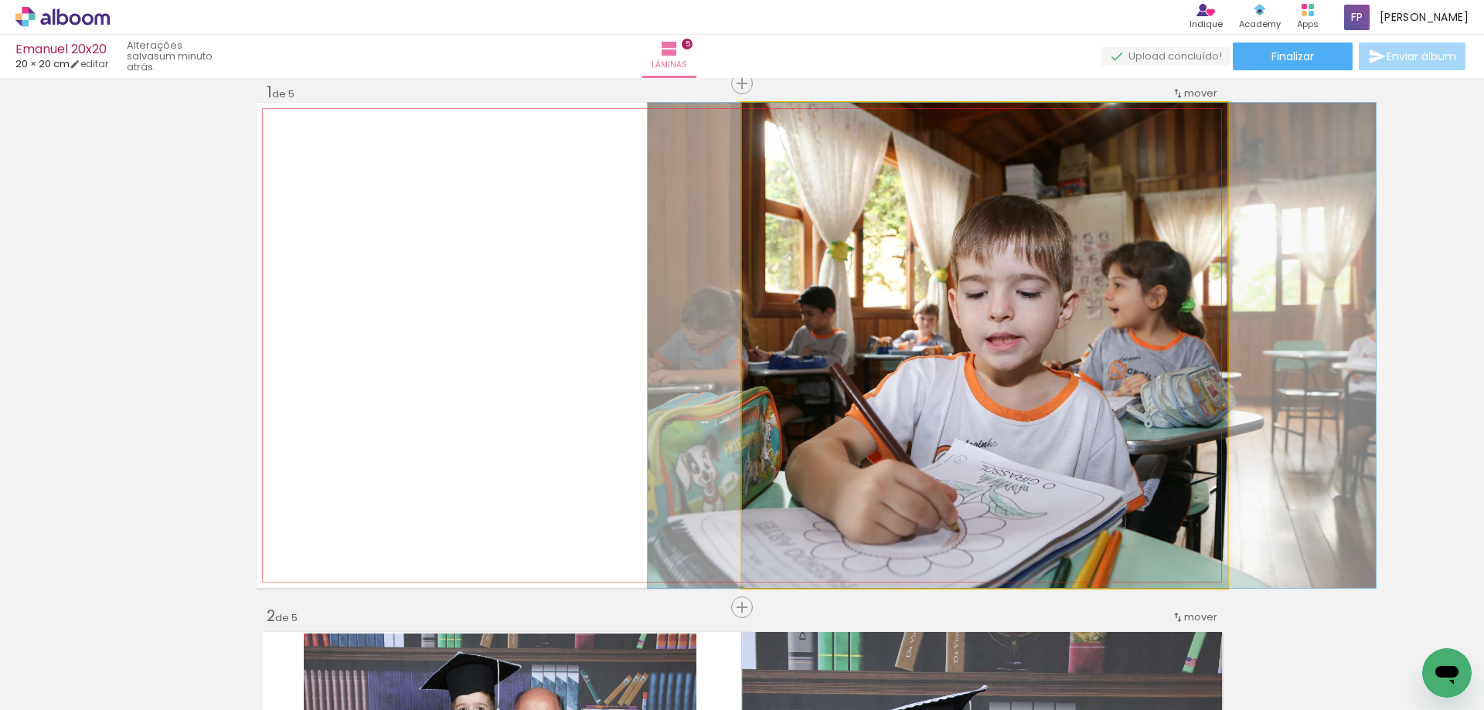
drag, startPoint x: 1039, startPoint y: 407, endPoint x: 1066, endPoint y: 407, distance: 27.1
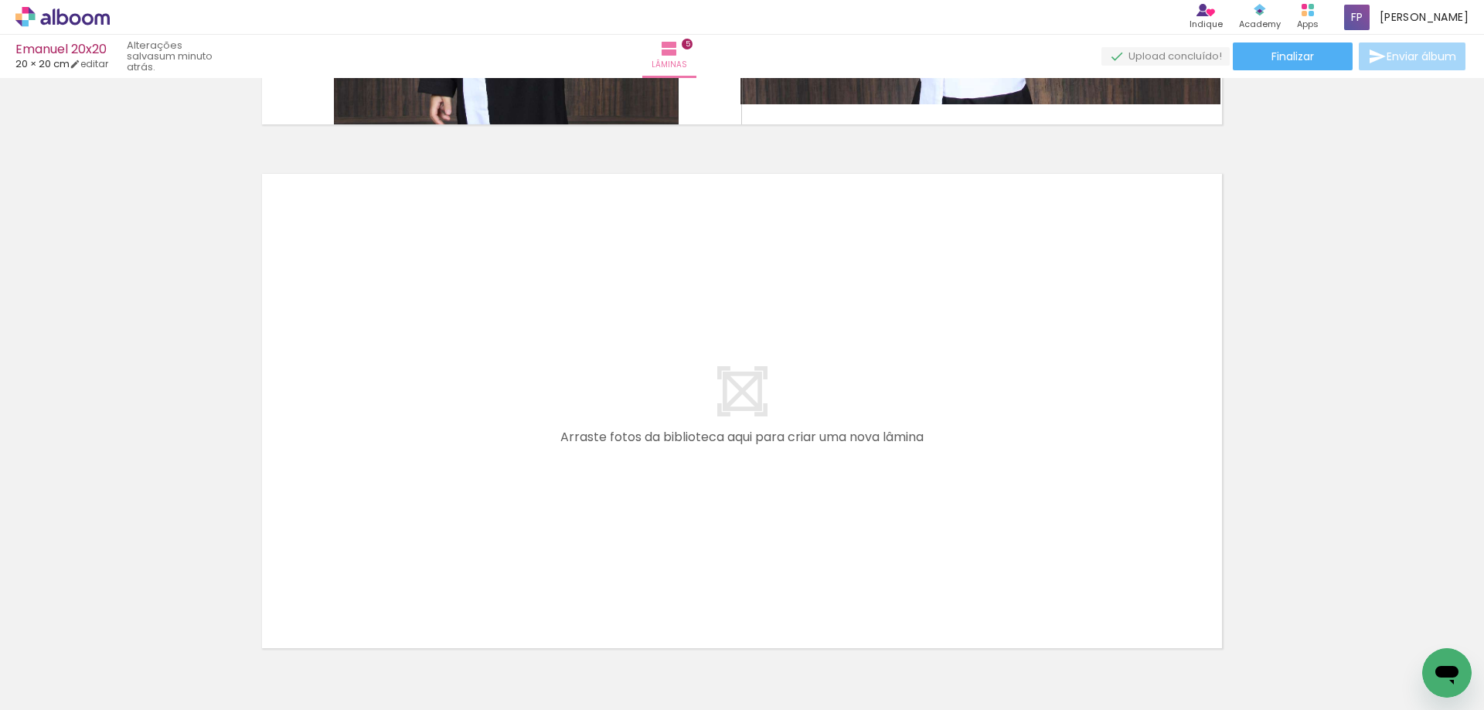
scroll to position [2609, 0]
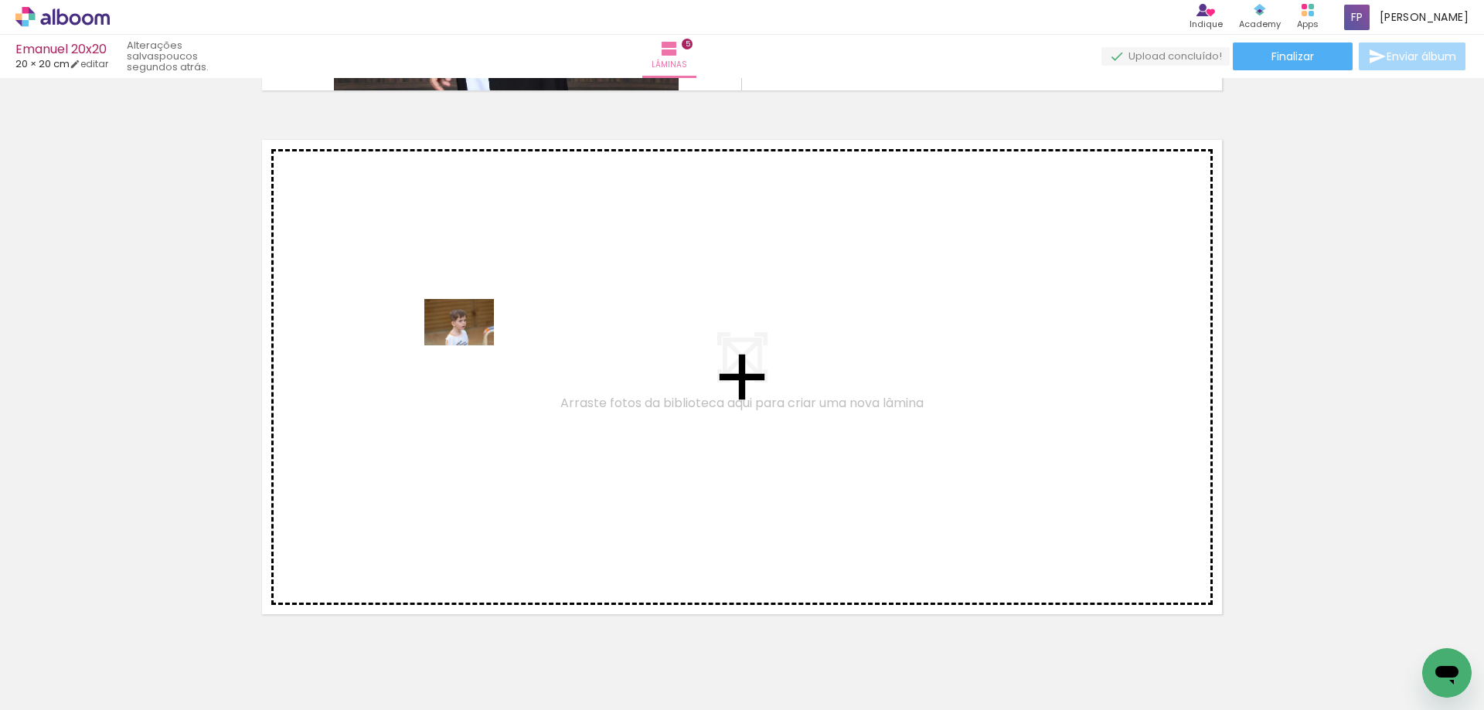
drag, startPoint x: 1091, startPoint y: 683, endPoint x: 1075, endPoint y: 650, distance: 36.0
click at [472, 345] on quentale-workspace at bounding box center [742, 355] width 1484 height 710
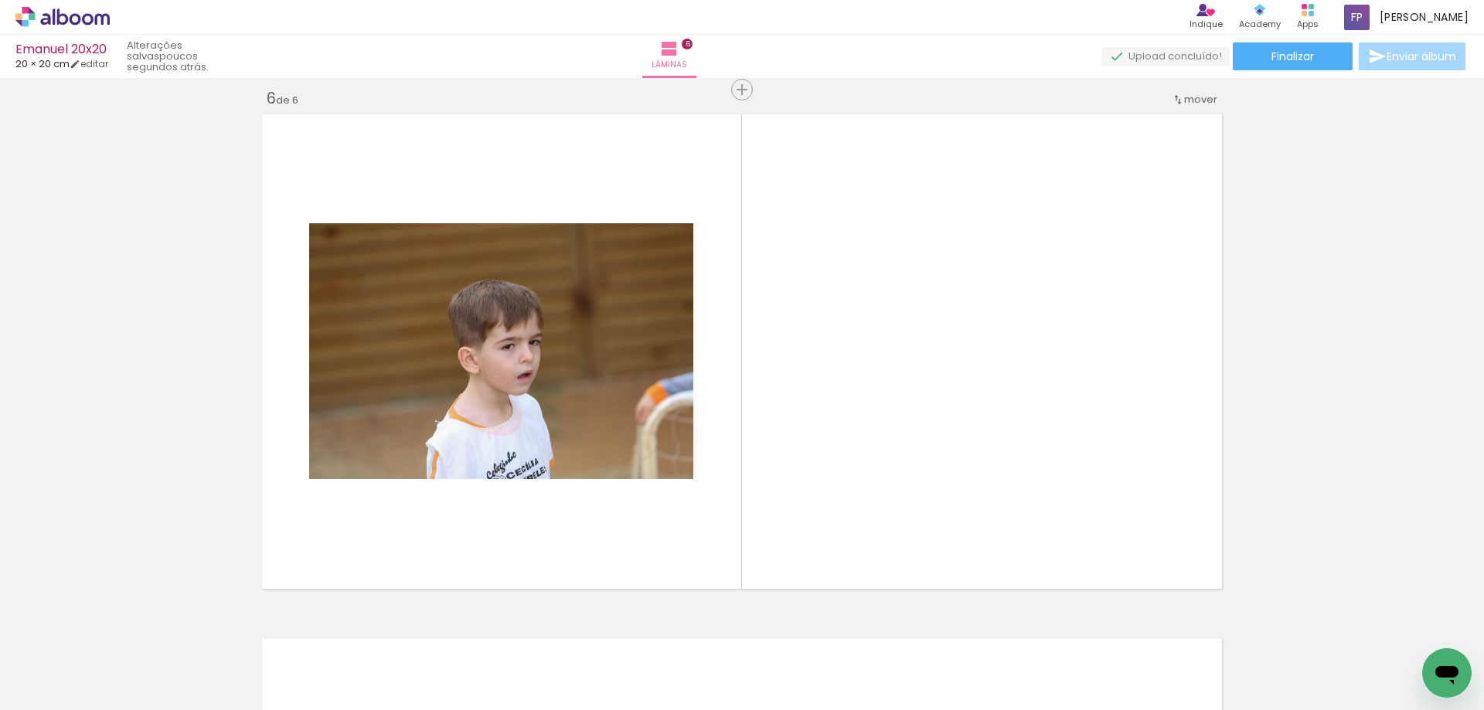
scroll to position [2640, 0]
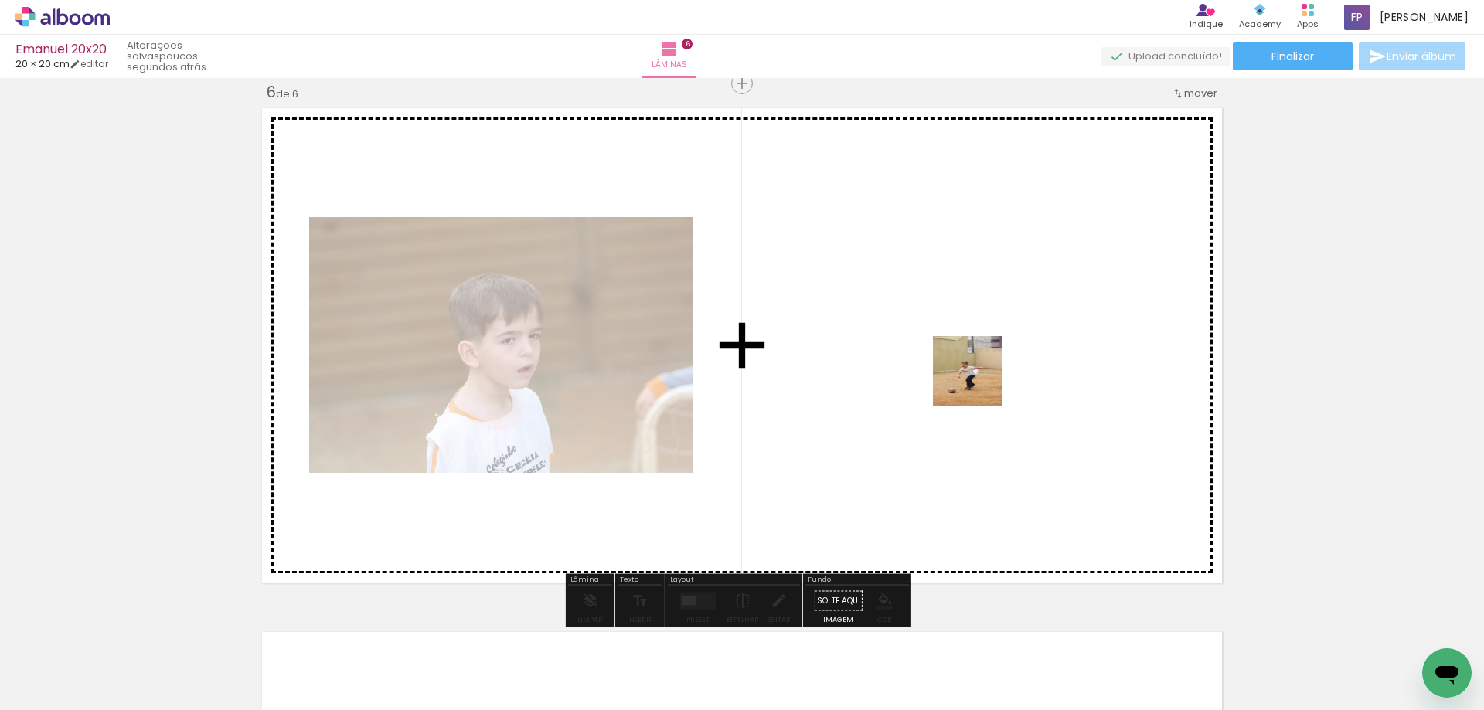
drag, startPoint x: 1186, startPoint y: 676, endPoint x: 965, endPoint y: 360, distance: 384.7
click at [965, 361] on quentale-workspace at bounding box center [742, 355] width 1484 height 710
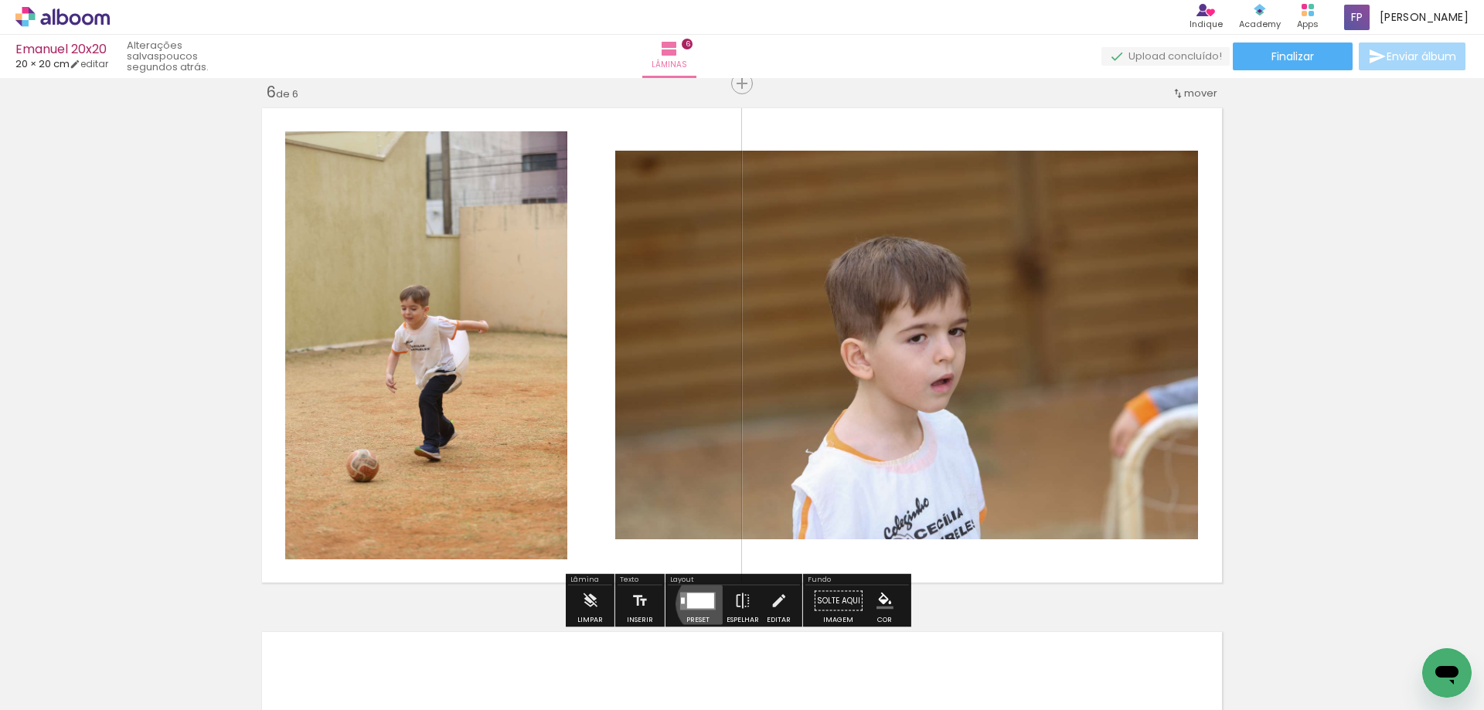
click at [705, 604] on div at bounding box center [700, 600] width 27 height 15
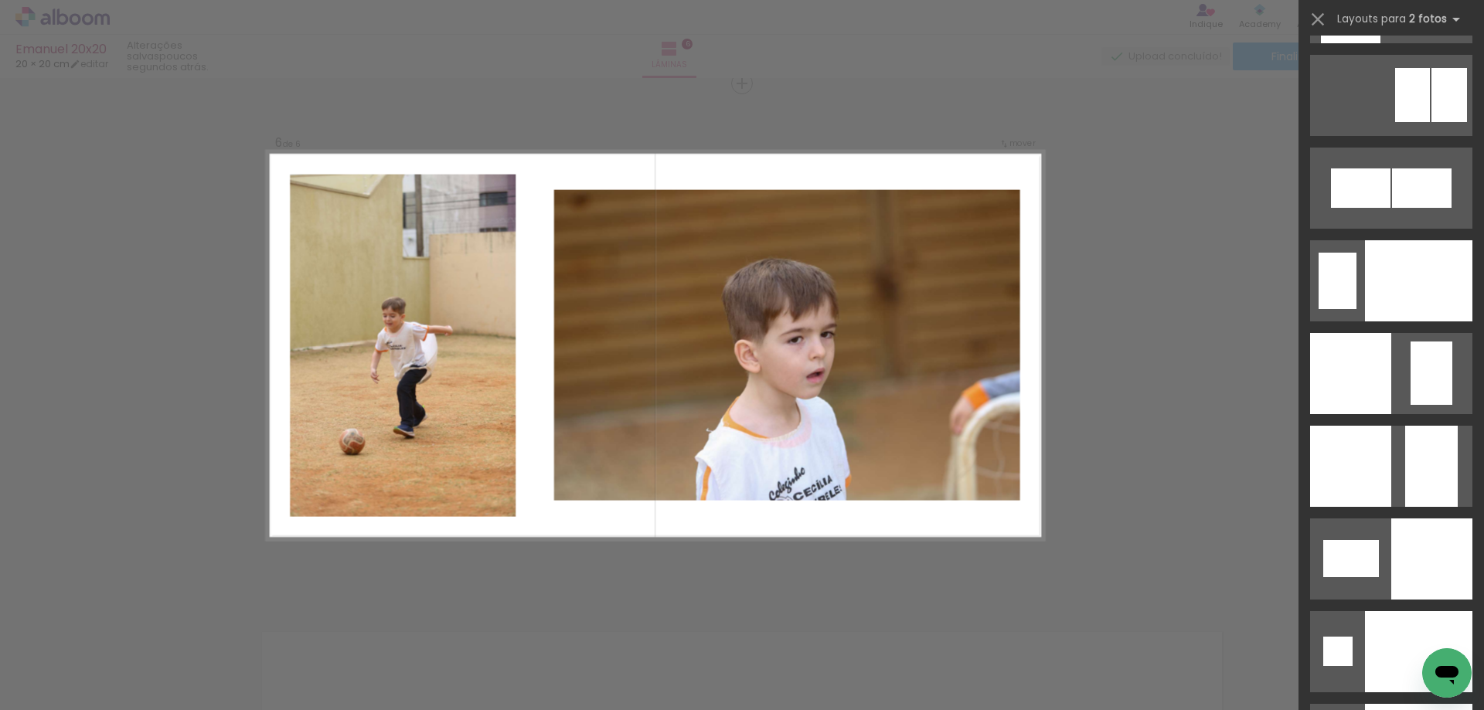
scroll to position [6031, 0]
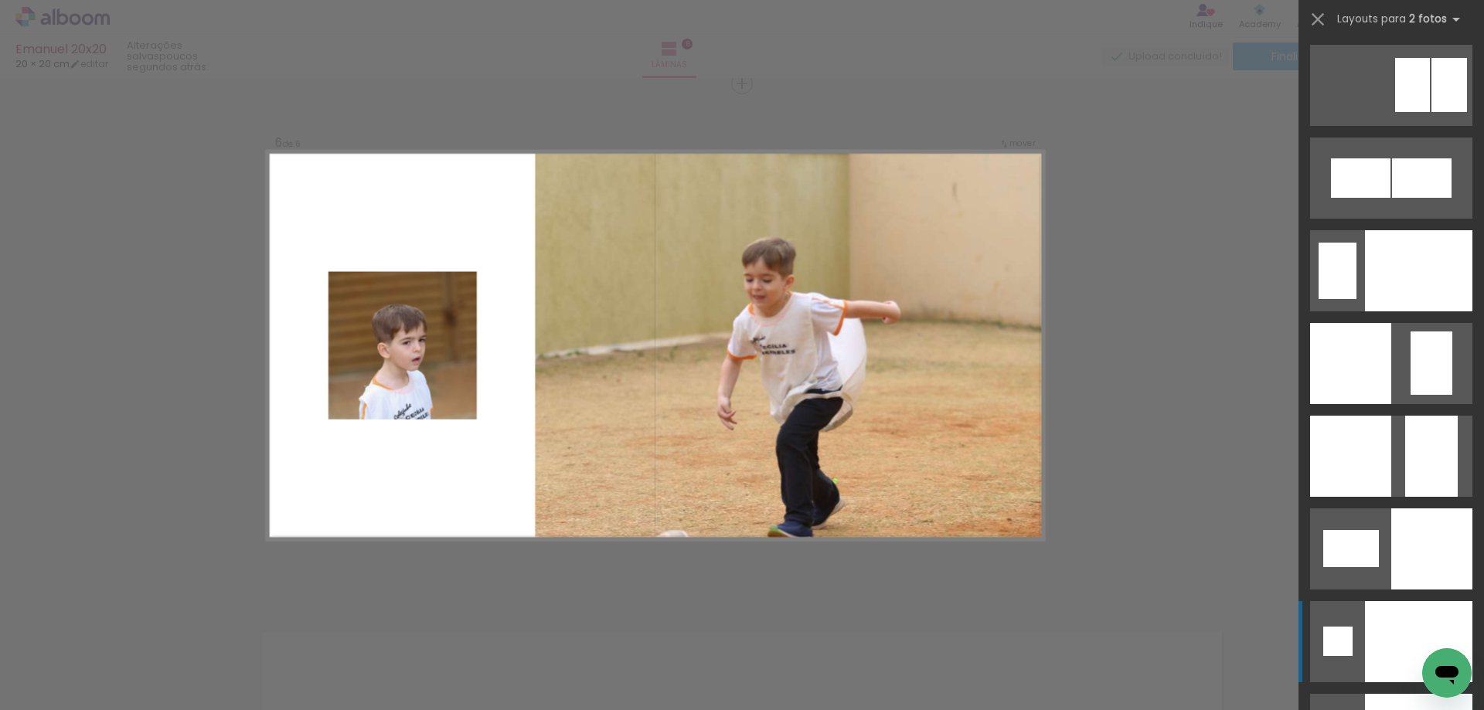
click at [1440, 629] on div at bounding box center [1418, 641] width 107 height 81
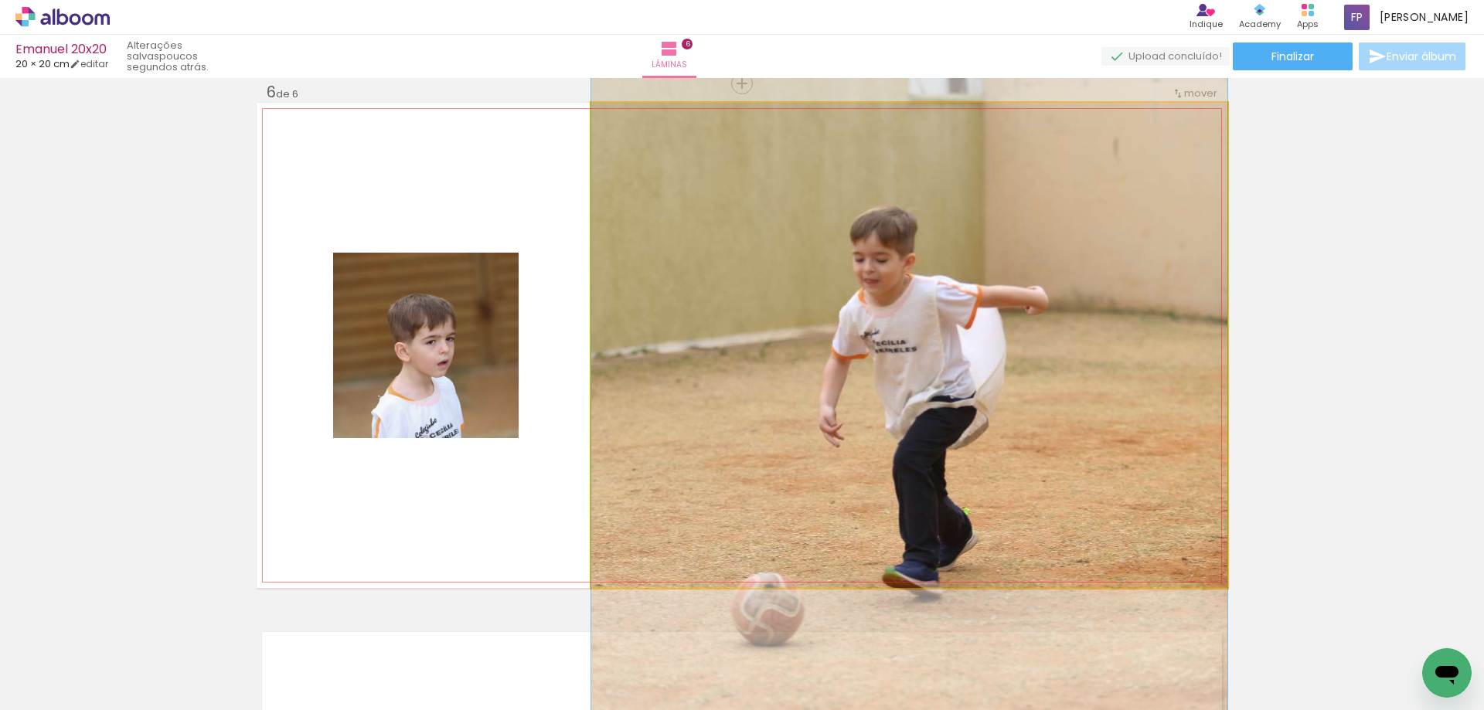
drag, startPoint x: 1016, startPoint y: 432, endPoint x: 1025, endPoint y: 430, distance: 8.8
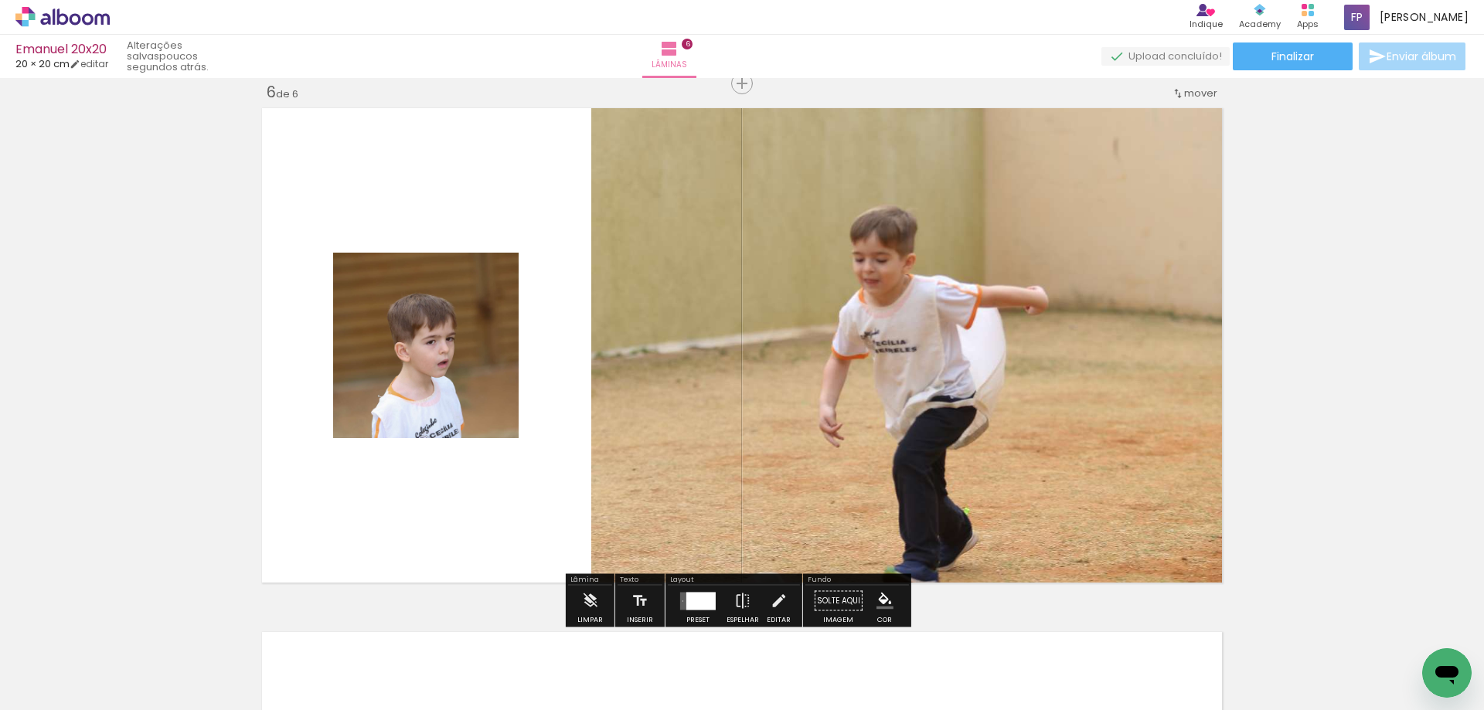
click at [697, 604] on div at bounding box center [700, 601] width 29 height 18
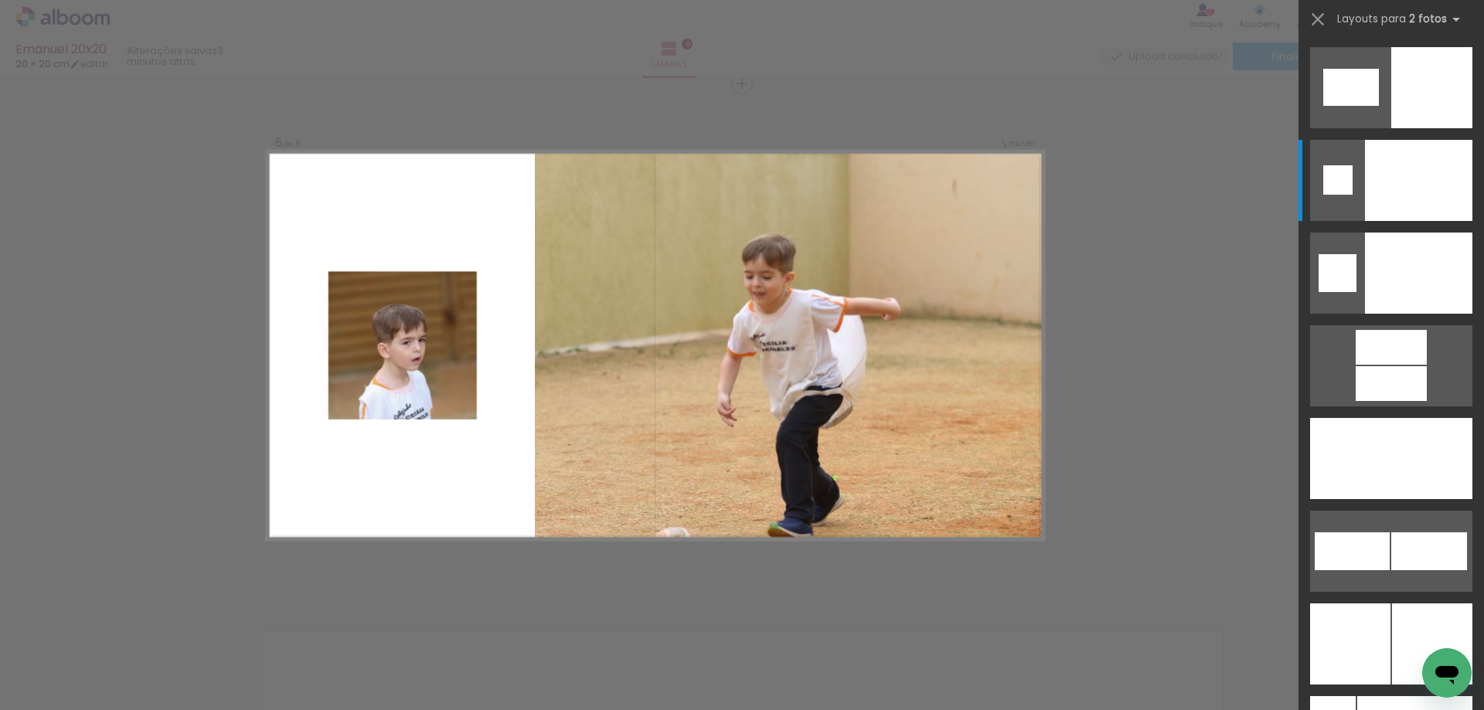
scroll to position [6586, 0]
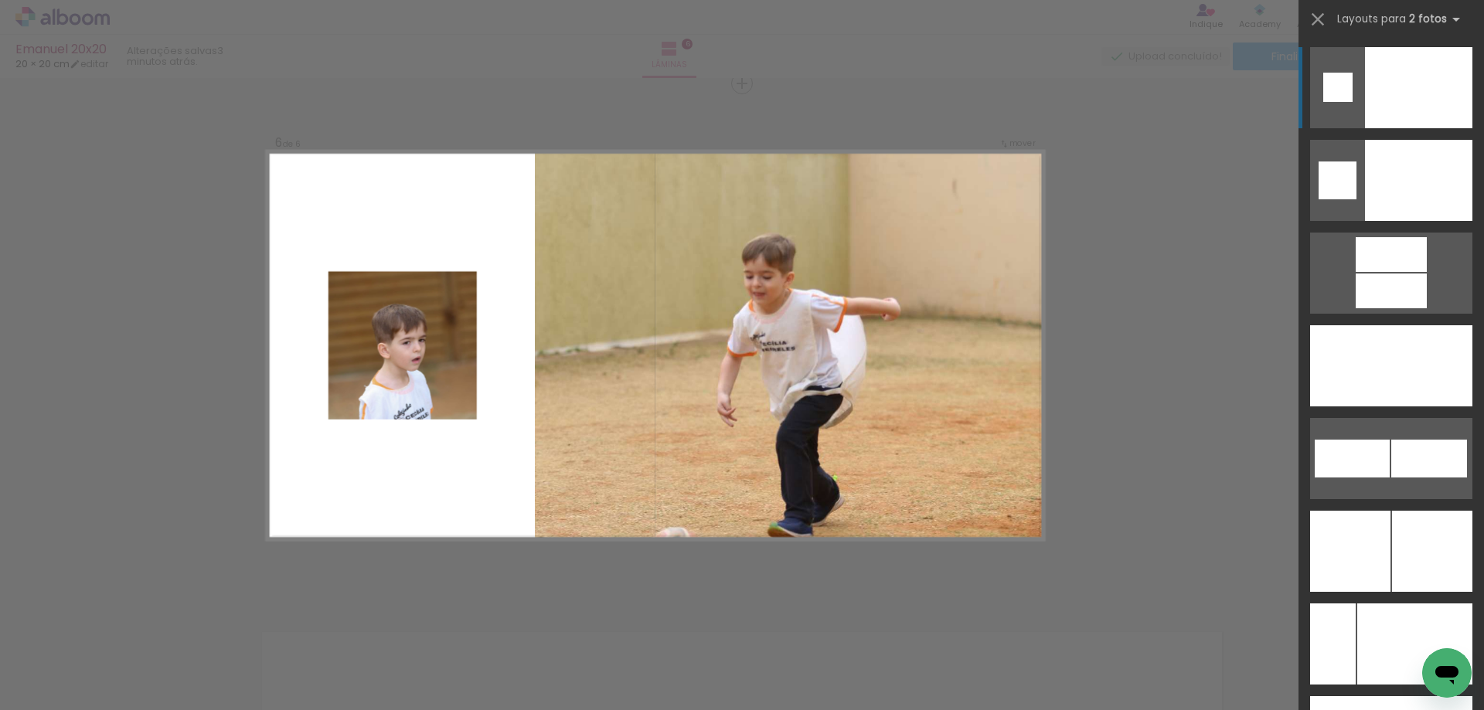
click at [391, 492] on div at bounding box center [467, 346] width 276 height 388
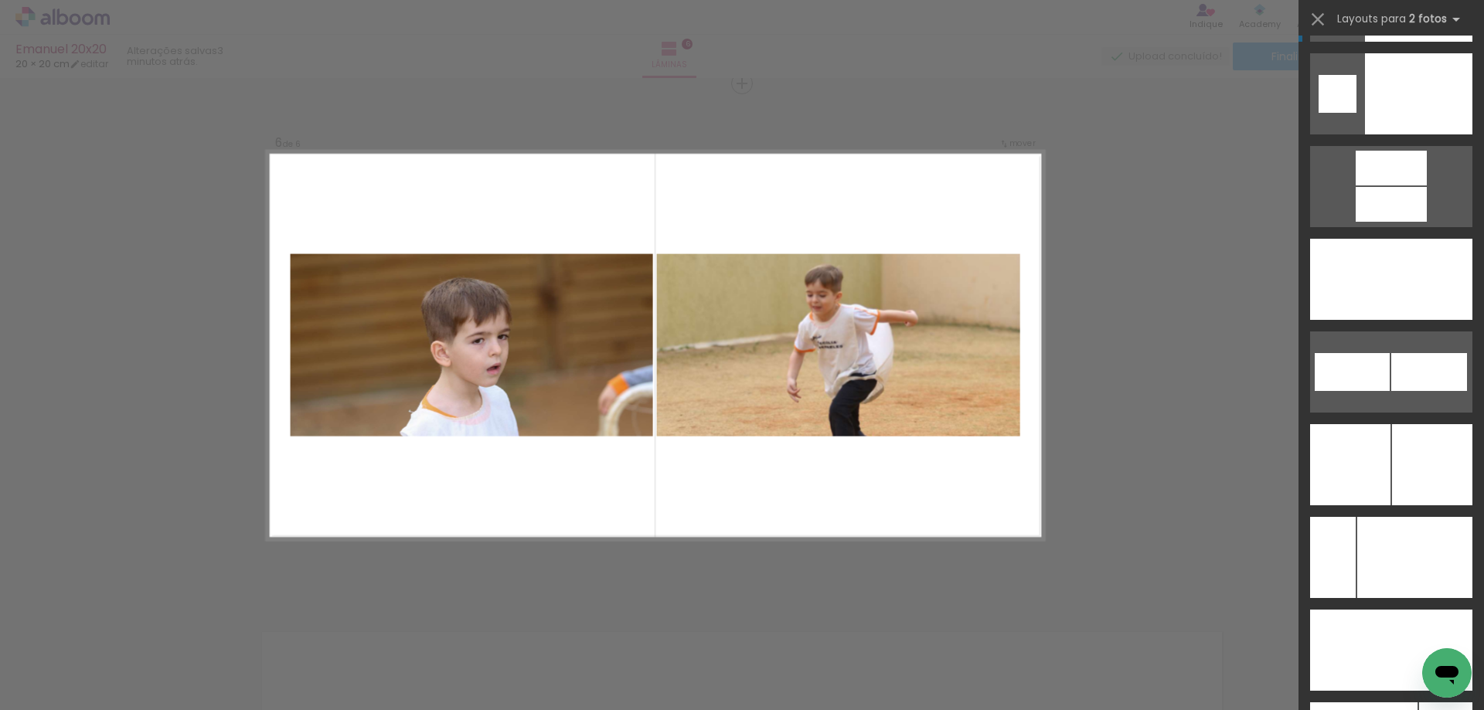
scroll to position [6818, 0]
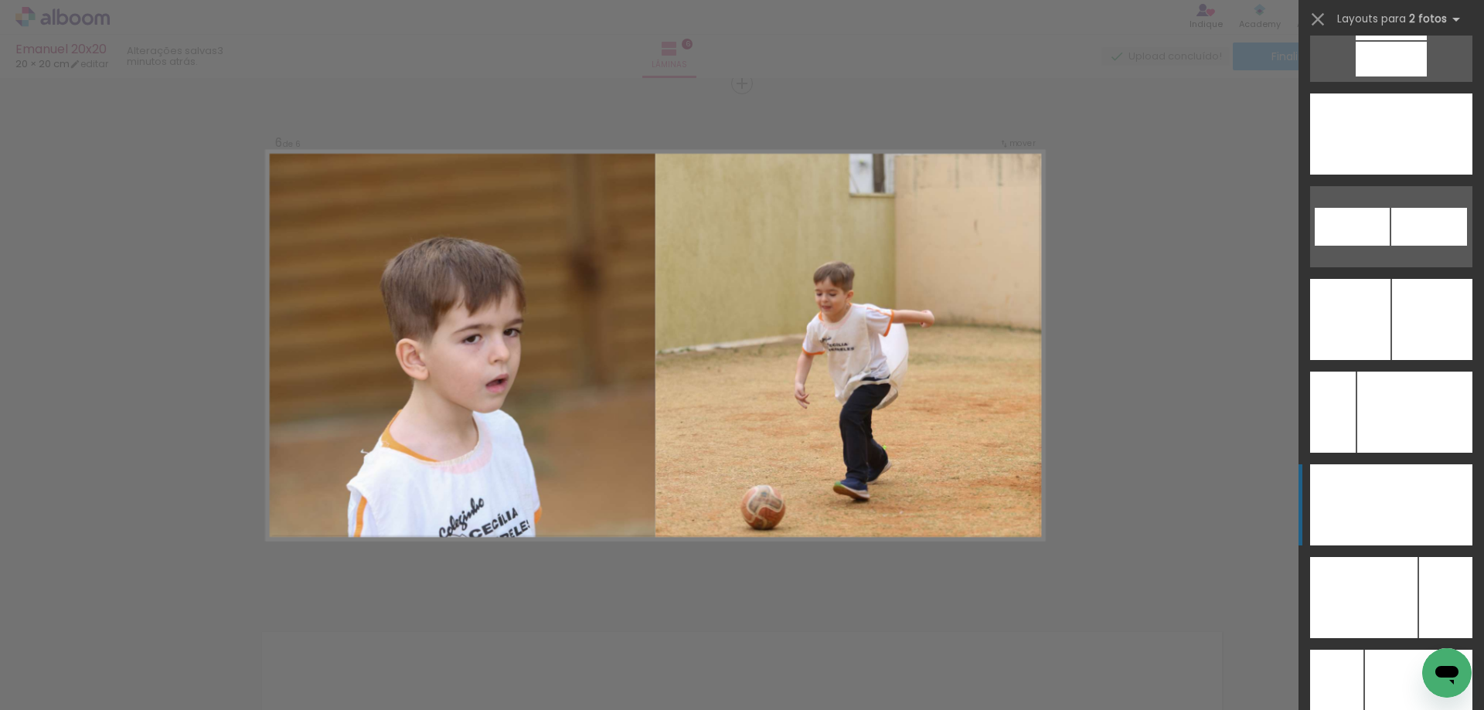
click at [1403, 486] on div at bounding box center [1431, 505] width 81 height 81
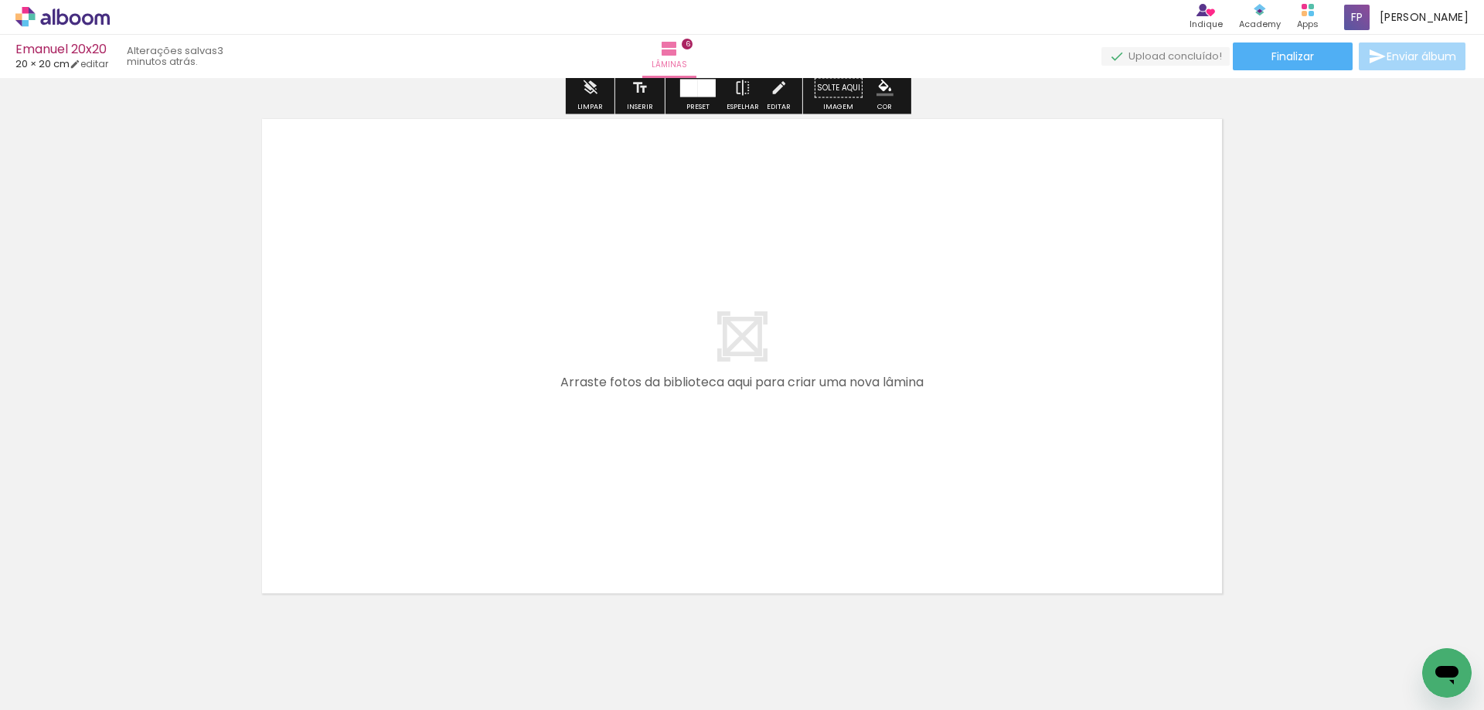
scroll to position [3182, 0]
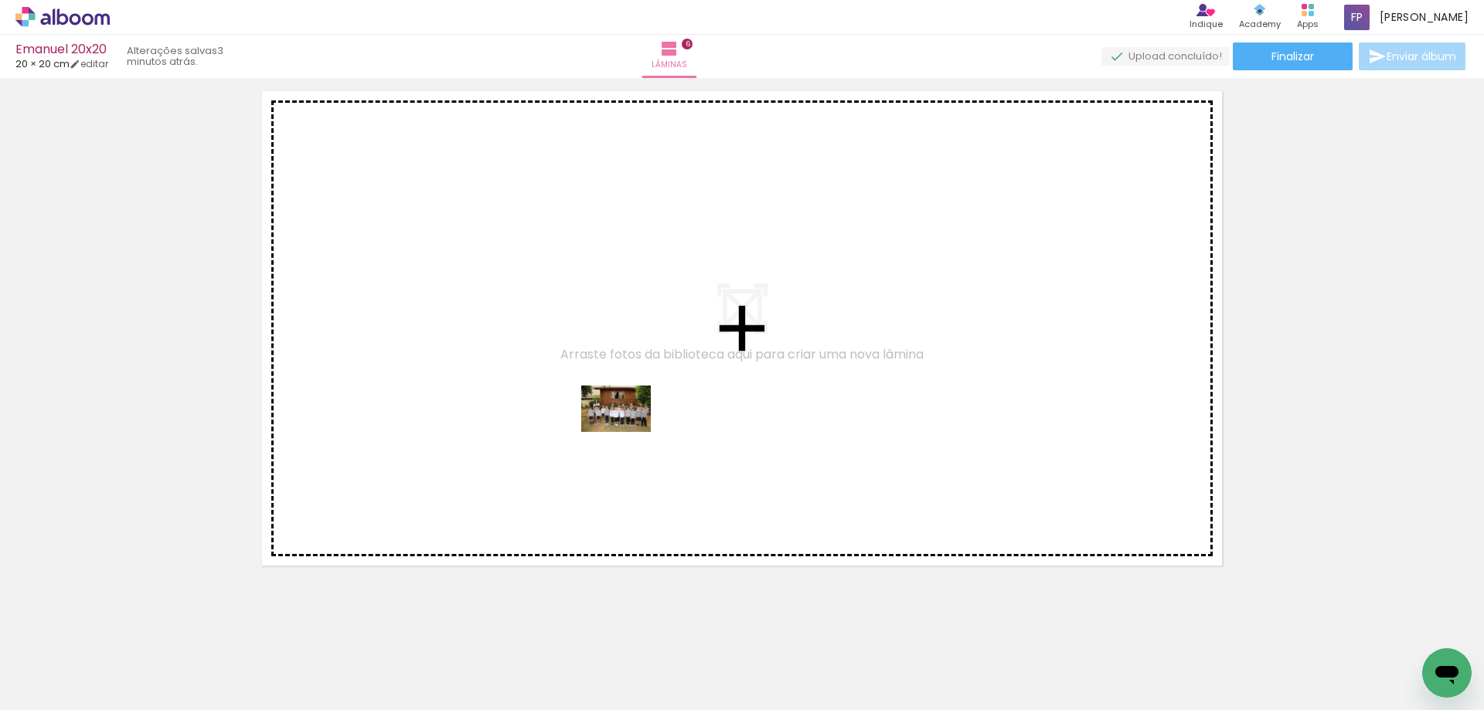
drag, startPoint x: 928, startPoint y: 660, endPoint x: 622, endPoint y: 428, distance: 384.0
click at [622, 428] on quentale-workspace at bounding box center [742, 355] width 1484 height 710
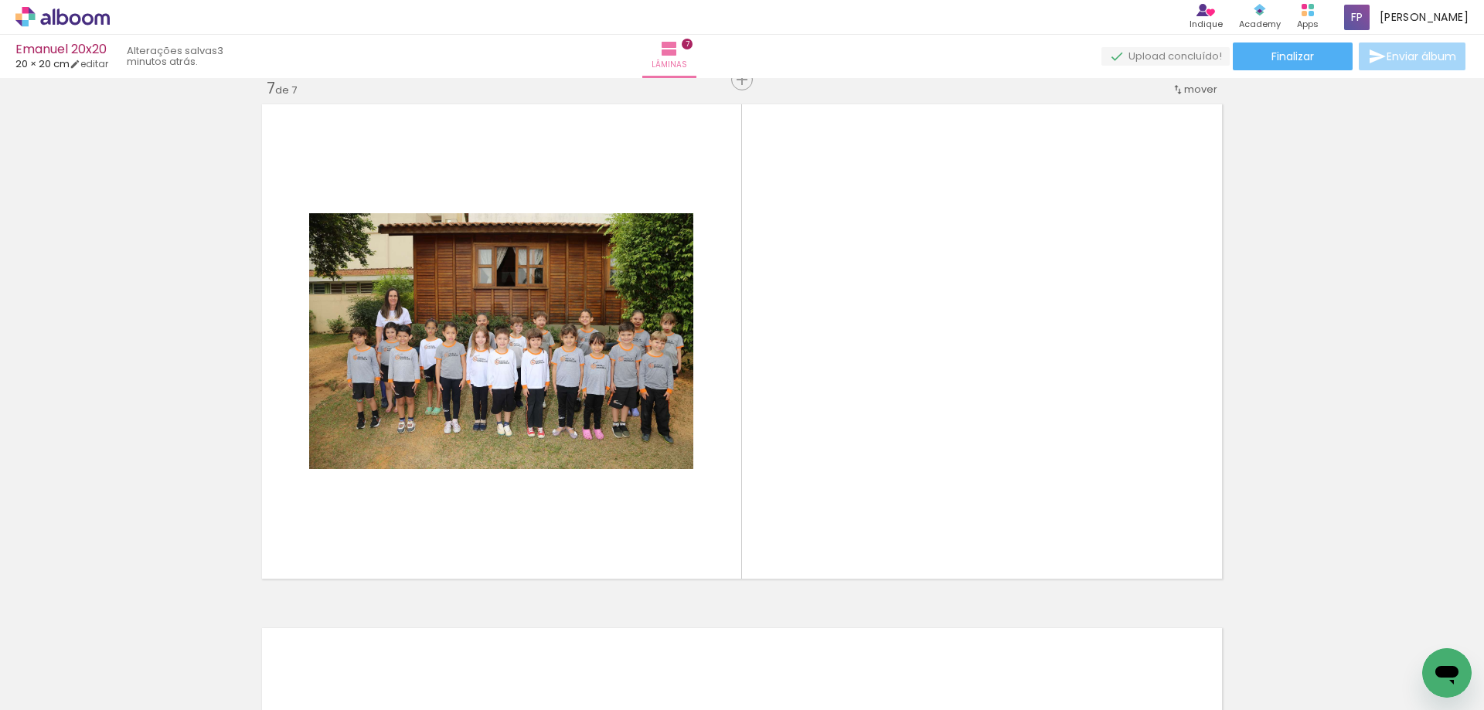
scroll to position [3165, 0]
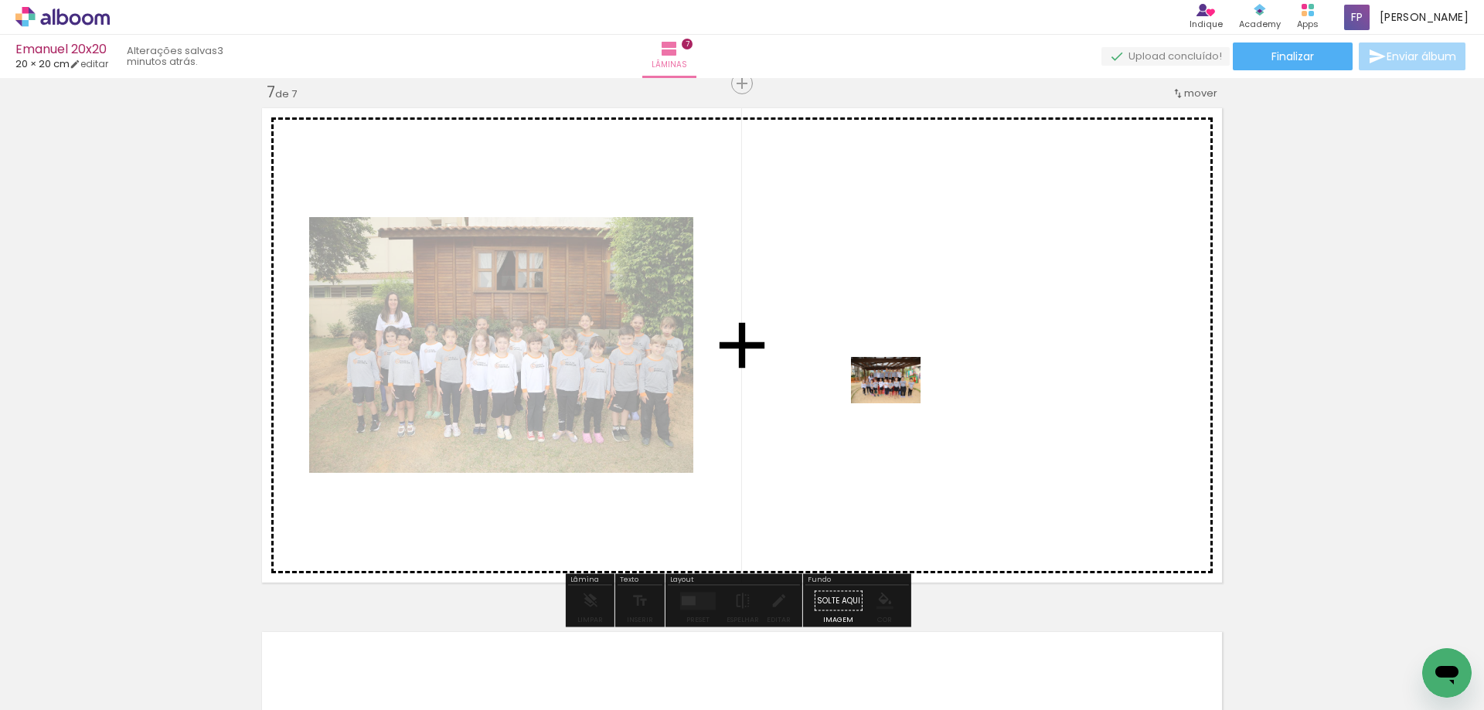
drag, startPoint x: 1002, startPoint y: 678, endPoint x: 899, endPoint y: 403, distance: 293.8
click at [899, 403] on quentale-workspace at bounding box center [742, 355] width 1484 height 710
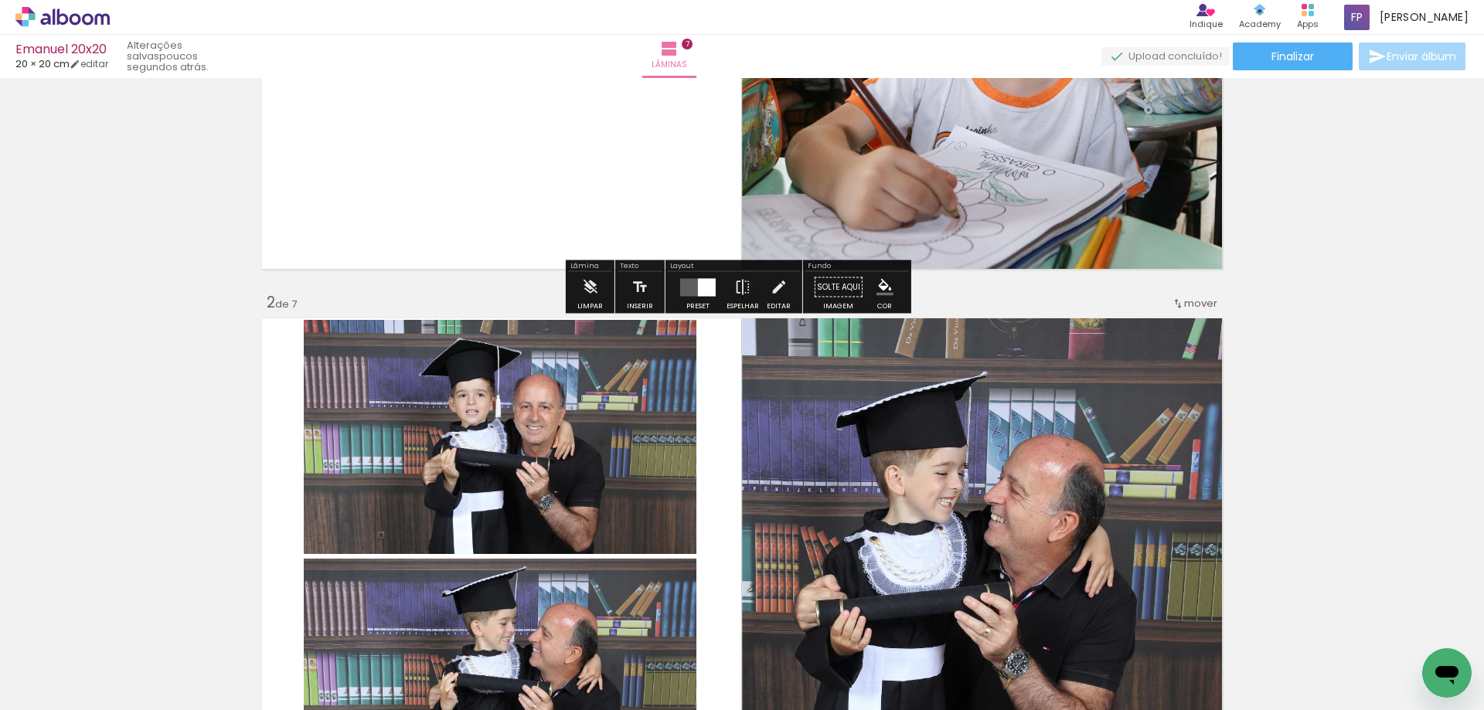
scroll to position [384, 0]
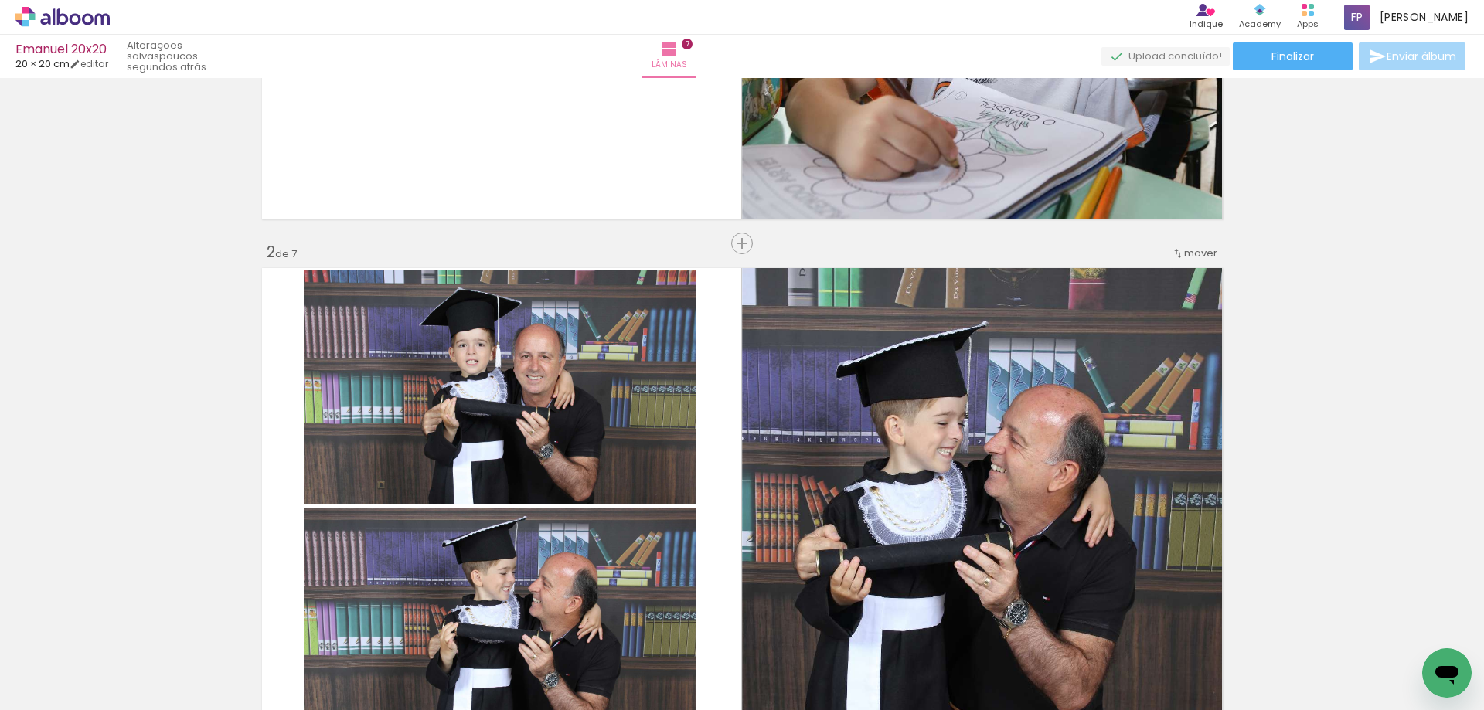
click at [1194, 257] on span "mover" at bounding box center [1200, 253] width 33 height 15
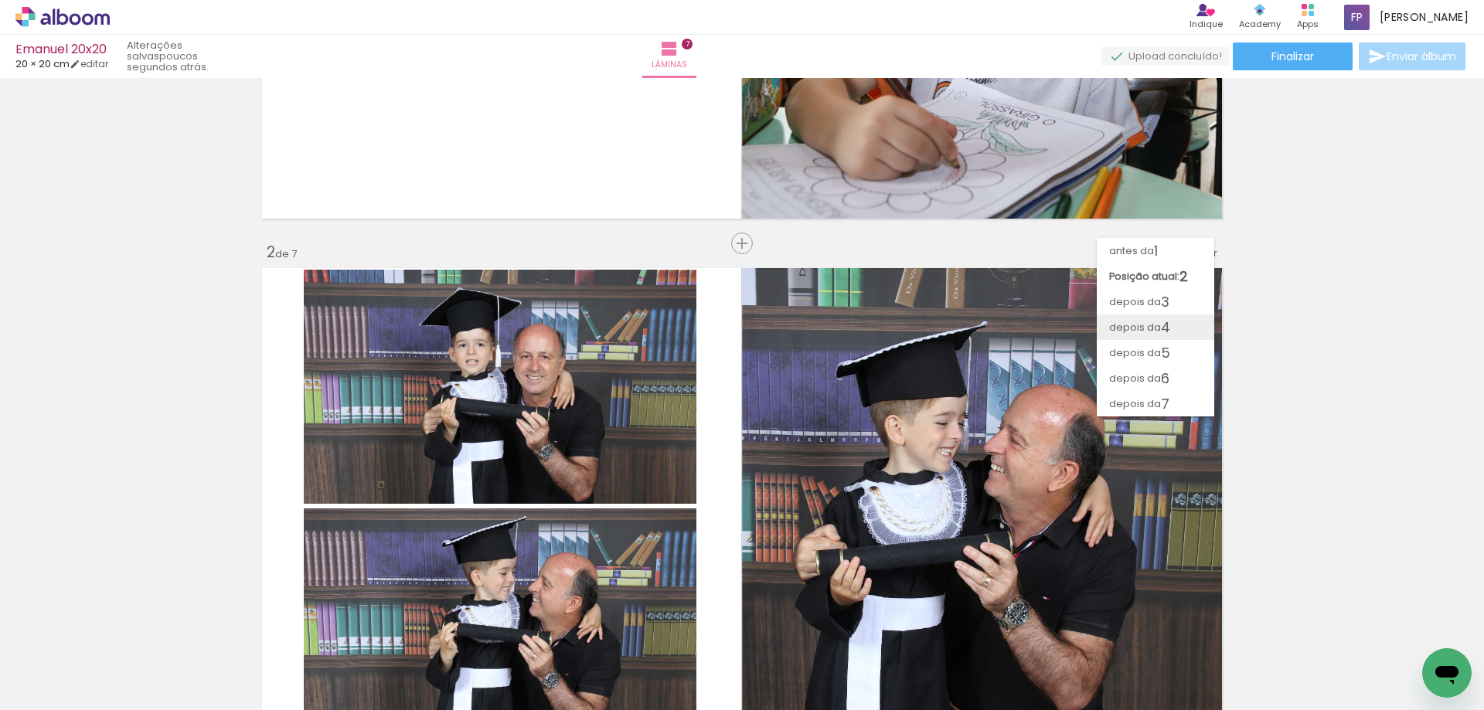
click at [1165, 333] on span "4" at bounding box center [1165, 328] width 9 height 26
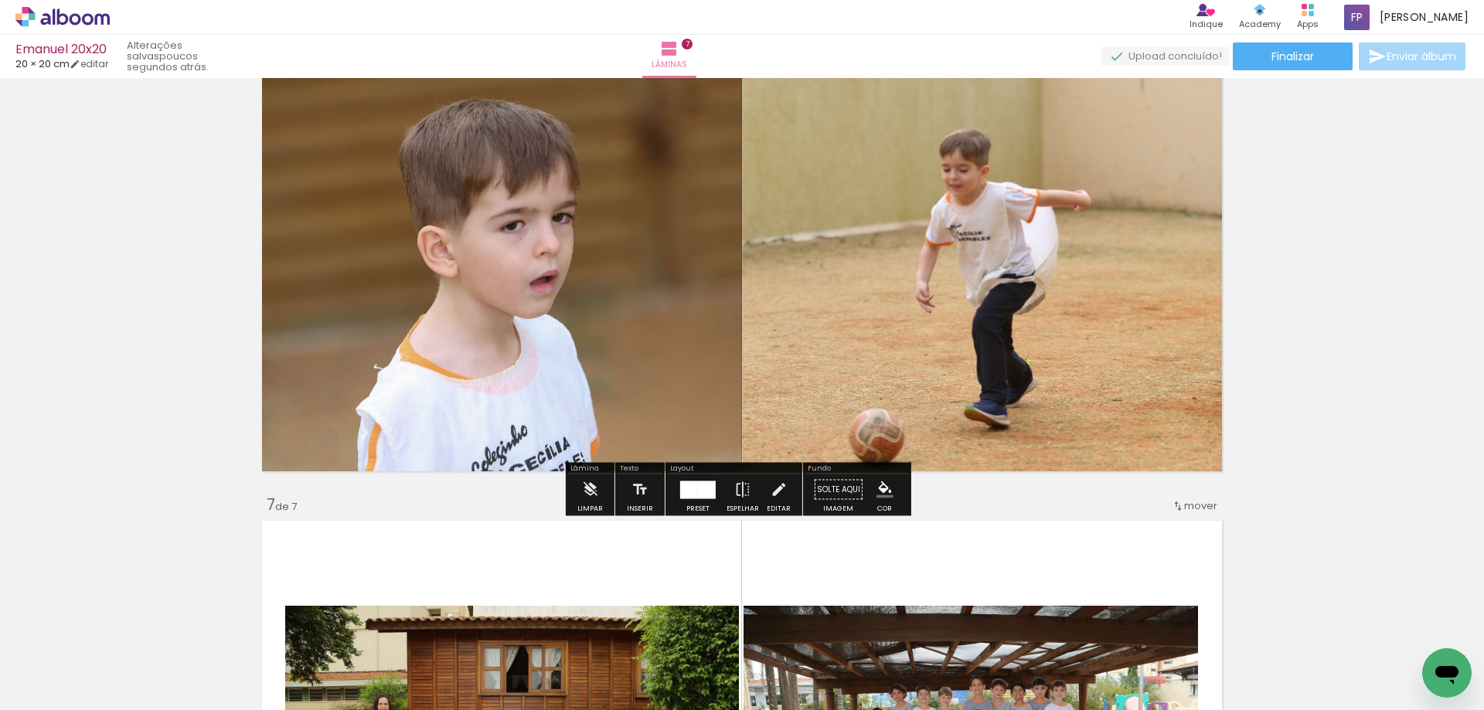
scroll to position [2520, 0]
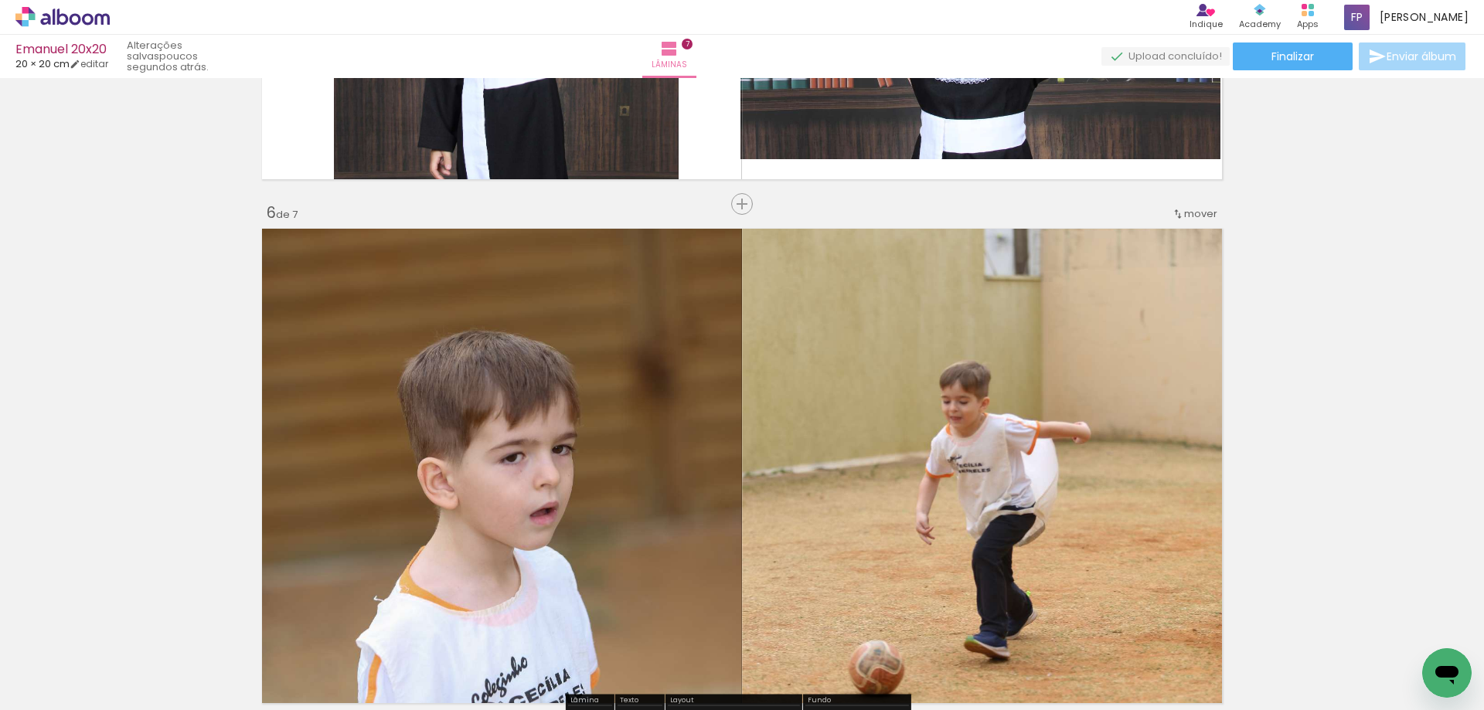
click at [1197, 215] on span "mover" at bounding box center [1200, 213] width 33 height 15
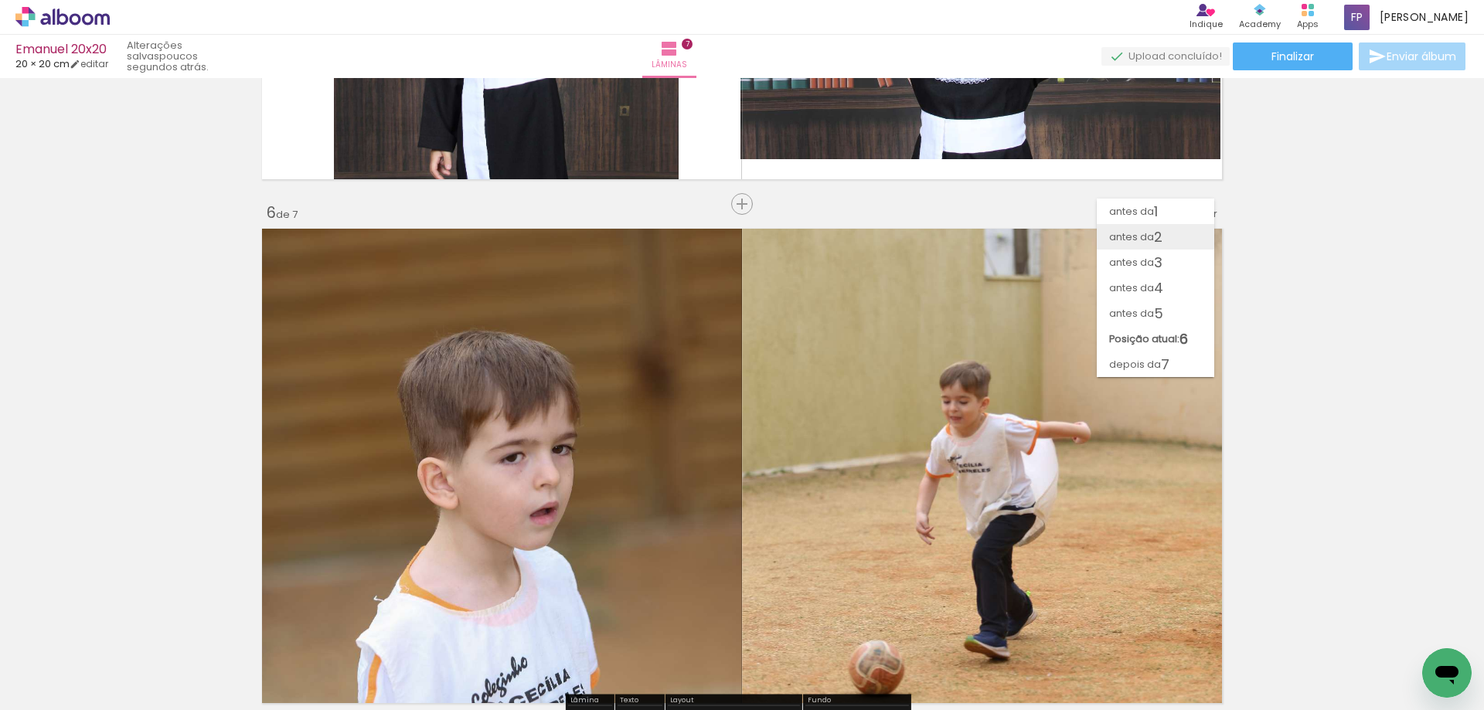
click at [1163, 236] on span "2" at bounding box center [1158, 237] width 9 height 26
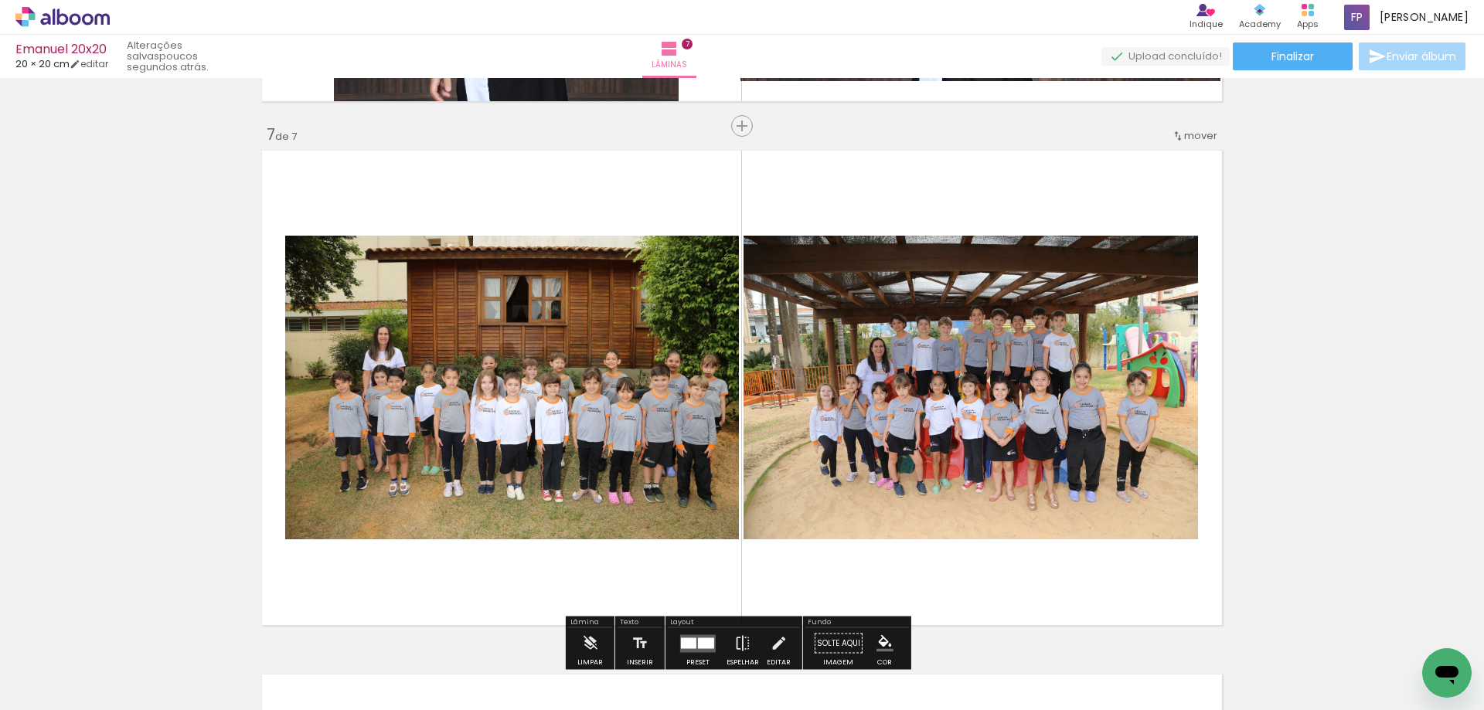
scroll to position [3095, 0]
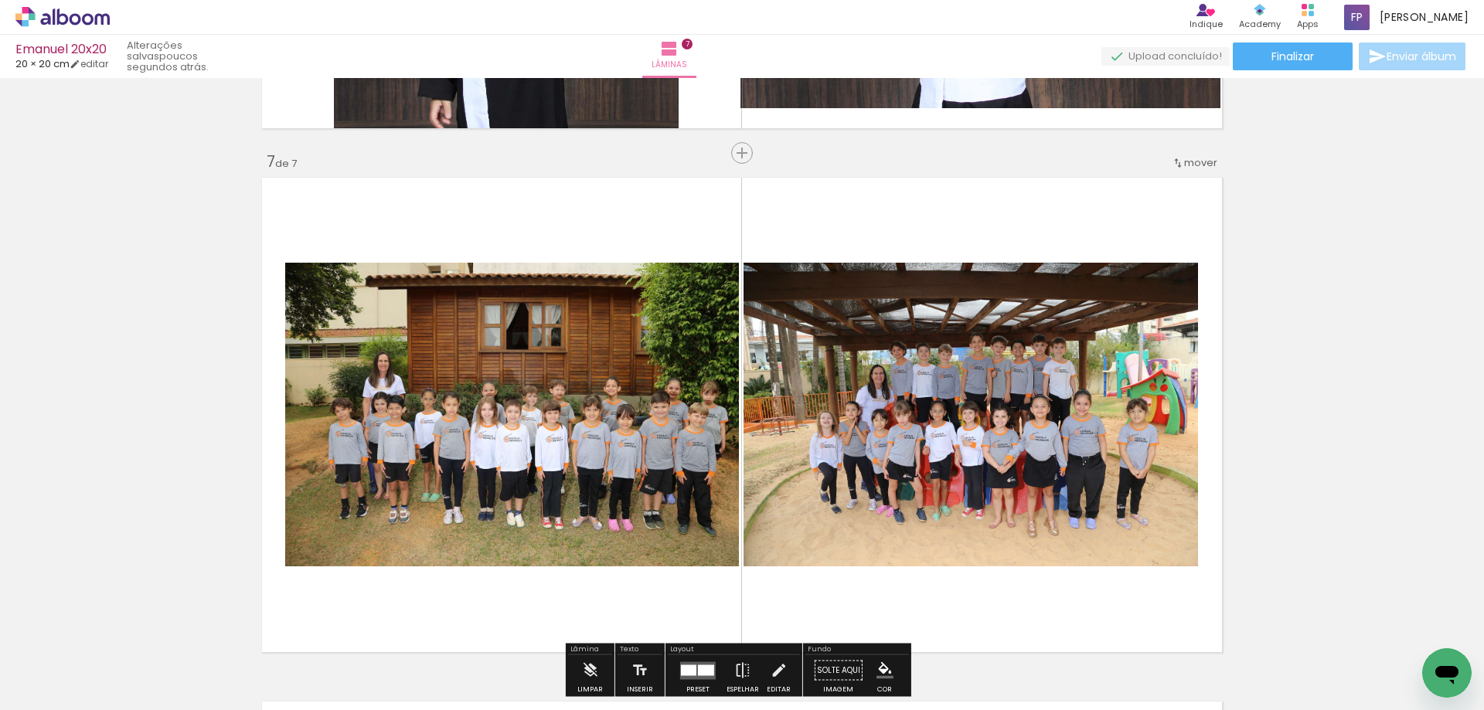
click at [1193, 168] on span "mover" at bounding box center [1200, 162] width 33 height 15
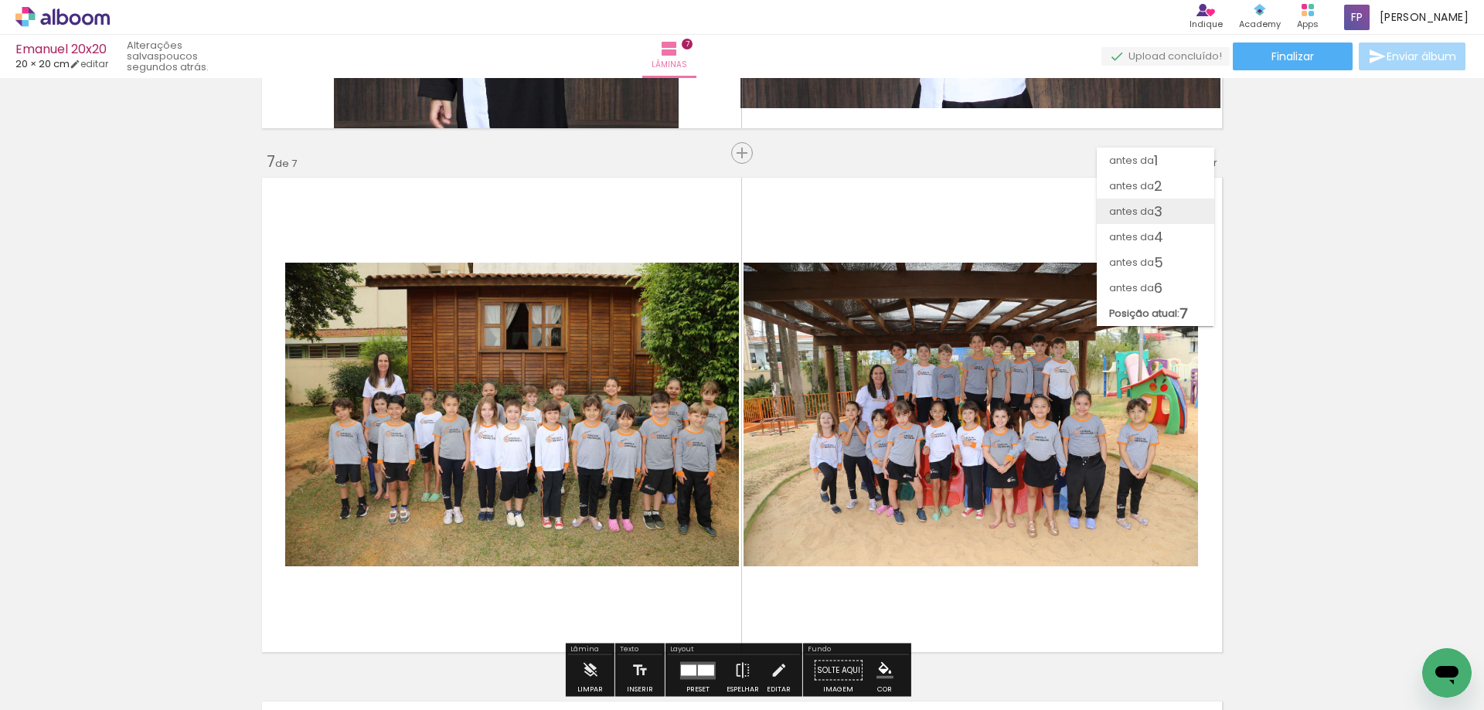
click at [1158, 216] on span "3" at bounding box center [1158, 212] width 9 height 26
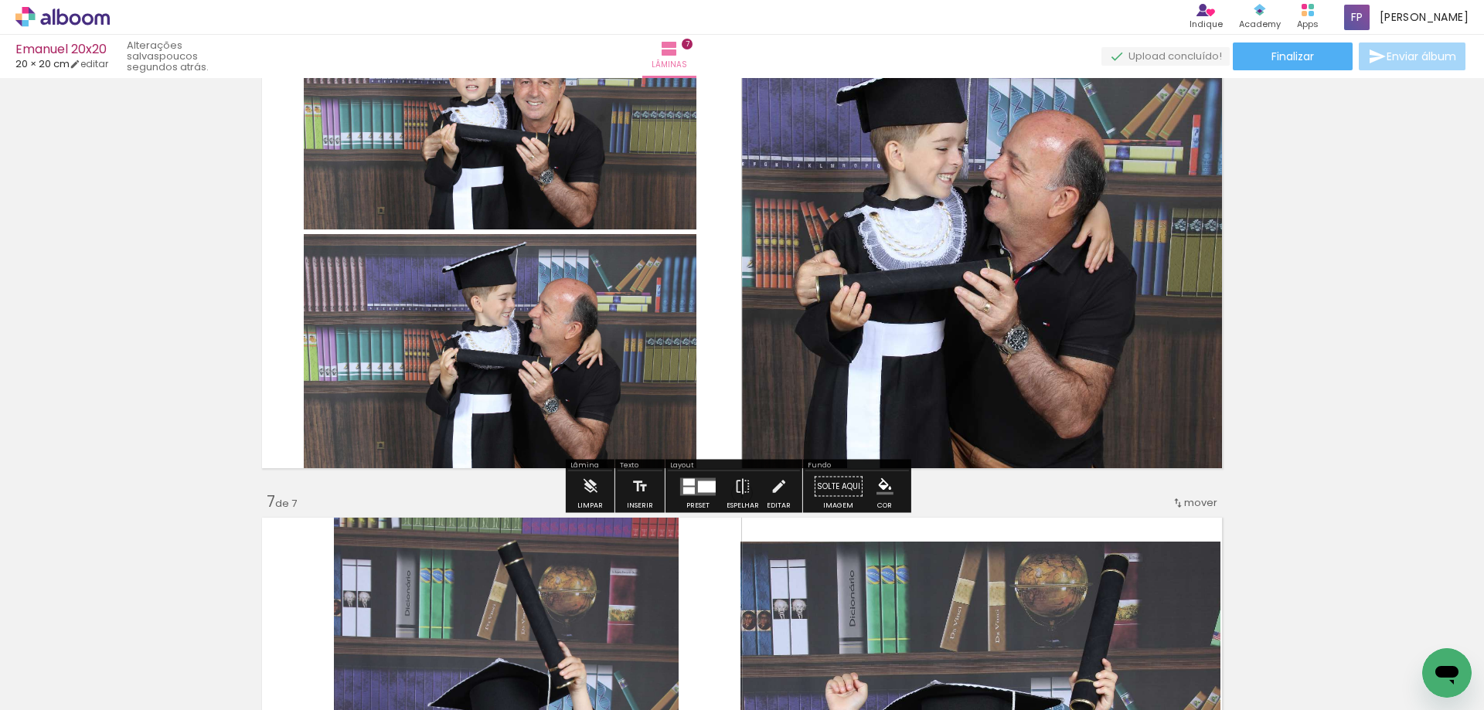
scroll to position [3001, 0]
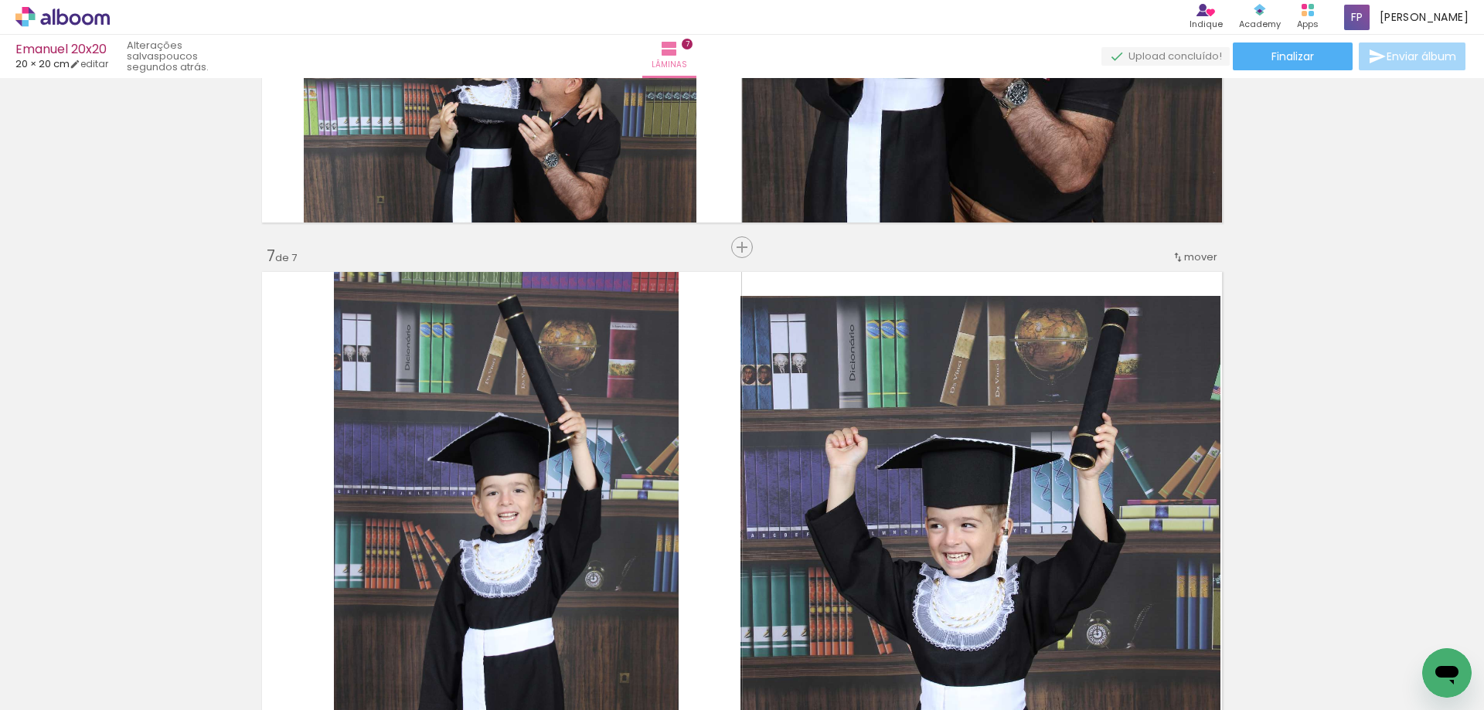
click at [1202, 260] on span "mover" at bounding box center [1200, 257] width 33 height 15
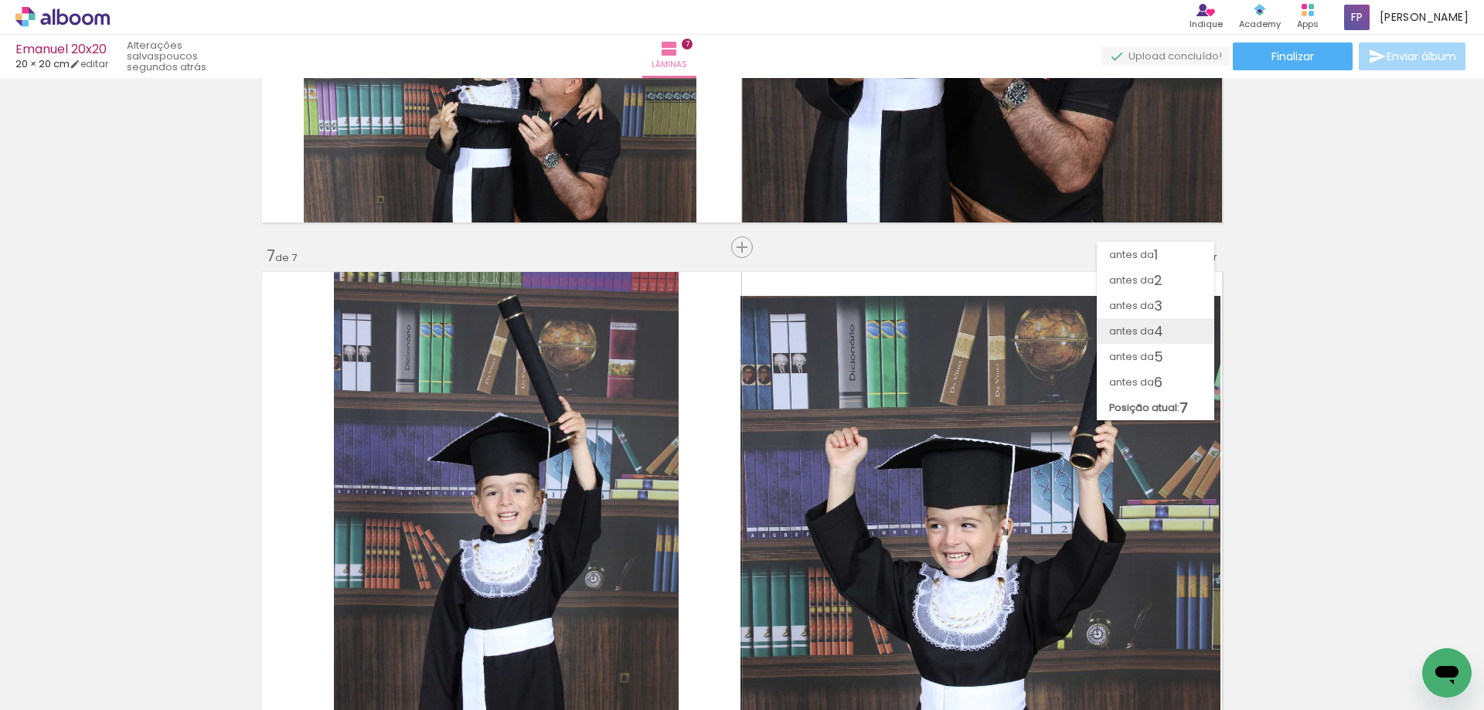
click at [1154, 331] on span "4" at bounding box center [1158, 331] width 9 height 26
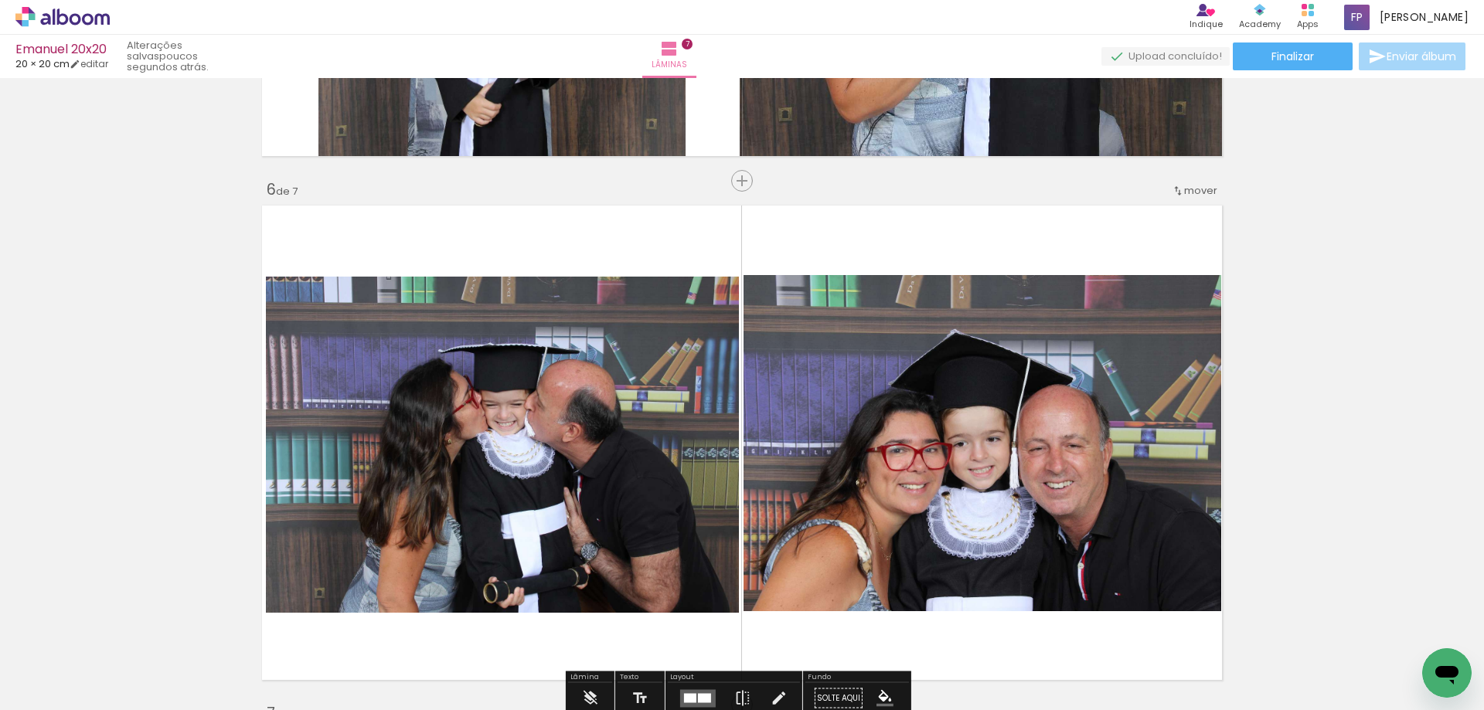
scroll to position [2443, 0]
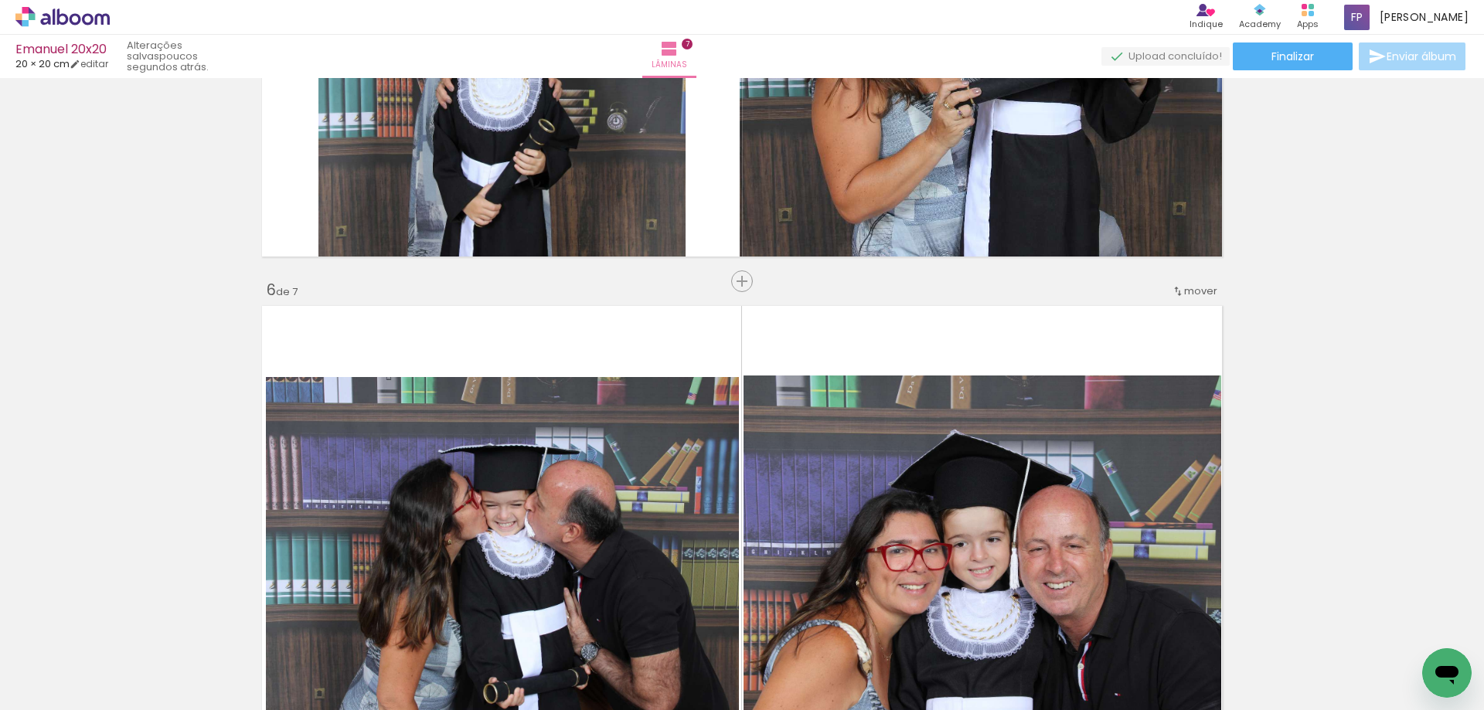
click at [1187, 293] on span "mover" at bounding box center [1200, 291] width 33 height 15
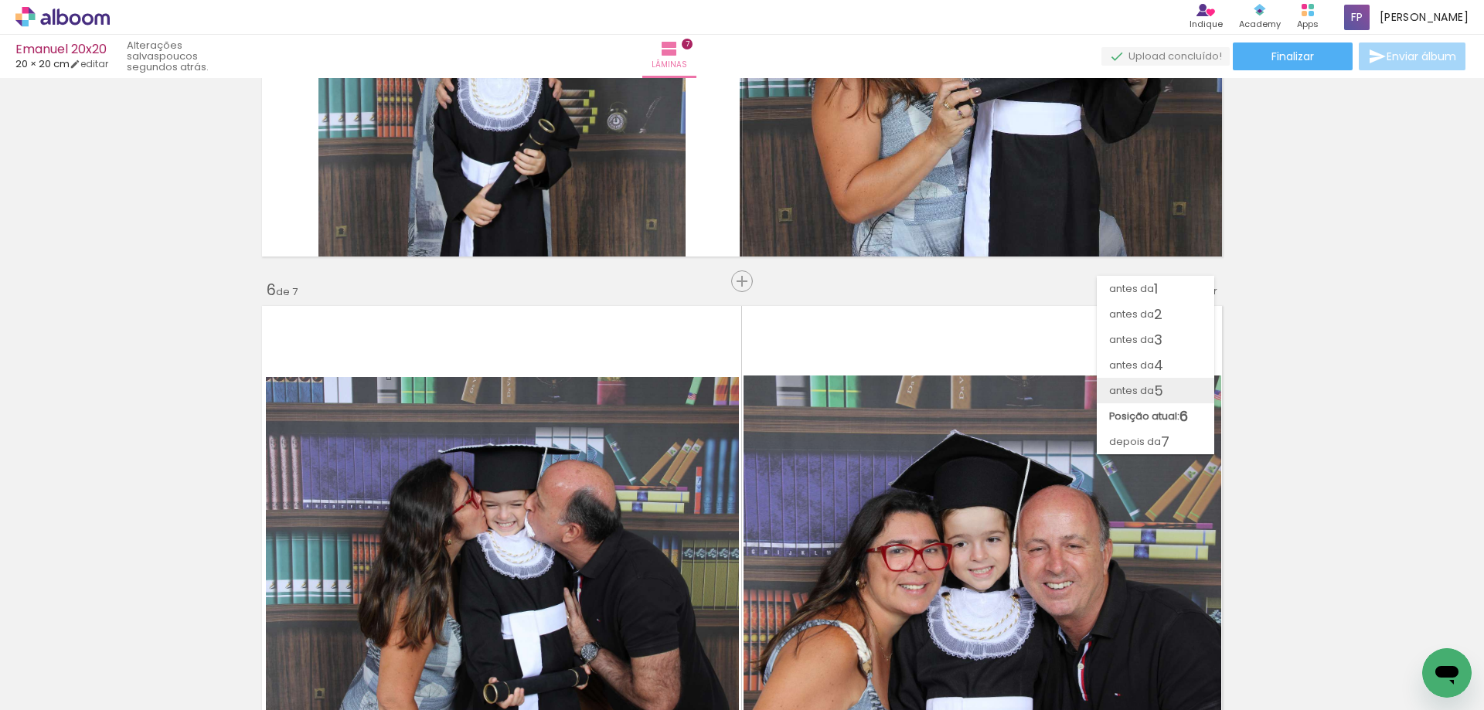
click at [1150, 386] on span "antes da" at bounding box center [1131, 391] width 45 height 26
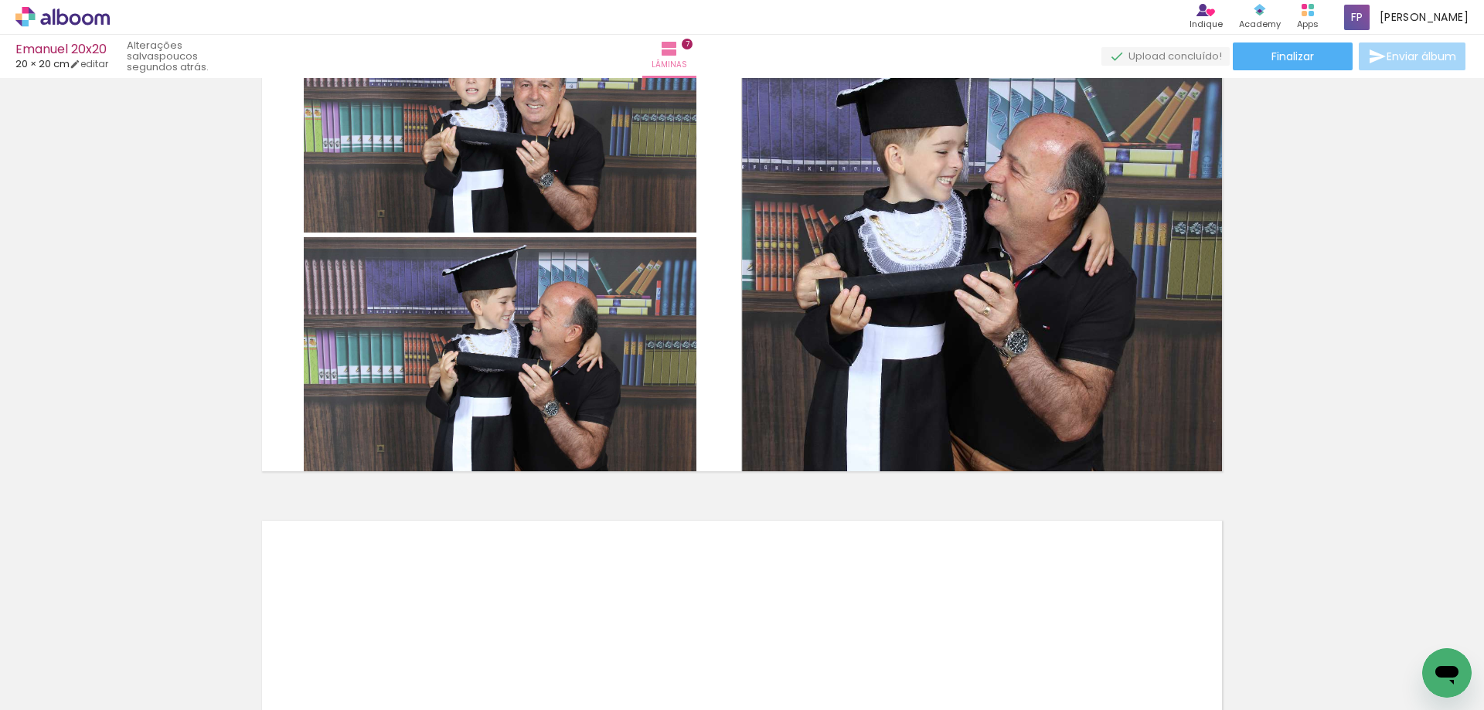
scroll to position [3430, 0]
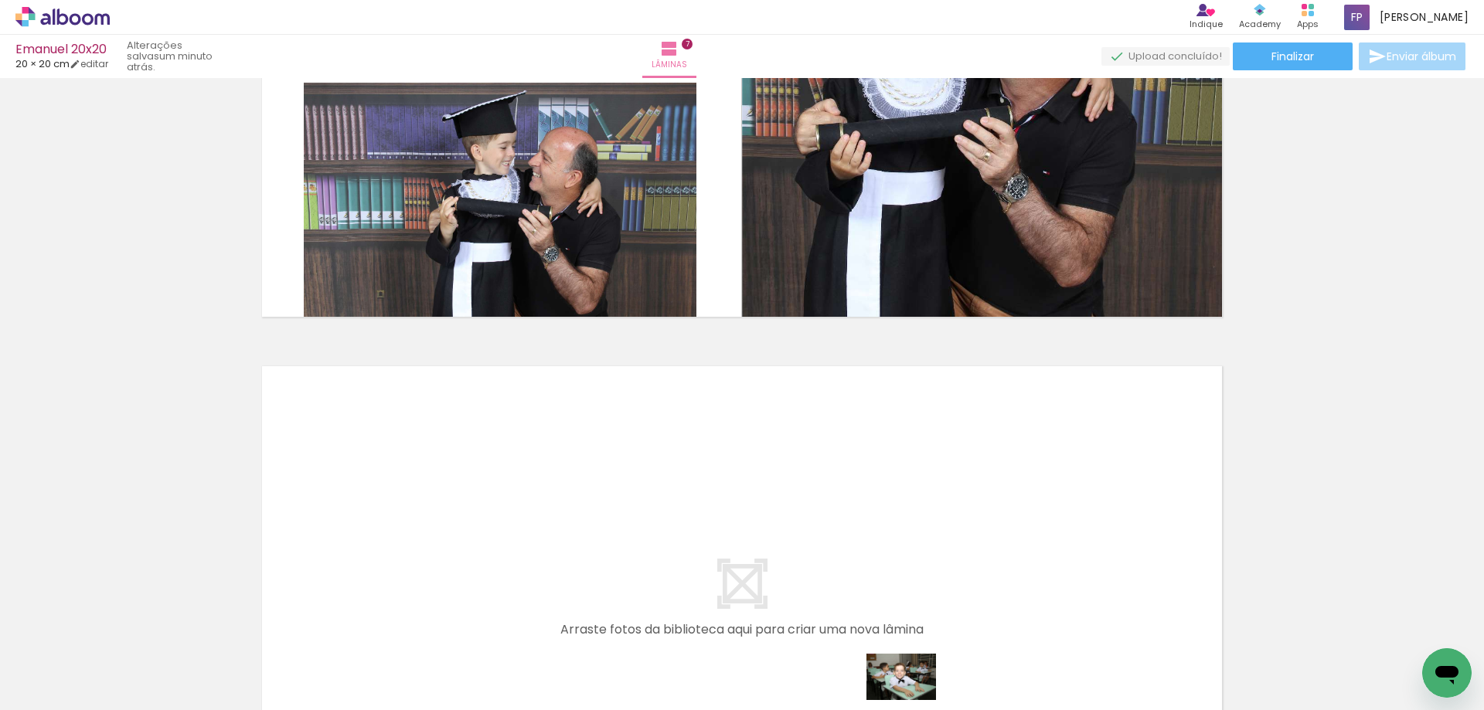
drag, startPoint x: 1102, startPoint y: 694, endPoint x: 913, endPoint y: 700, distance: 189.5
click at [127, 700] on iron-horizontal-list at bounding box center [111, 662] width 31 height 97
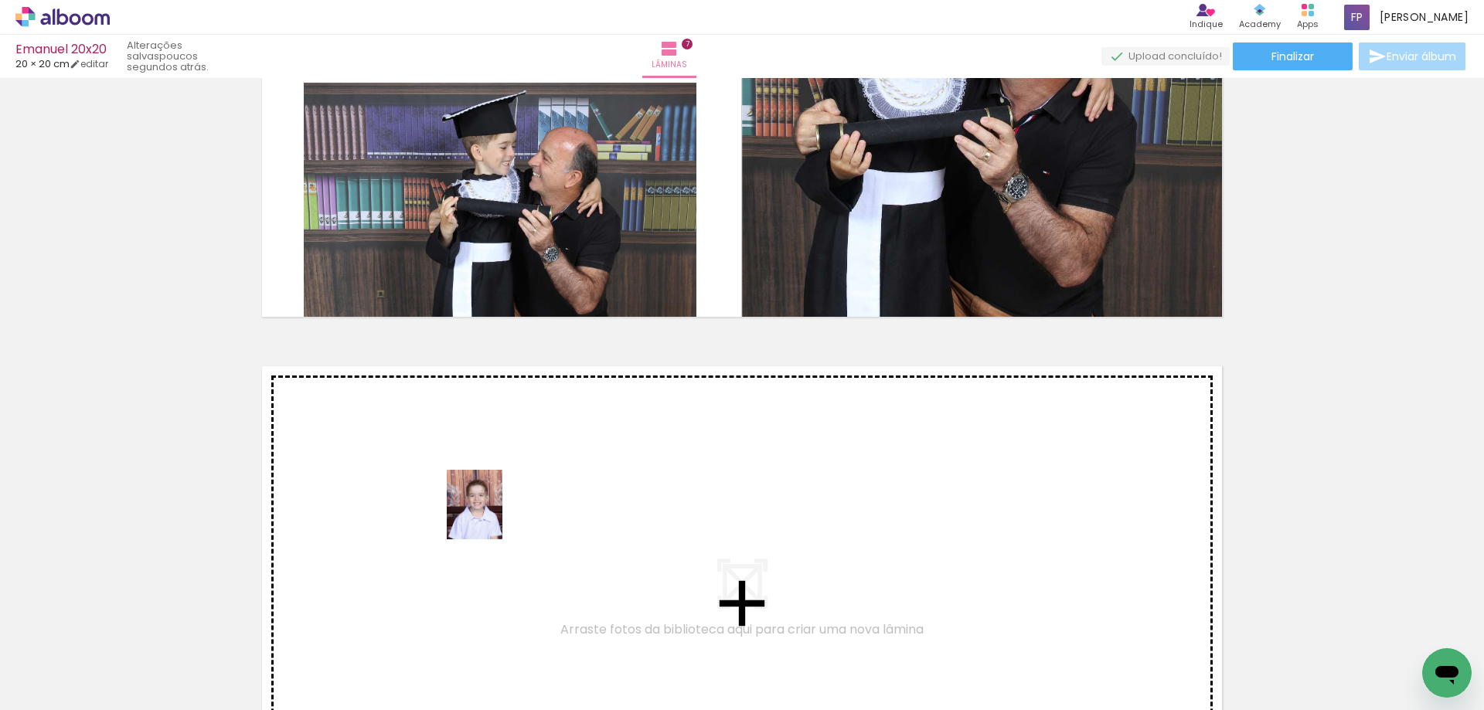
drag, startPoint x: 462, startPoint y: 669, endPoint x: 494, endPoint y: 502, distance: 169.9
click at [494, 502] on quentale-workspace at bounding box center [742, 355] width 1484 height 710
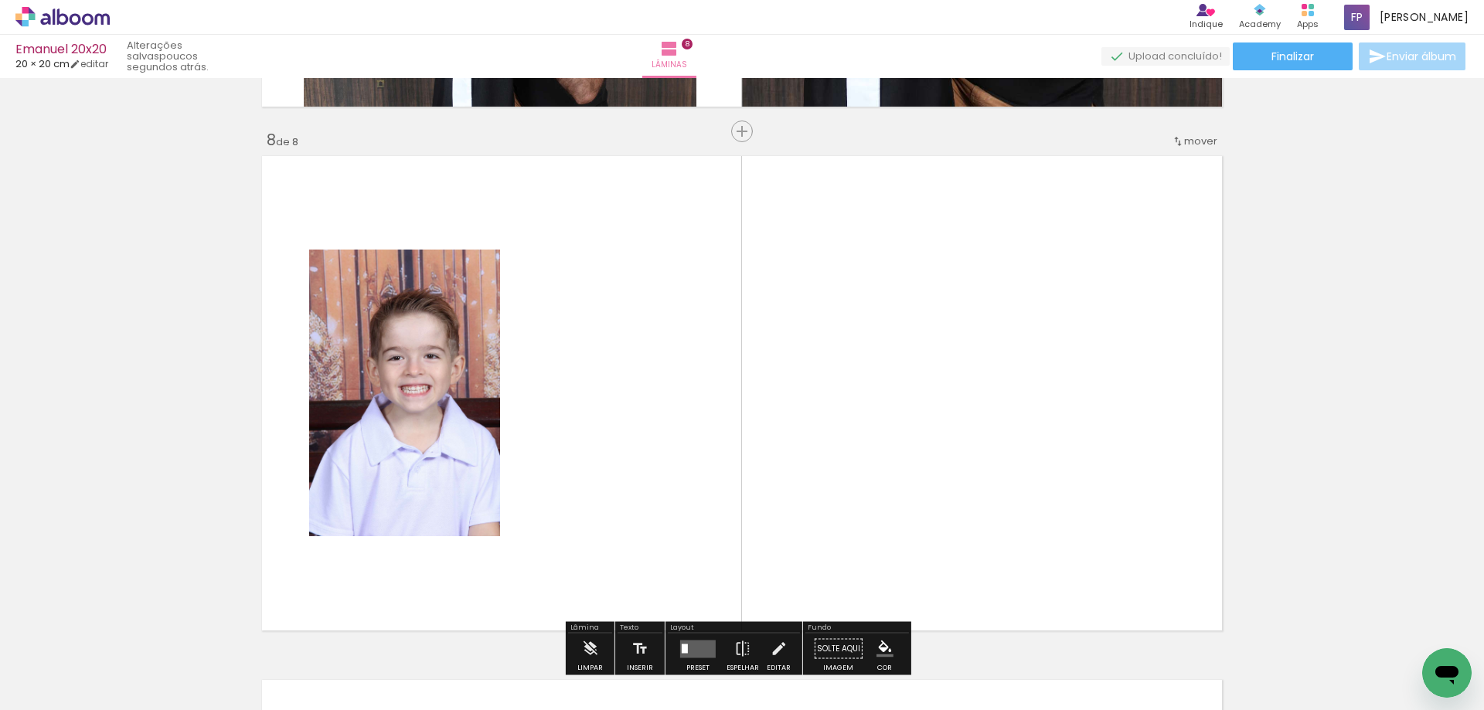
scroll to position [3689, 0]
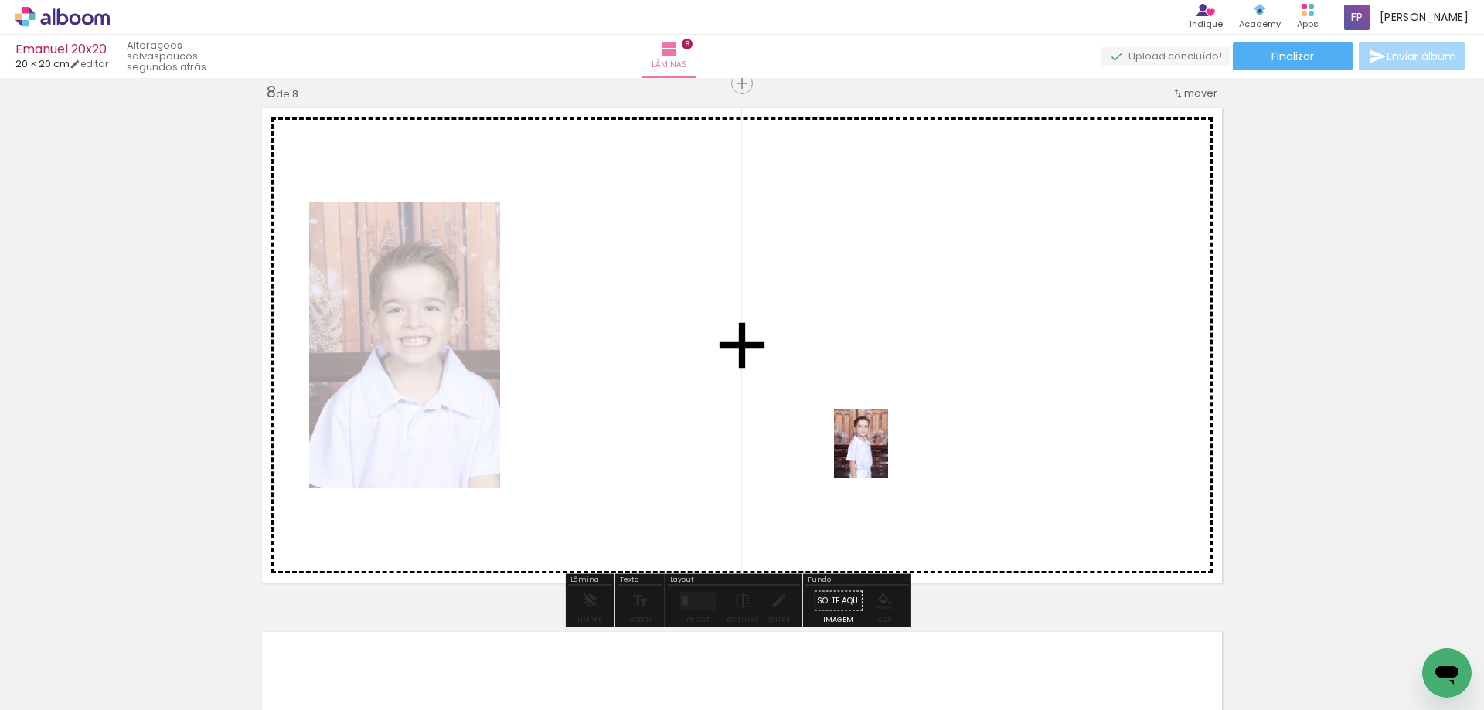
drag, startPoint x: 526, startPoint y: 669, endPoint x: 880, endPoint y: 455, distance: 413.7
click at [880, 455] on quentale-workspace at bounding box center [742, 355] width 1484 height 710
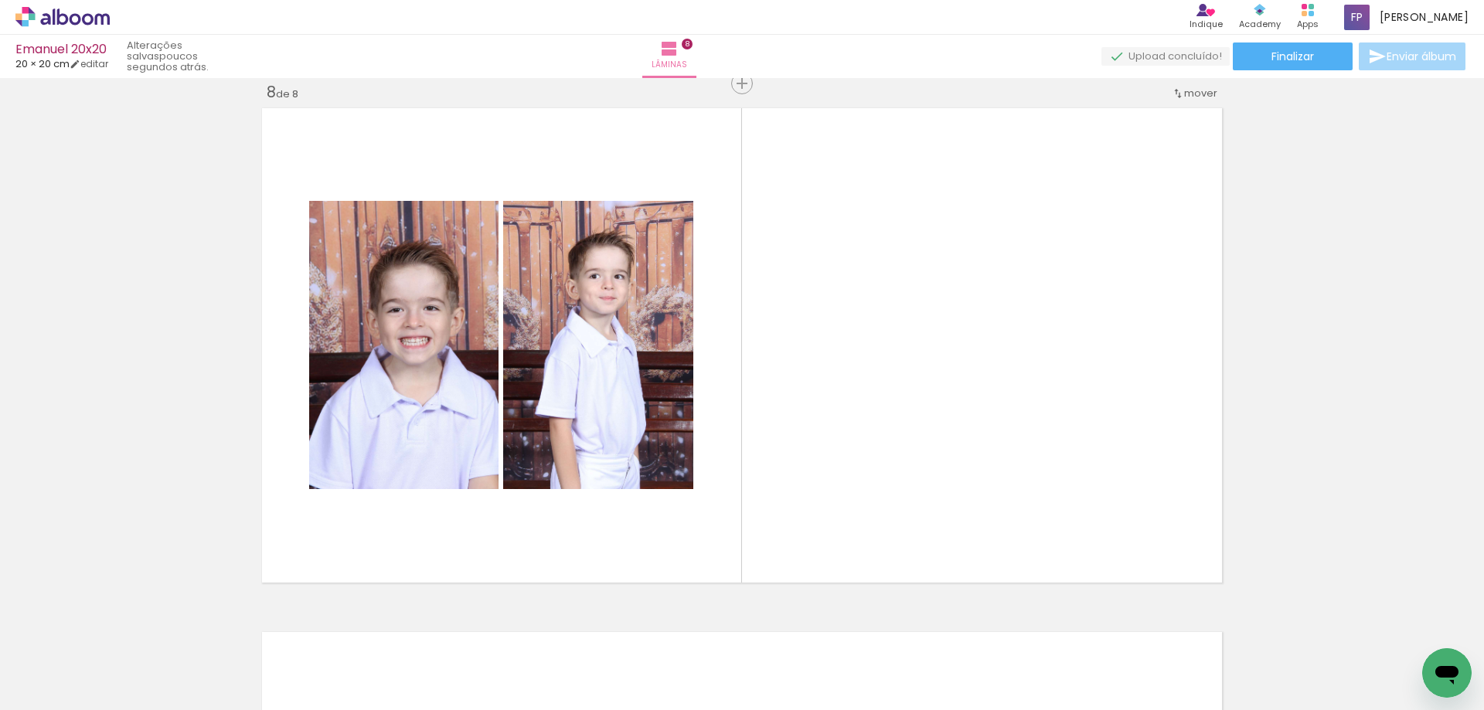
scroll to position [0, 1028]
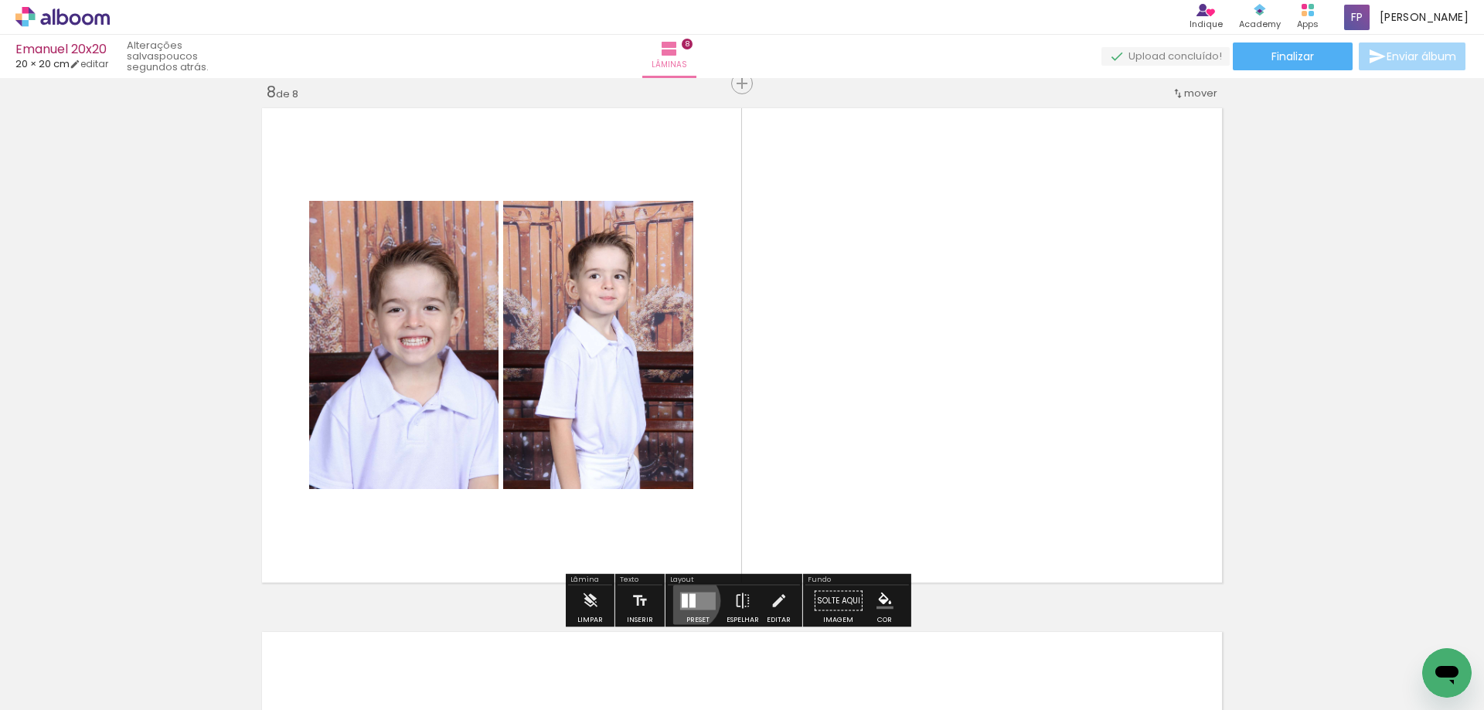
click at [689, 601] on div at bounding box center [692, 601] width 6 height 14
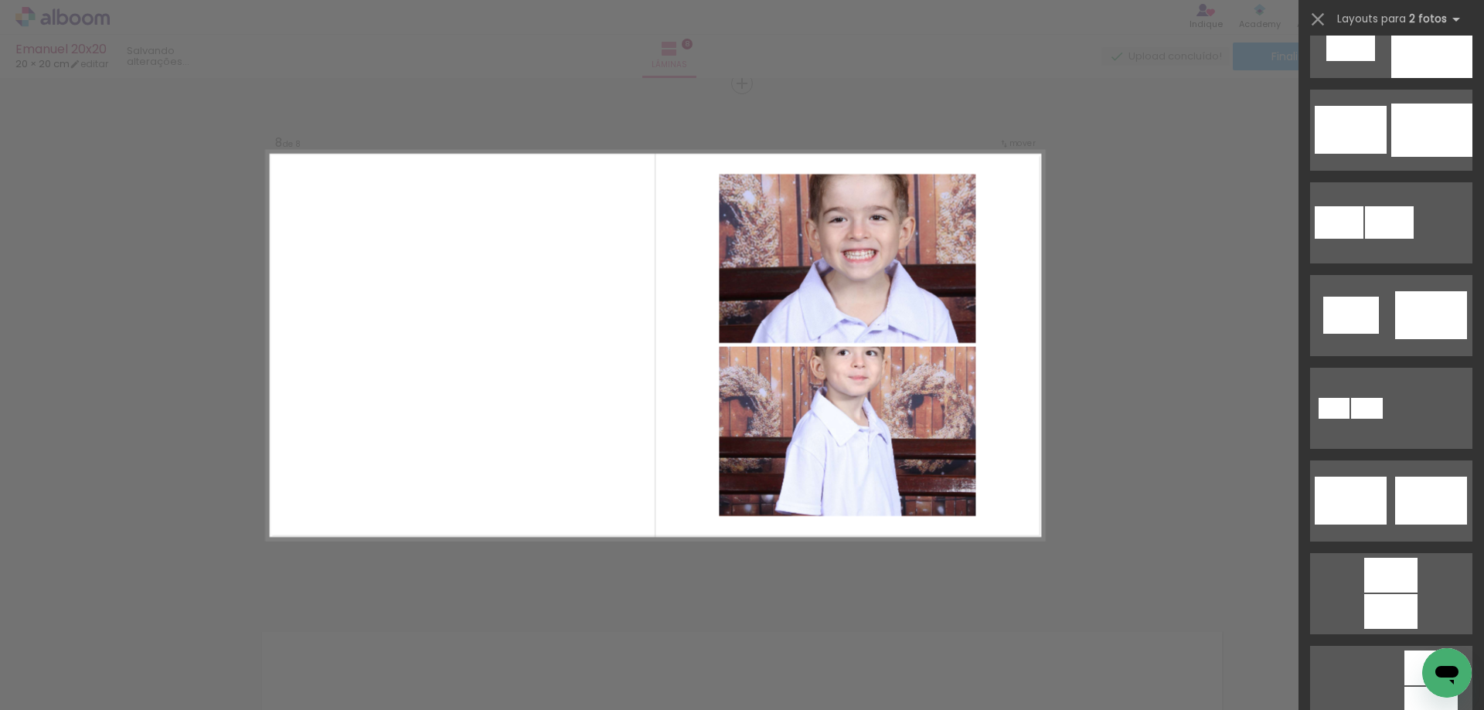
scroll to position [4580, 0]
